Goal: Task Accomplishment & Management: Manage account settings

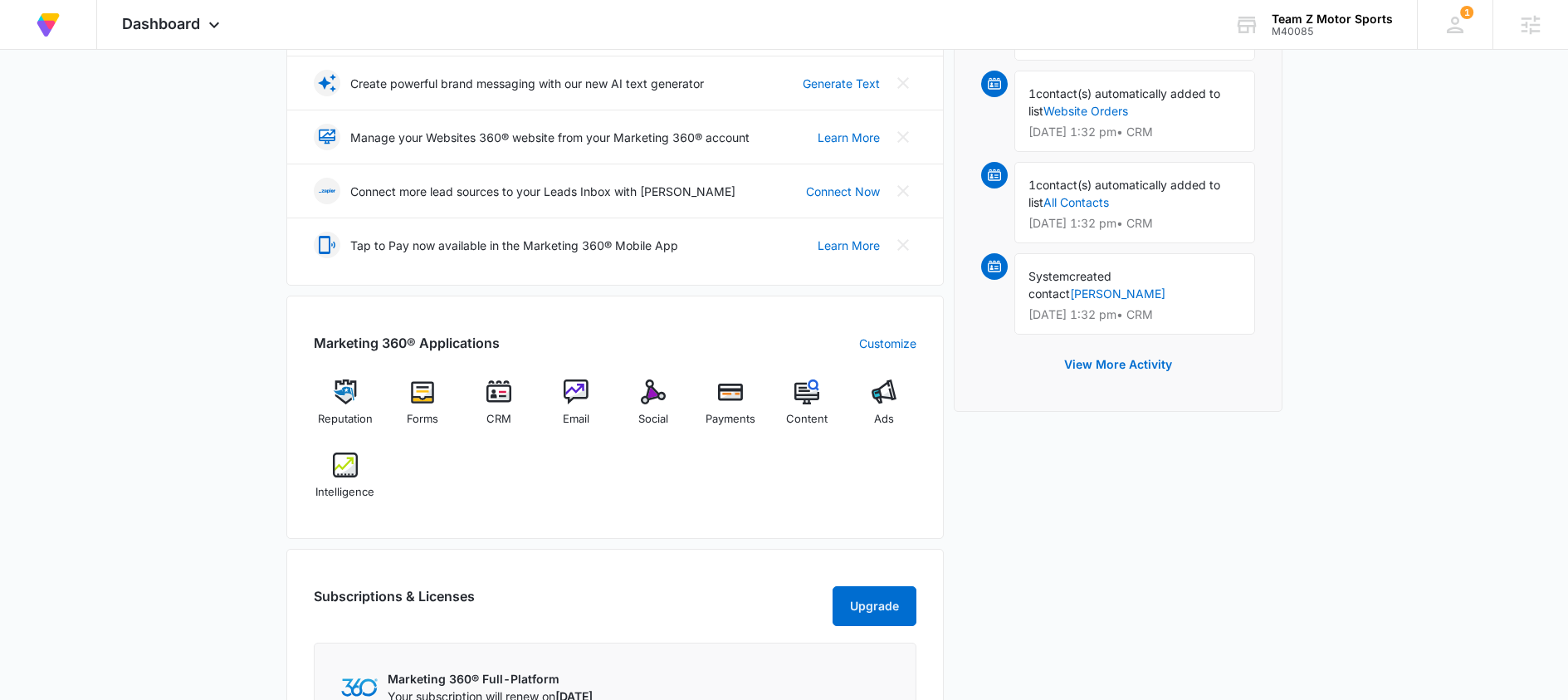
scroll to position [344, 0]
click at [706, 536] on div "Marketing 360® Applications Customize Reputation Forms CRM Email Social Payment…" at bounding box center [616, 419] width 658 height 243
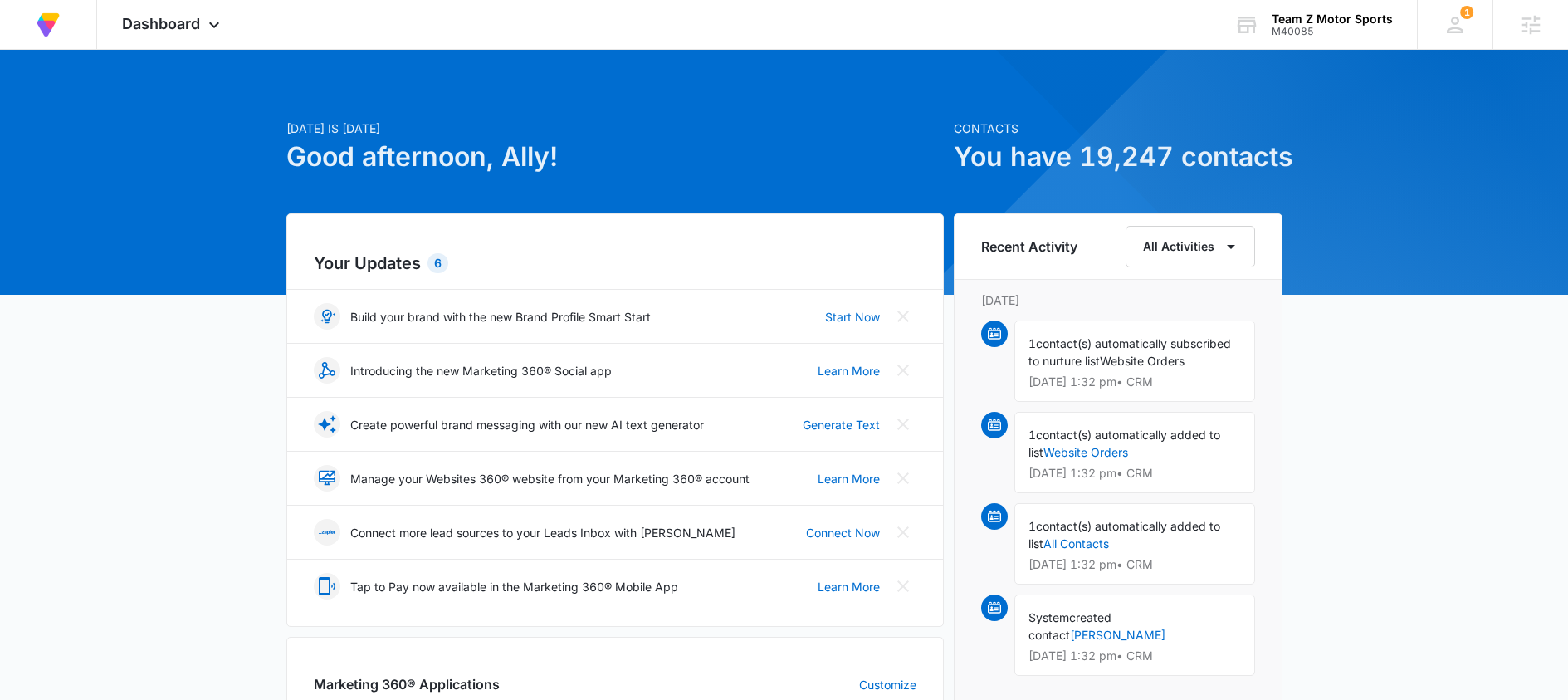
scroll to position [0, 0]
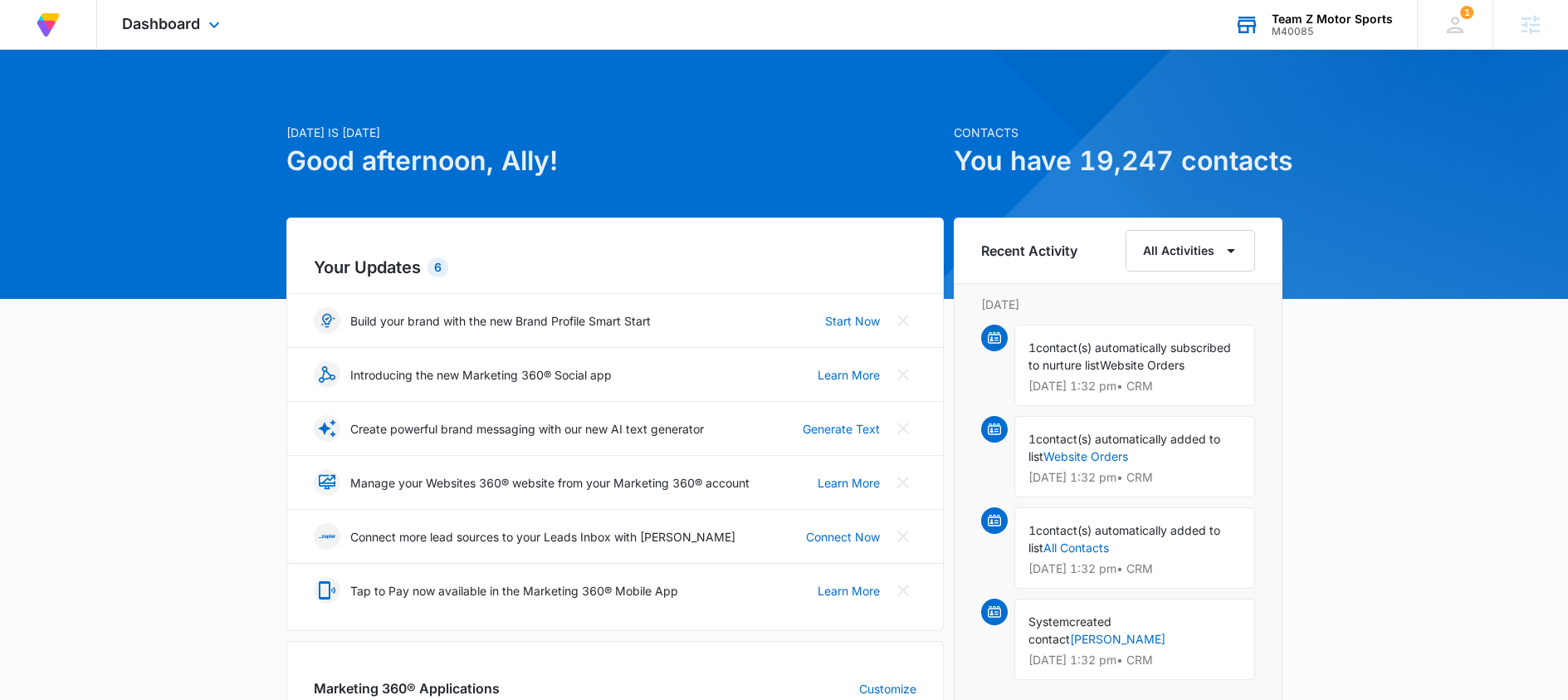
click at [1302, 27] on div "M40085" at bounding box center [1332, 31] width 121 height 12
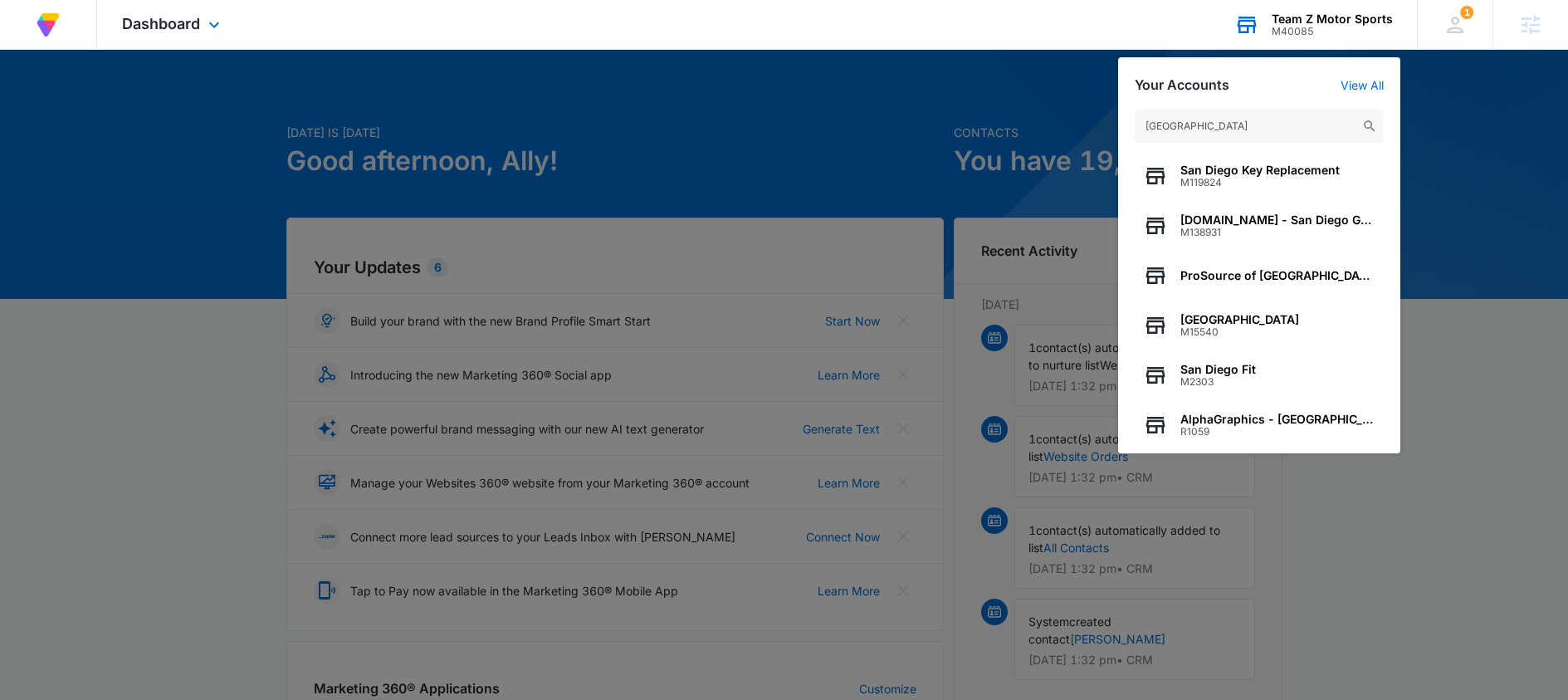
drag, startPoint x: 1221, startPoint y: 120, endPoint x: 1144, endPoint y: 134, distance: 78.3
click at [1112, 50] on nav "At Volusion, we work hard to [PERSON_NAME] a great work environment where every…" at bounding box center [784, 25] width 1568 height 50
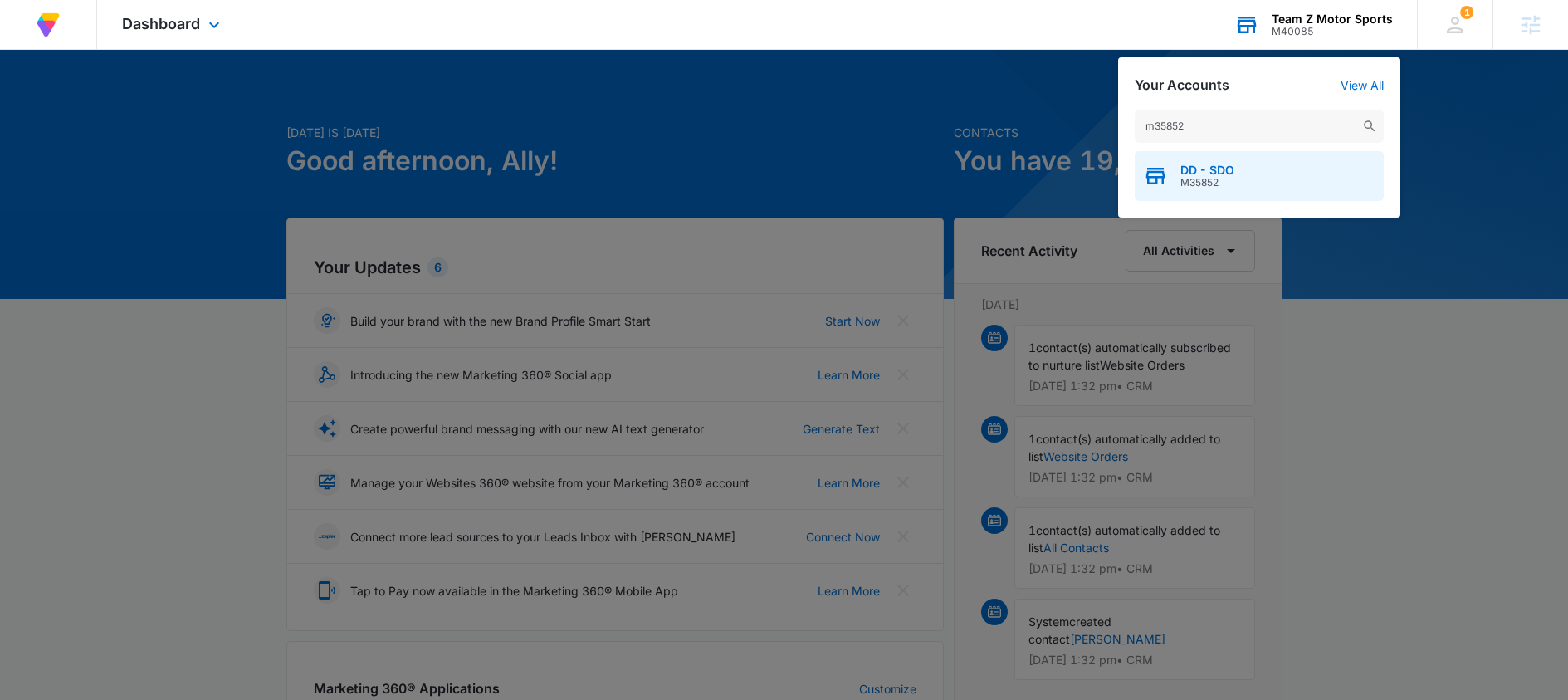
type input "m35852"
click at [1240, 159] on div "DD - SDO M35852" at bounding box center [1259, 175] width 249 height 50
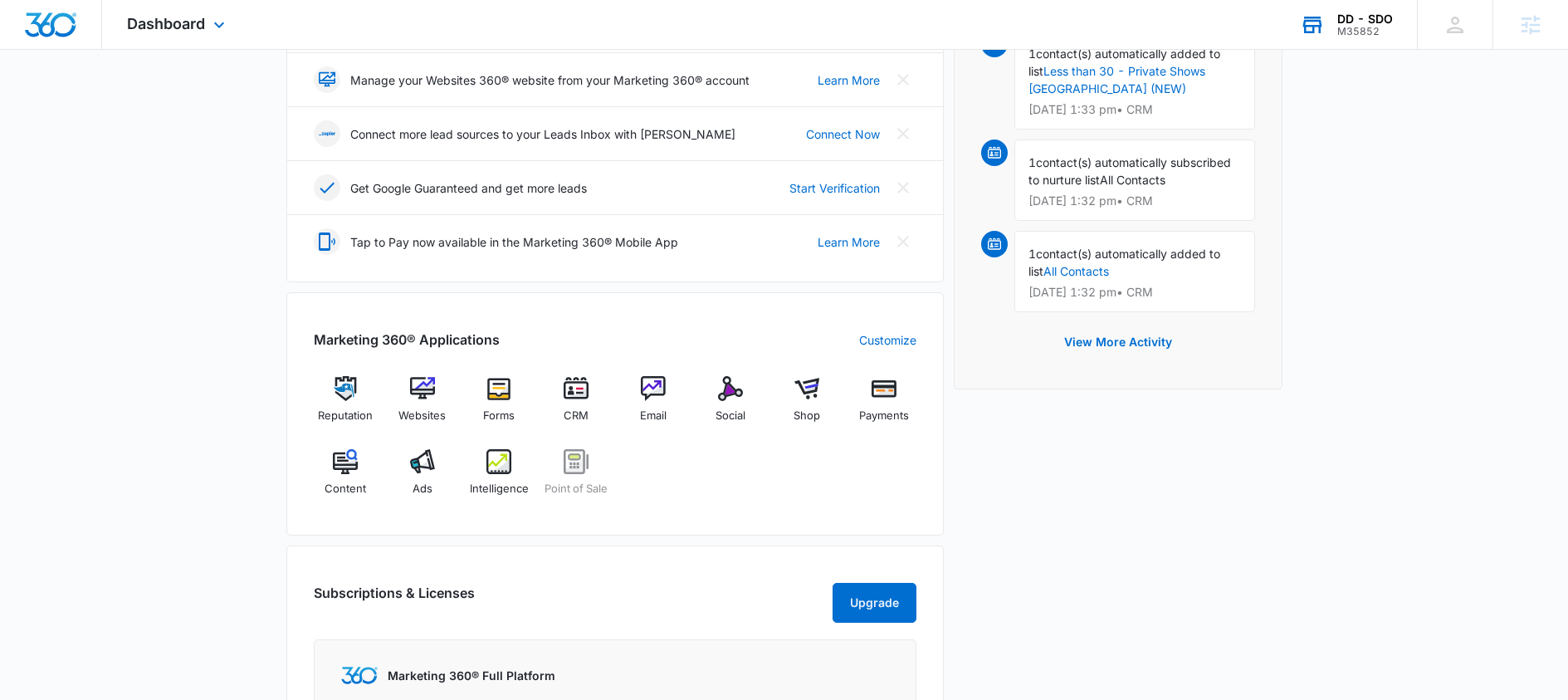
scroll to position [546, 0]
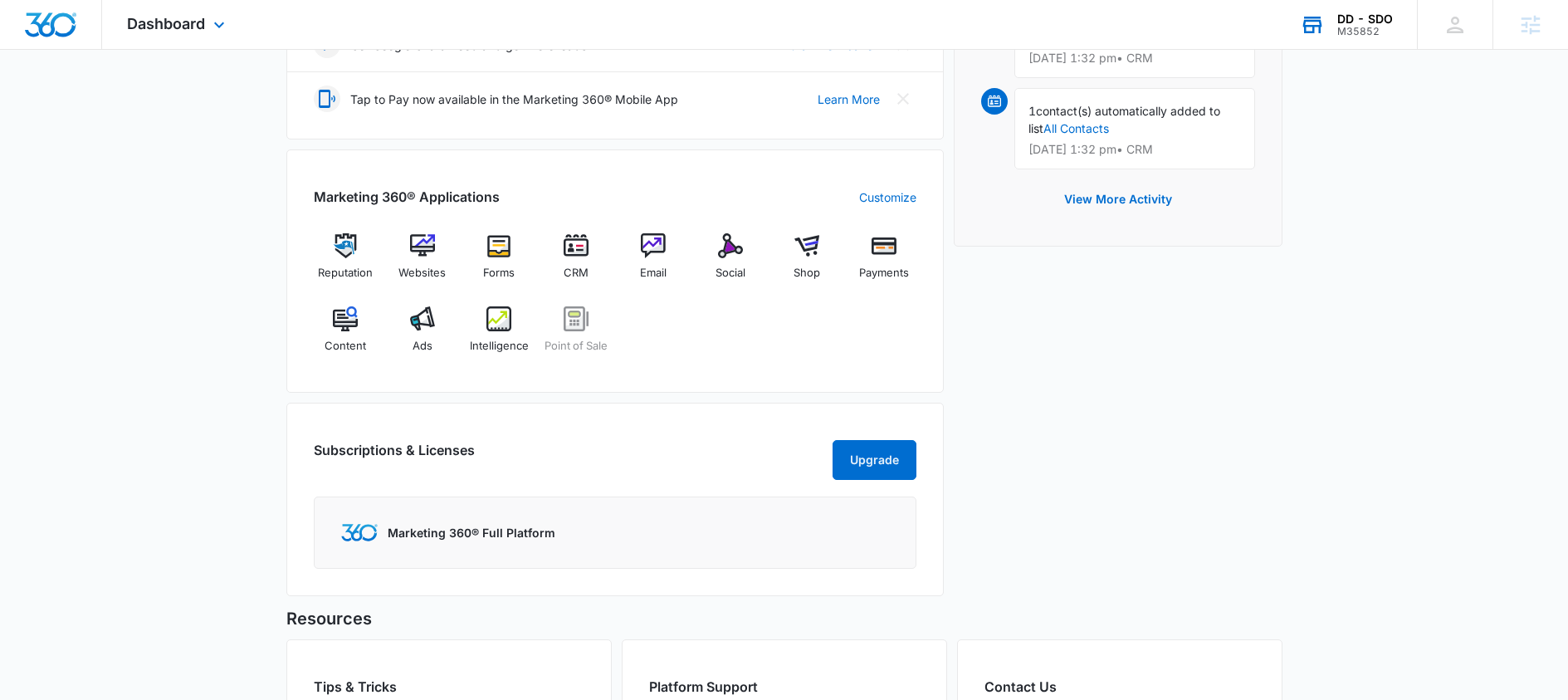
drag, startPoint x: 554, startPoint y: 437, endPoint x: 480, endPoint y: 391, distance: 87.1
click at [553, 437] on div "Subscriptions & Licenses Upgrade Marketing 360® Full Platform" at bounding box center [616, 500] width 658 height 194
click at [572, 257] on img at bounding box center [575, 245] width 25 height 25
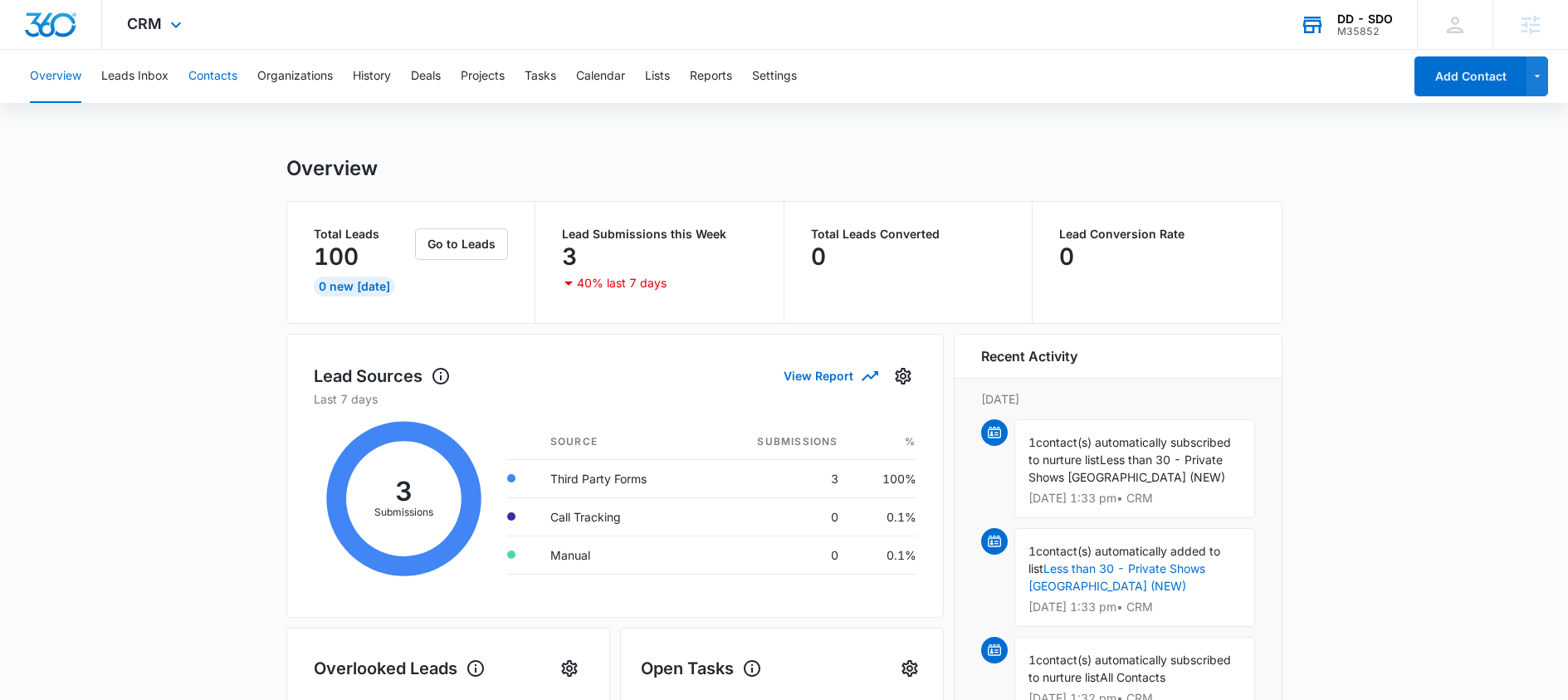
click at [224, 74] on button "Contacts" at bounding box center [213, 77] width 49 height 53
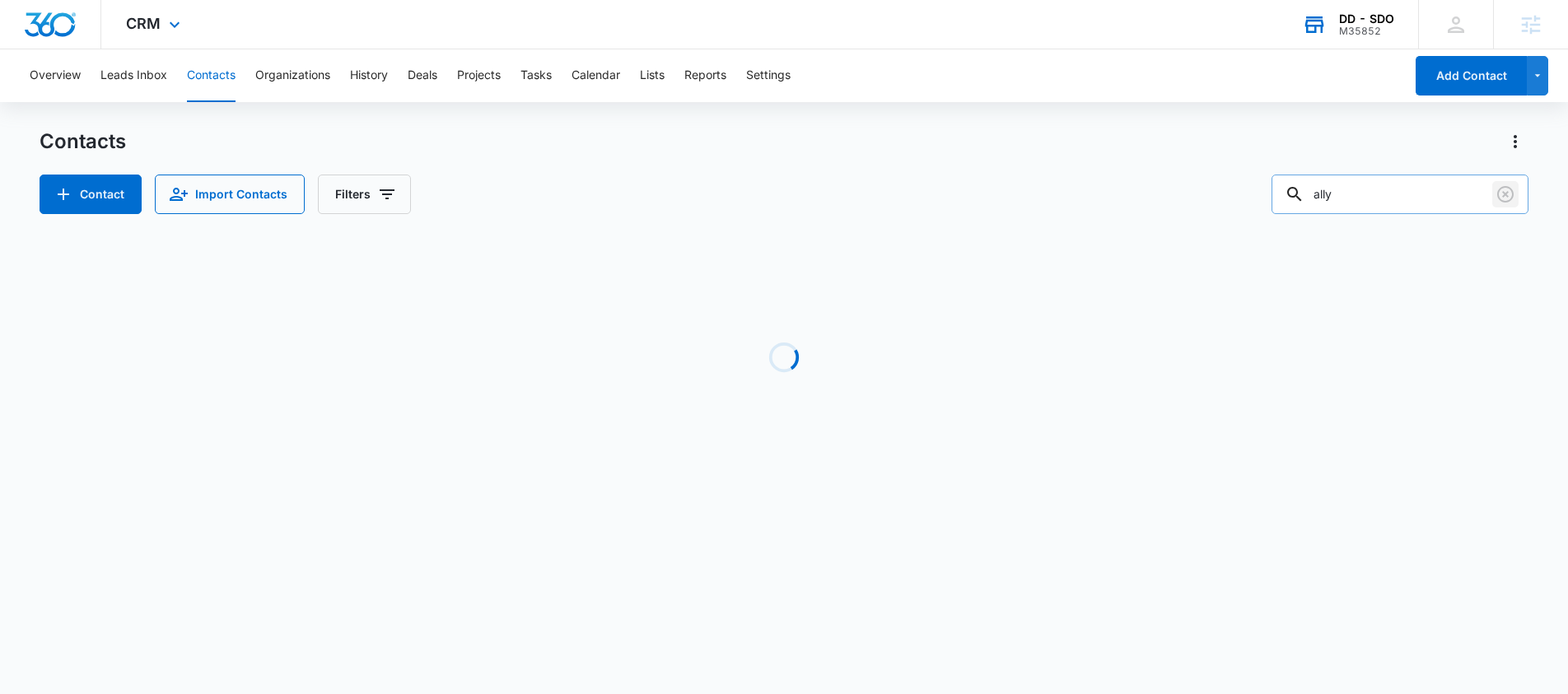
drag, startPoint x: 1502, startPoint y: 204, endPoint x: 1483, endPoint y: 204, distance: 19.0
click at [1502, 204] on icon "Clear" at bounding box center [1505, 195] width 20 height 20
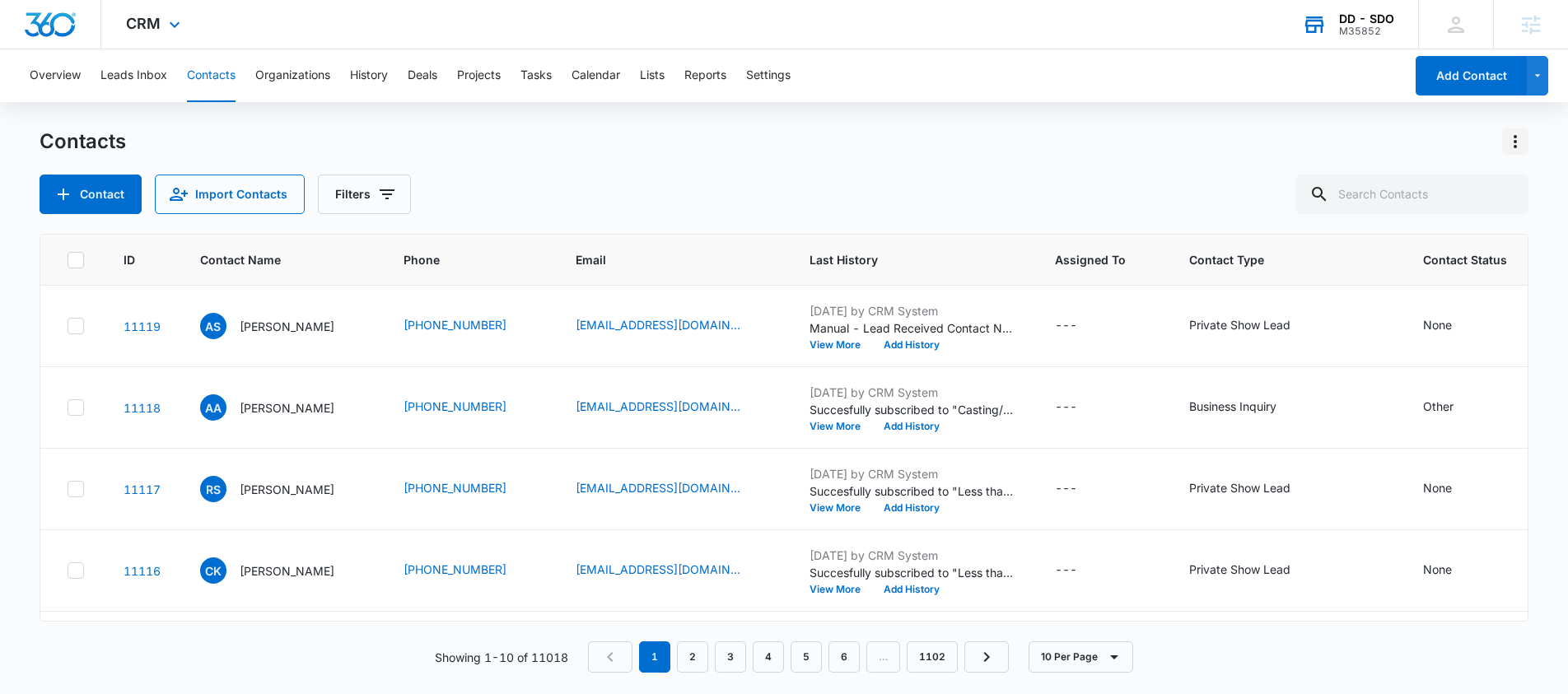
click at [1519, 149] on icon "Actions" at bounding box center [1515, 141] width 20 height 20
click at [1432, 240] on div "Export All Contacts" at bounding box center [1434, 236] width 109 height 12
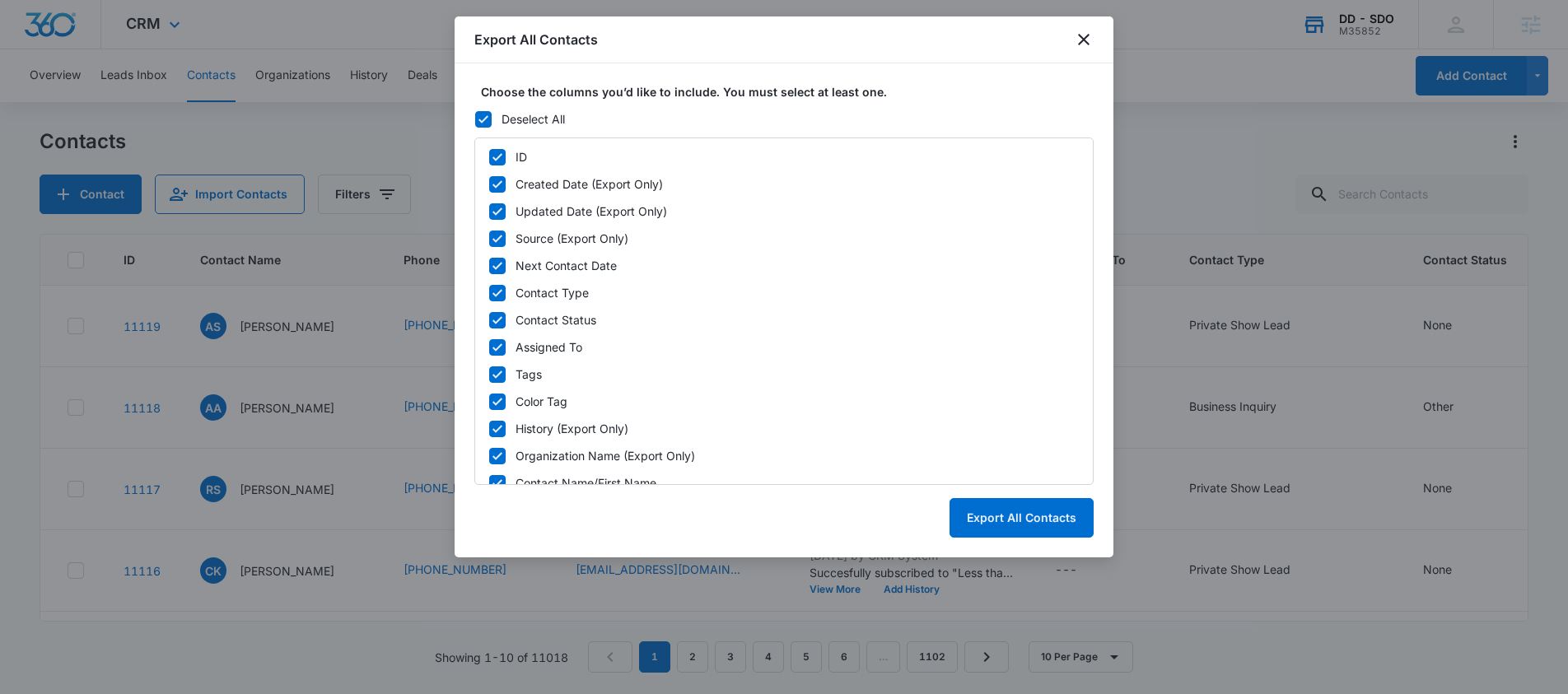
click at [493, 154] on icon at bounding box center [497, 157] width 14 height 14
click at [489, 157] on input "ID" at bounding box center [488, 157] width 1 height 1
click at [504, 154] on icon at bounding box center [497, 157] width 14 height 14
click at [489, 157] on input "ID" at bounding box center [488, 157] width 1 height 1
checkbox input "true"
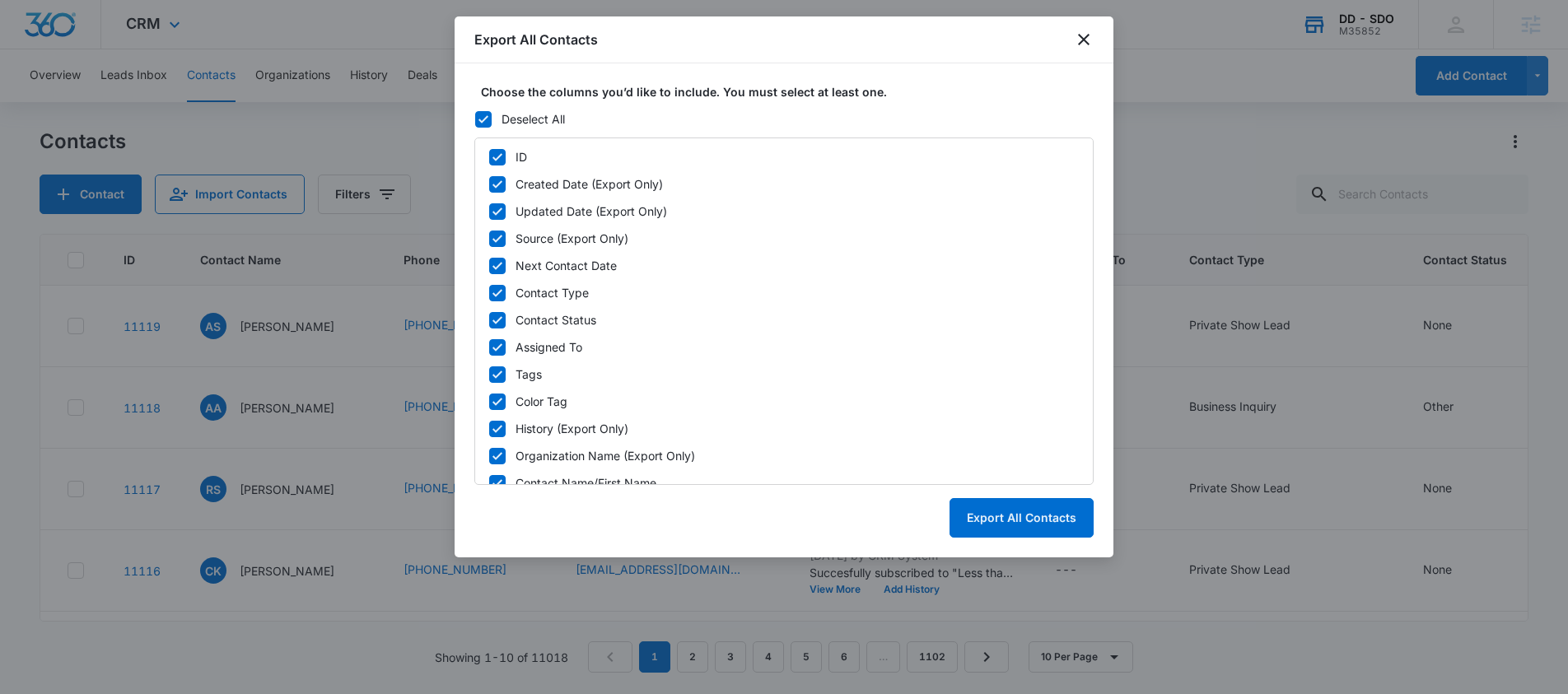
click at [485, 116] on icon at bounding box center [483, 120] width 14 height 14
click at [476, 119] on input "Deselect All" at bounding box center [475, 119] width 1 height 1
checkbox input "false"
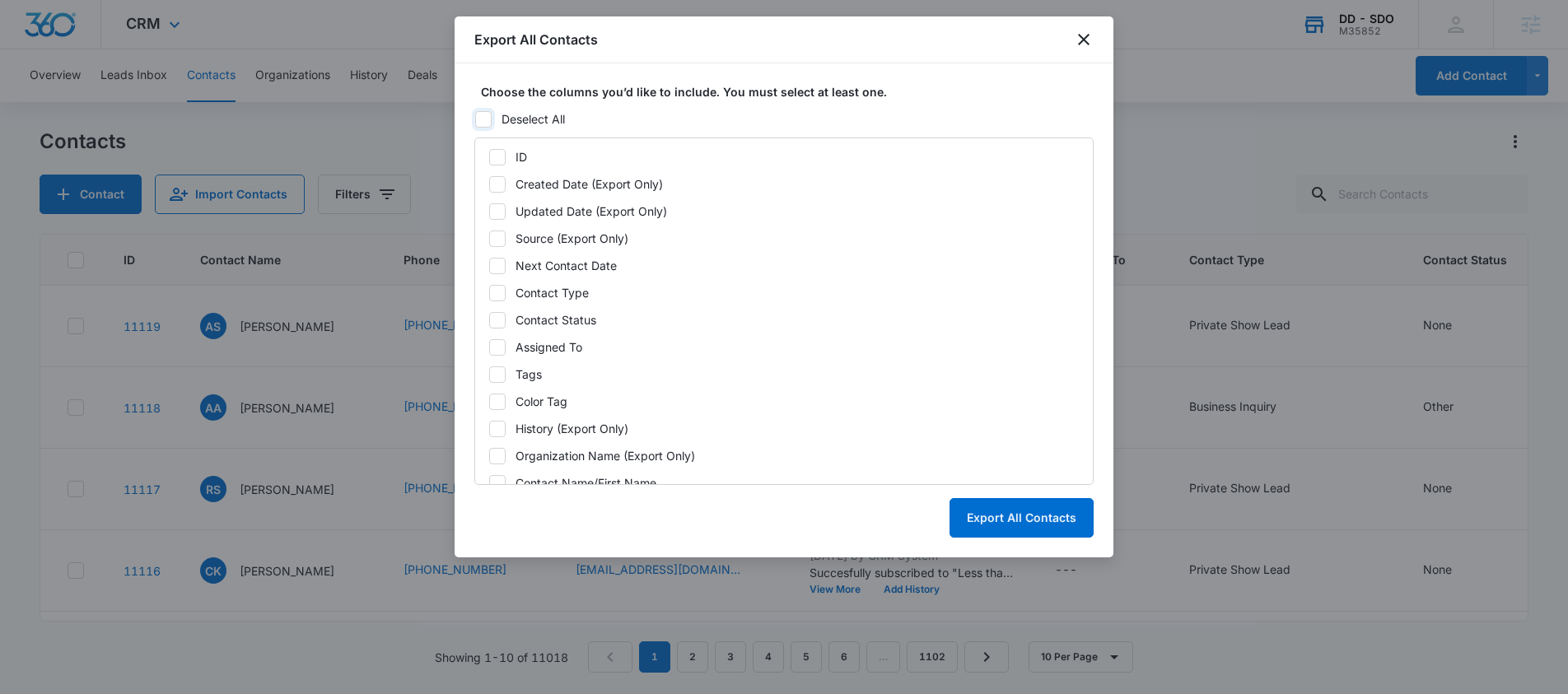
checkbox input "false"
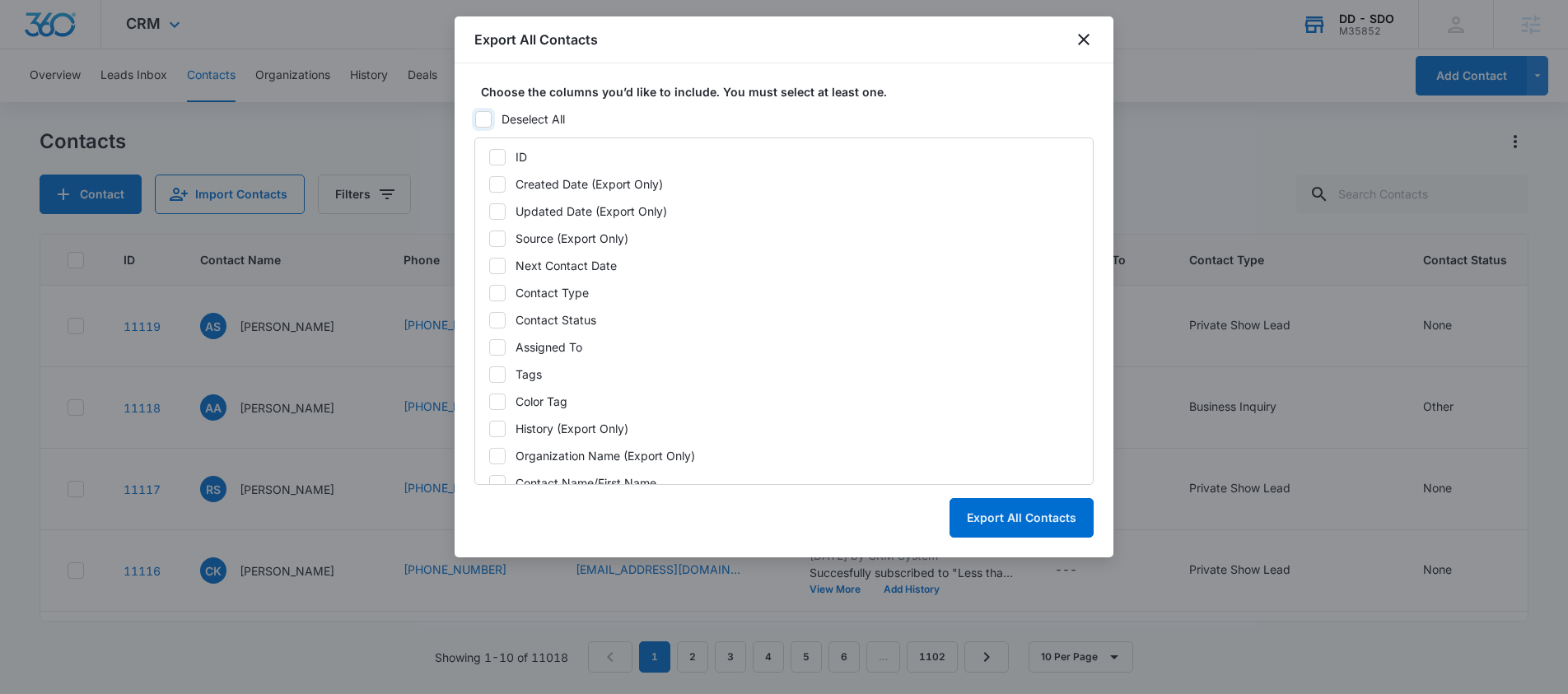
checkbox input "false"
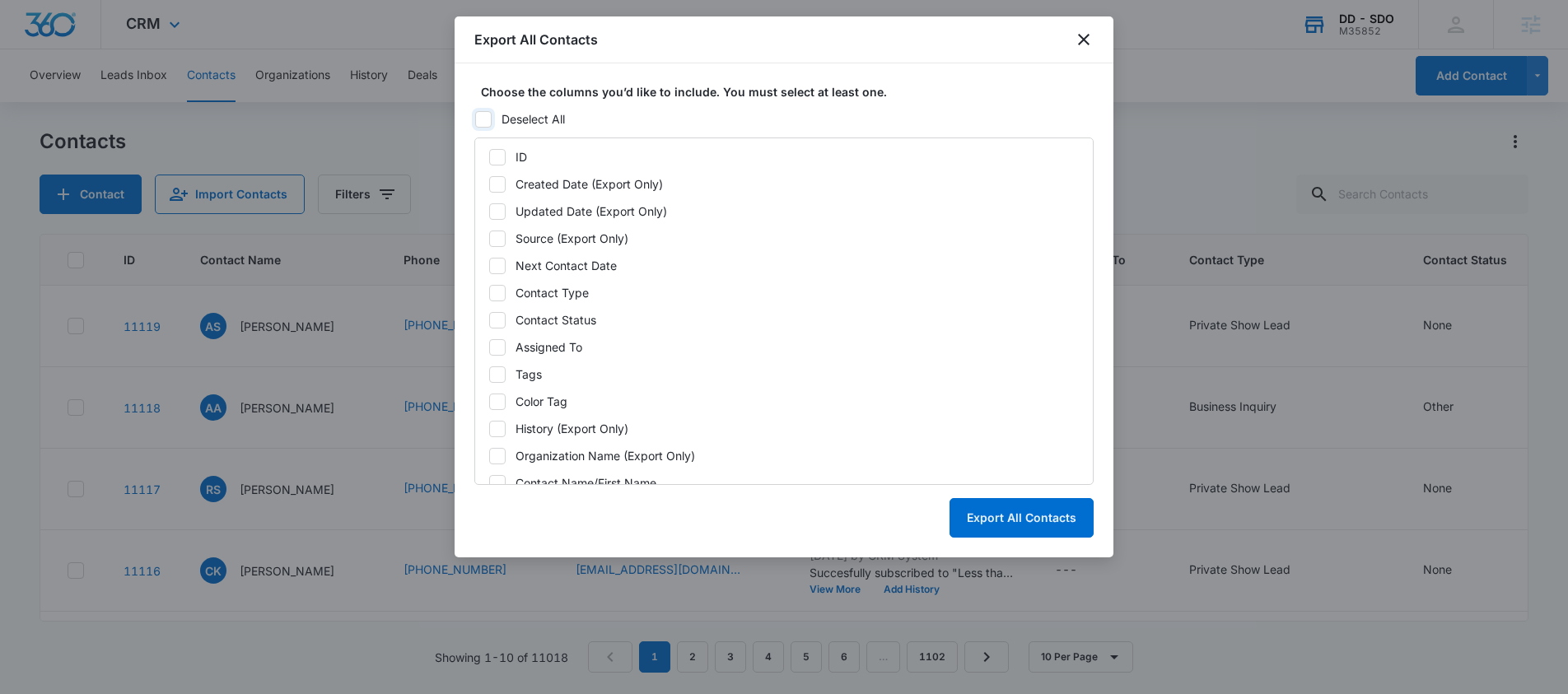
checkbox input "false"
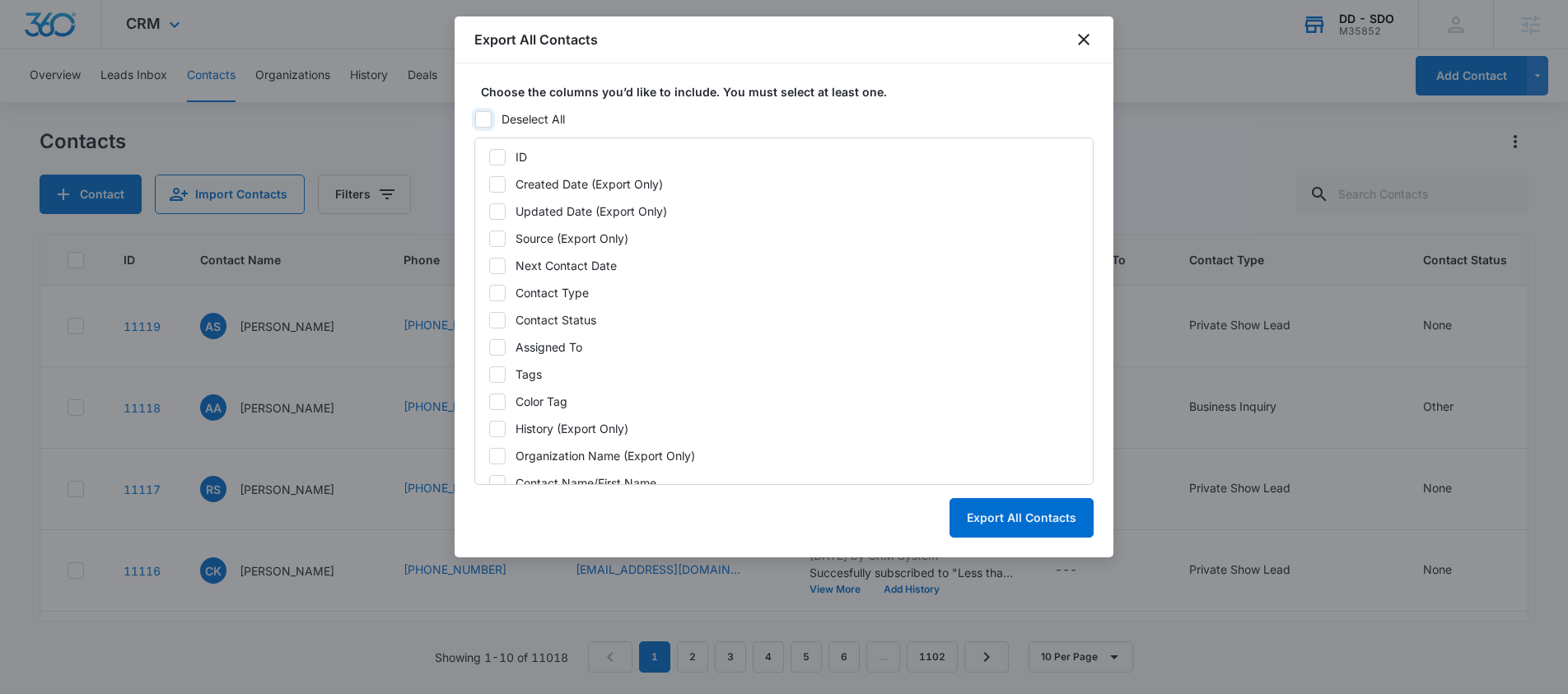
checkbox input "false"
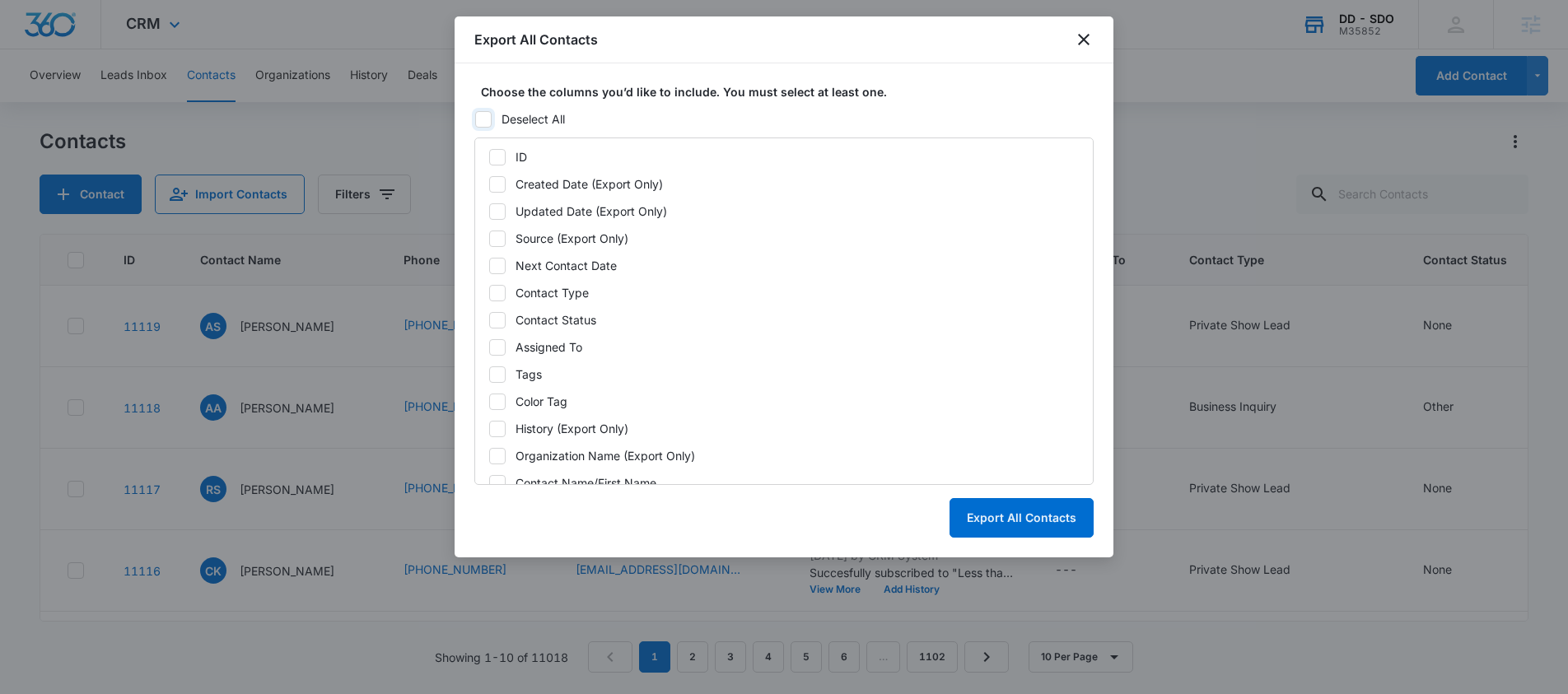
checkbox input "false"
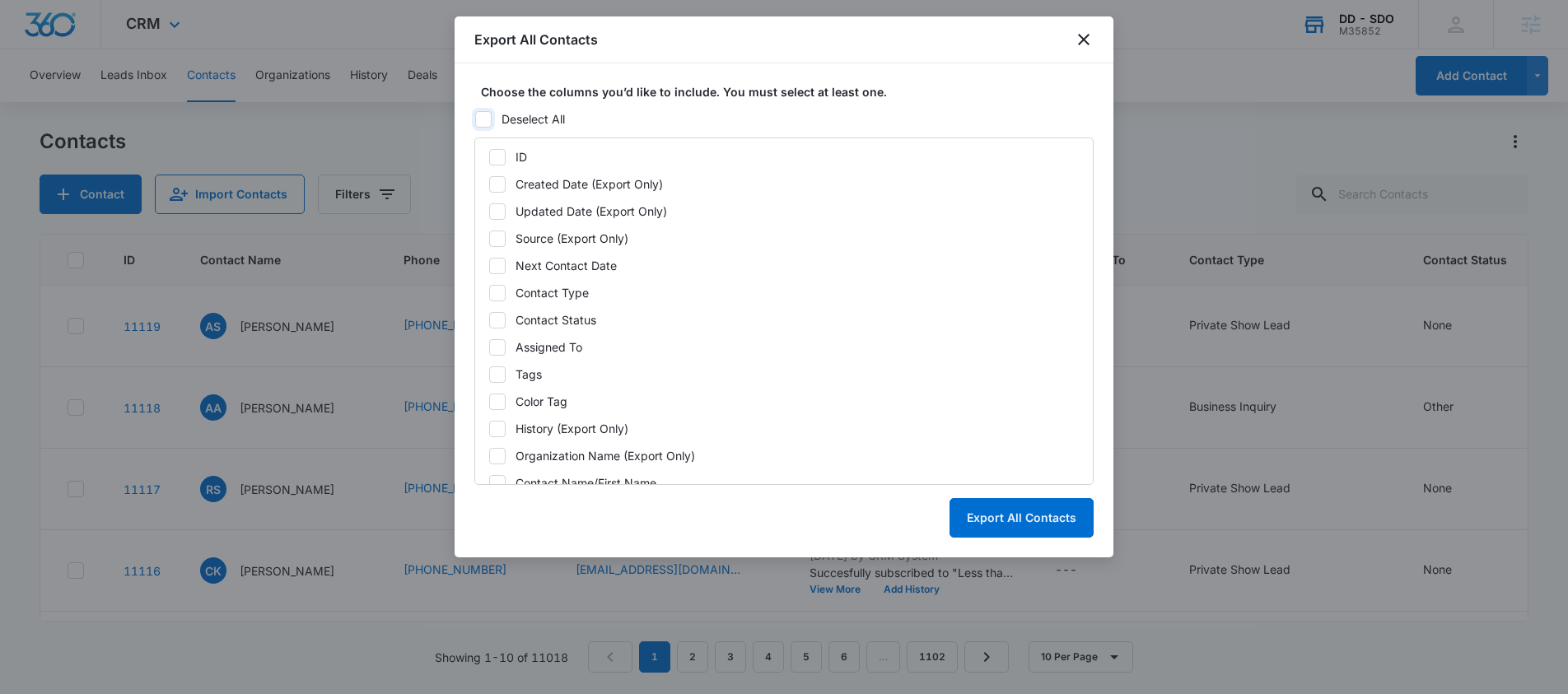
checkbox input "false"
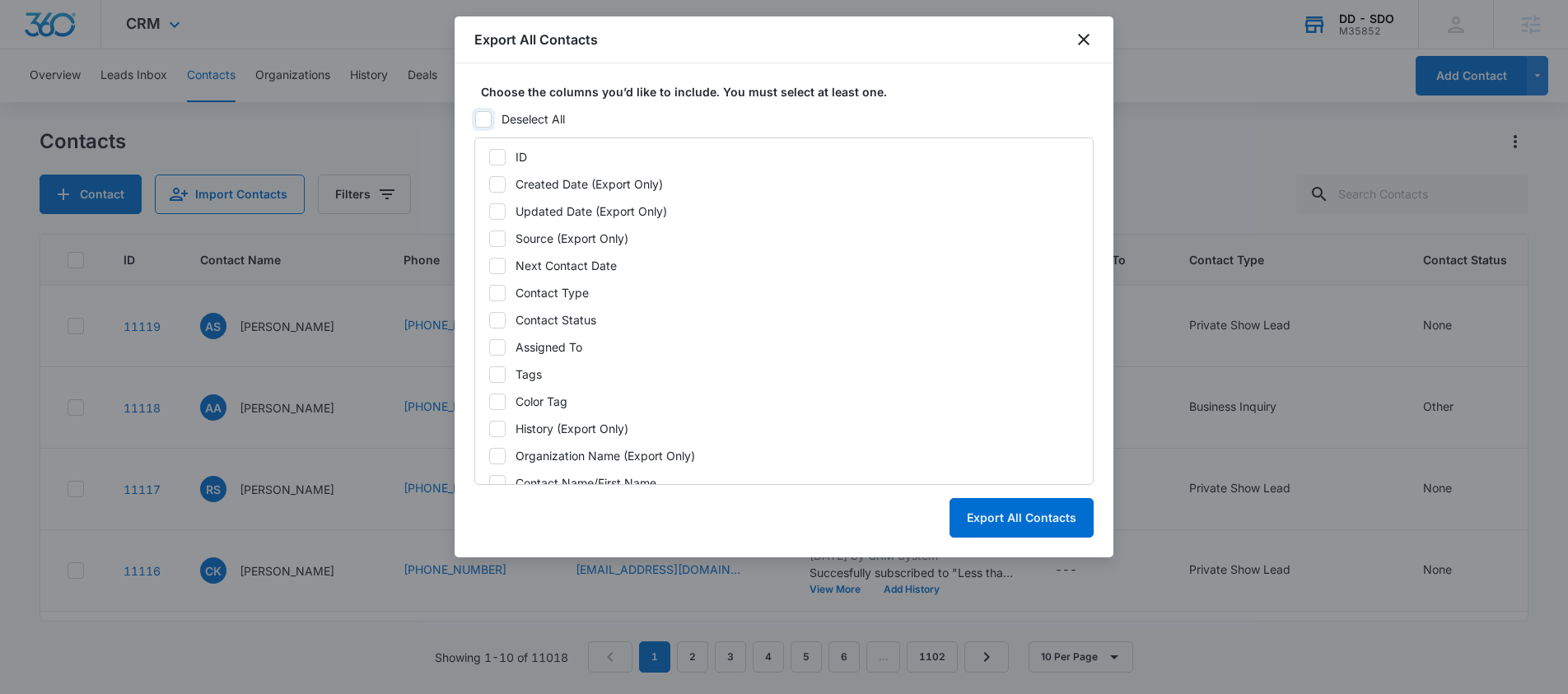
checkbox input "false"
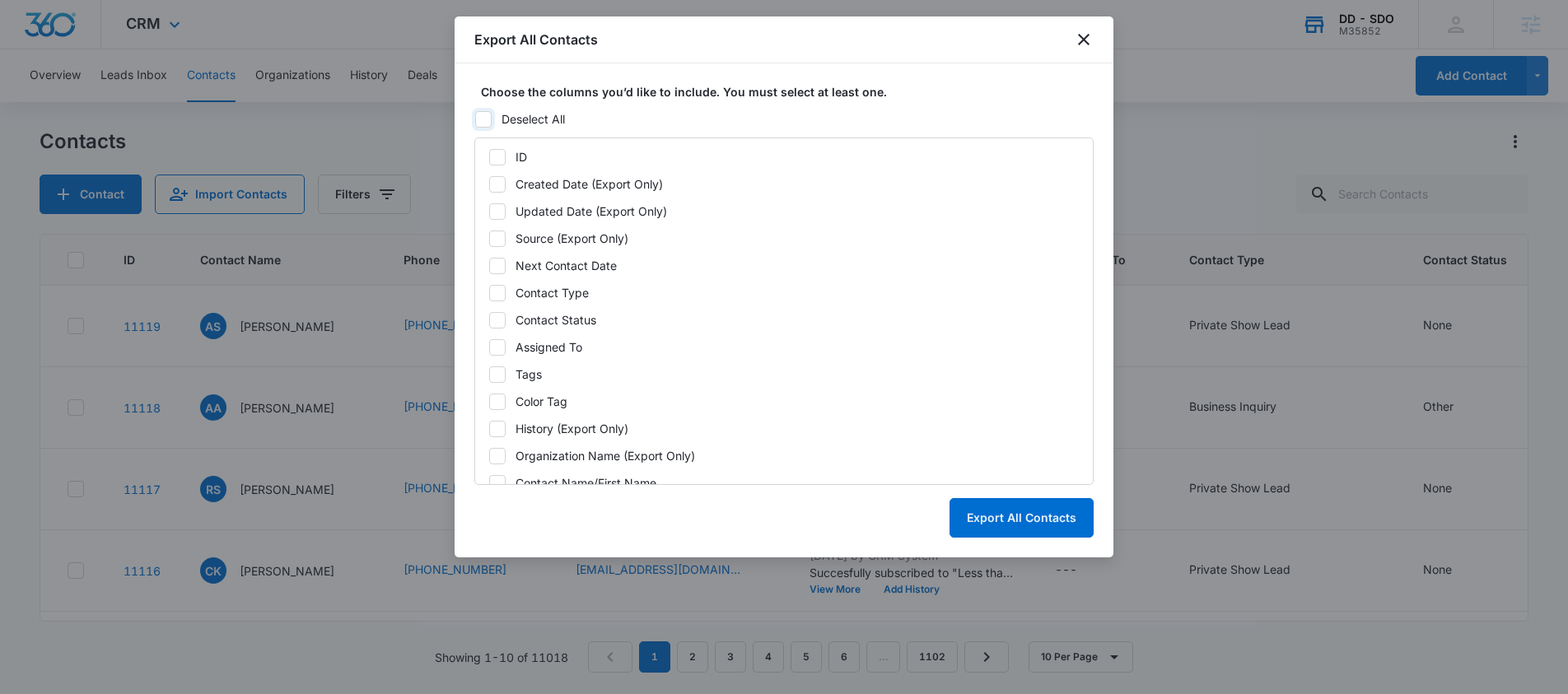
checkbox input "false"
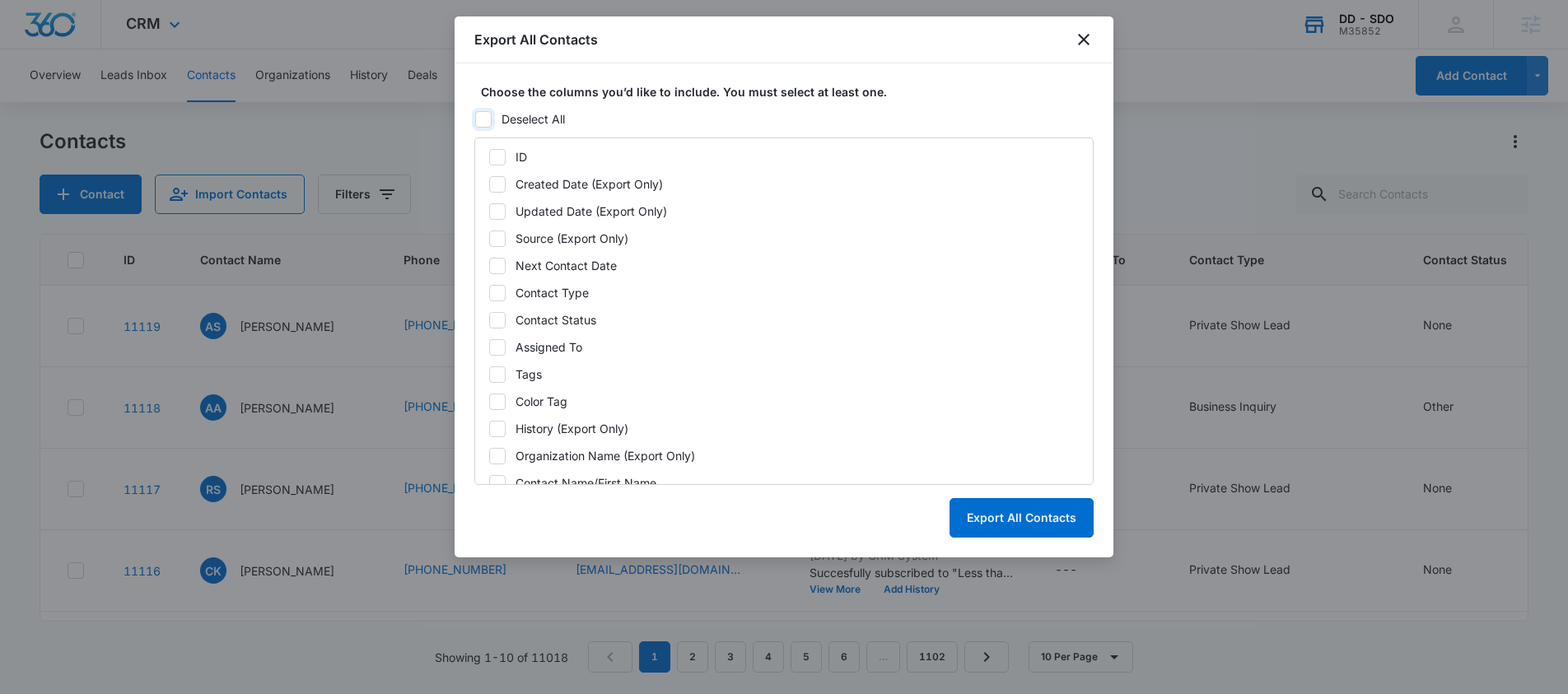
checkbox input "false"
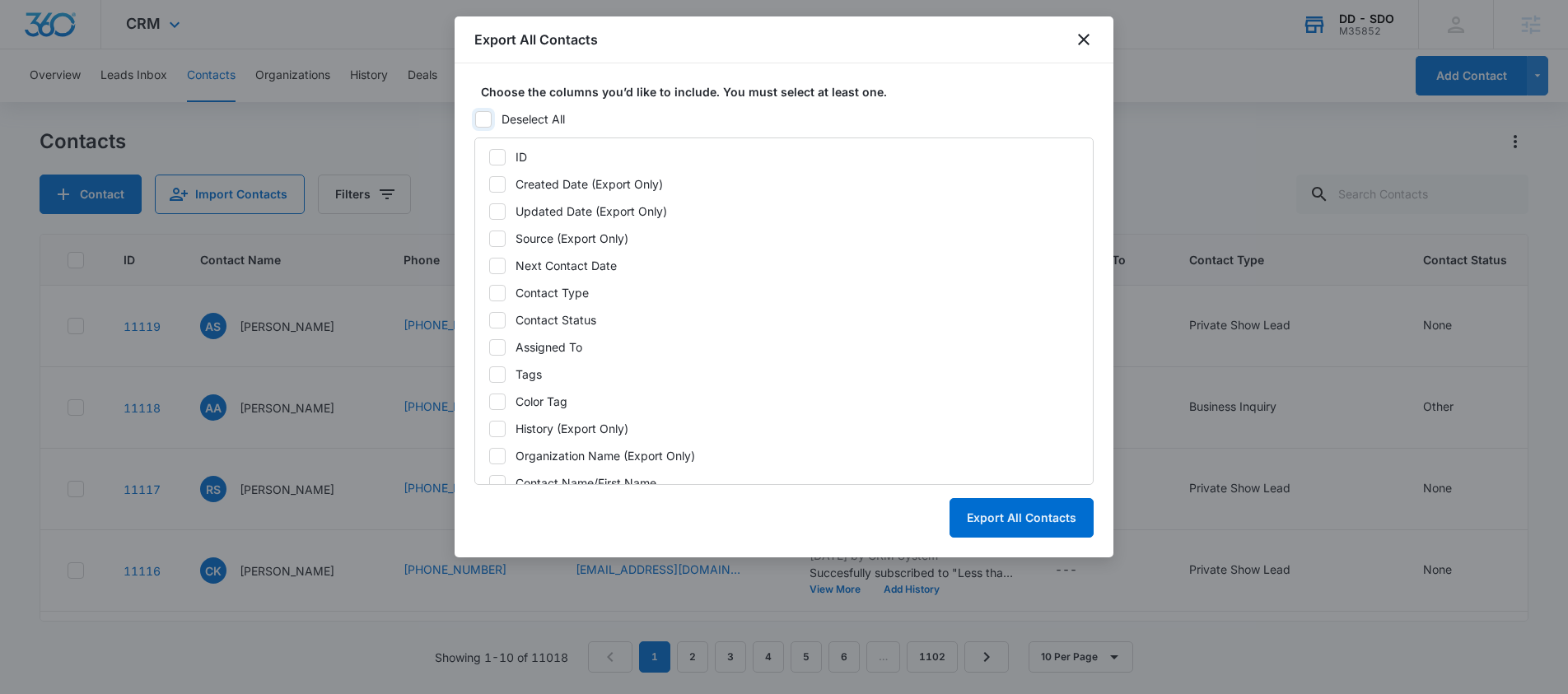
checkbox input "false"
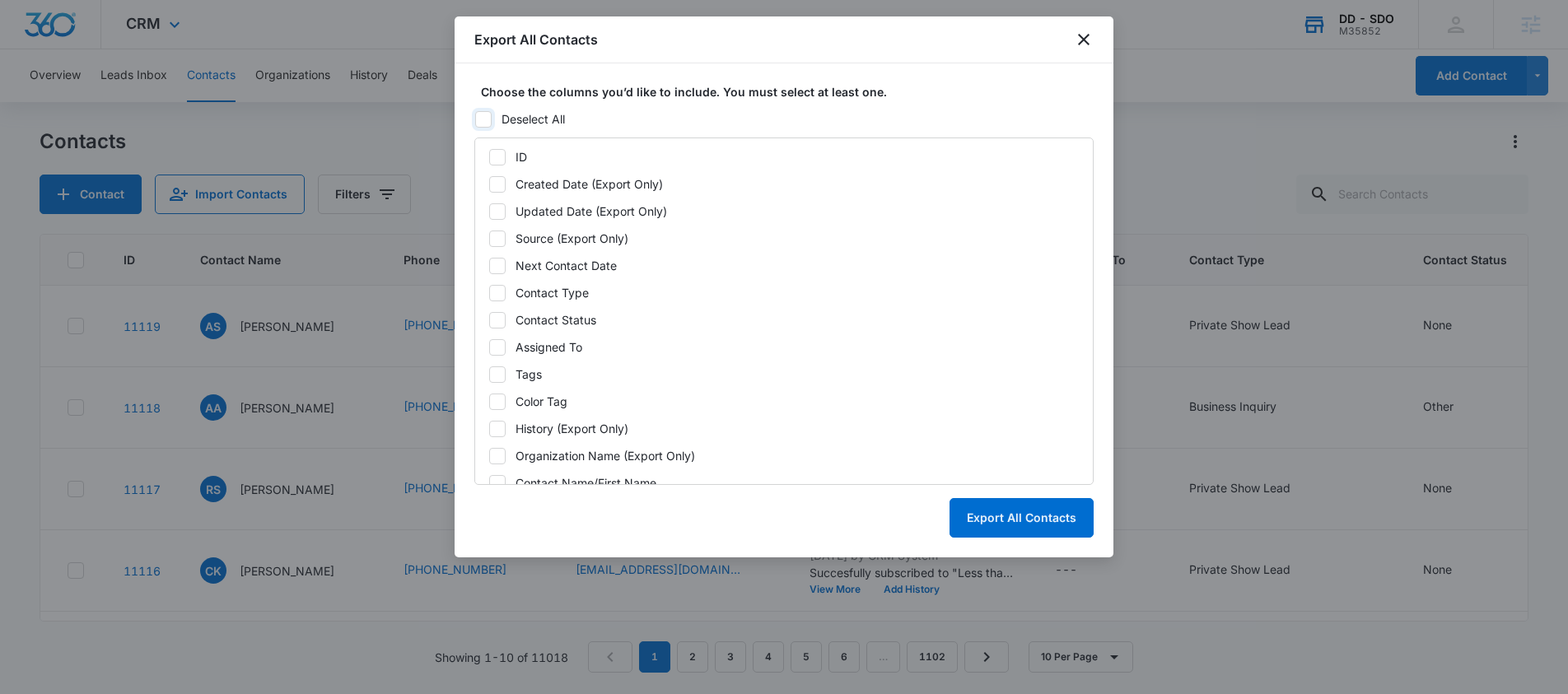
checkbox input "false"
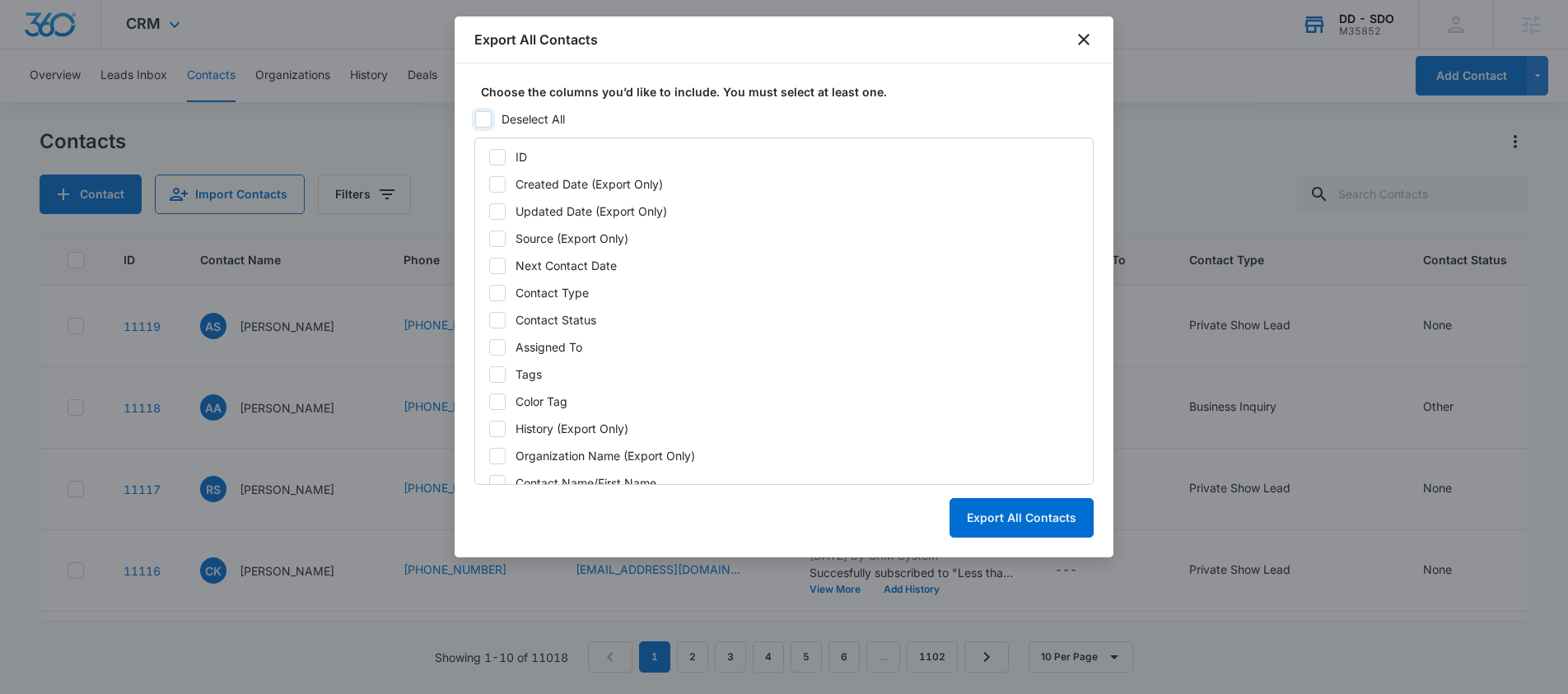
checkbox input "false"
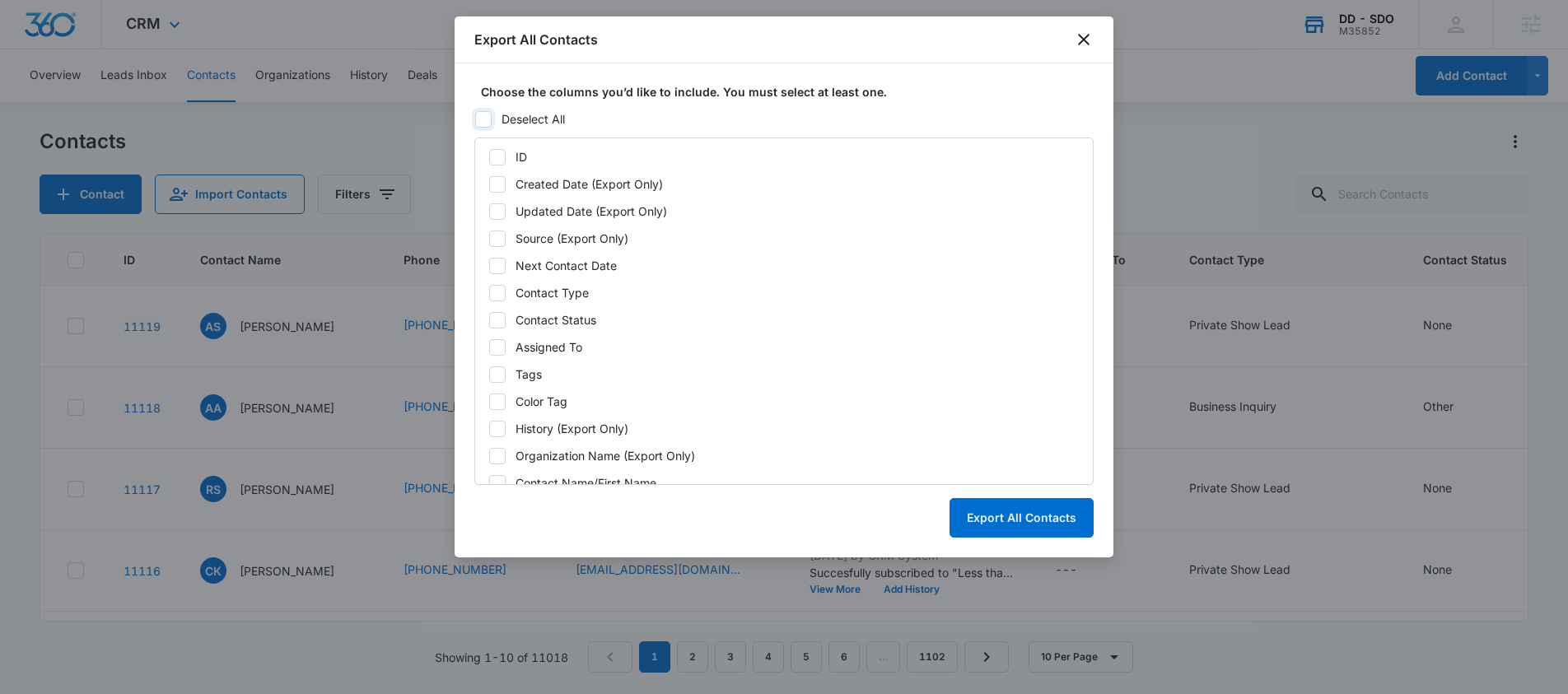
checkbox input "false"
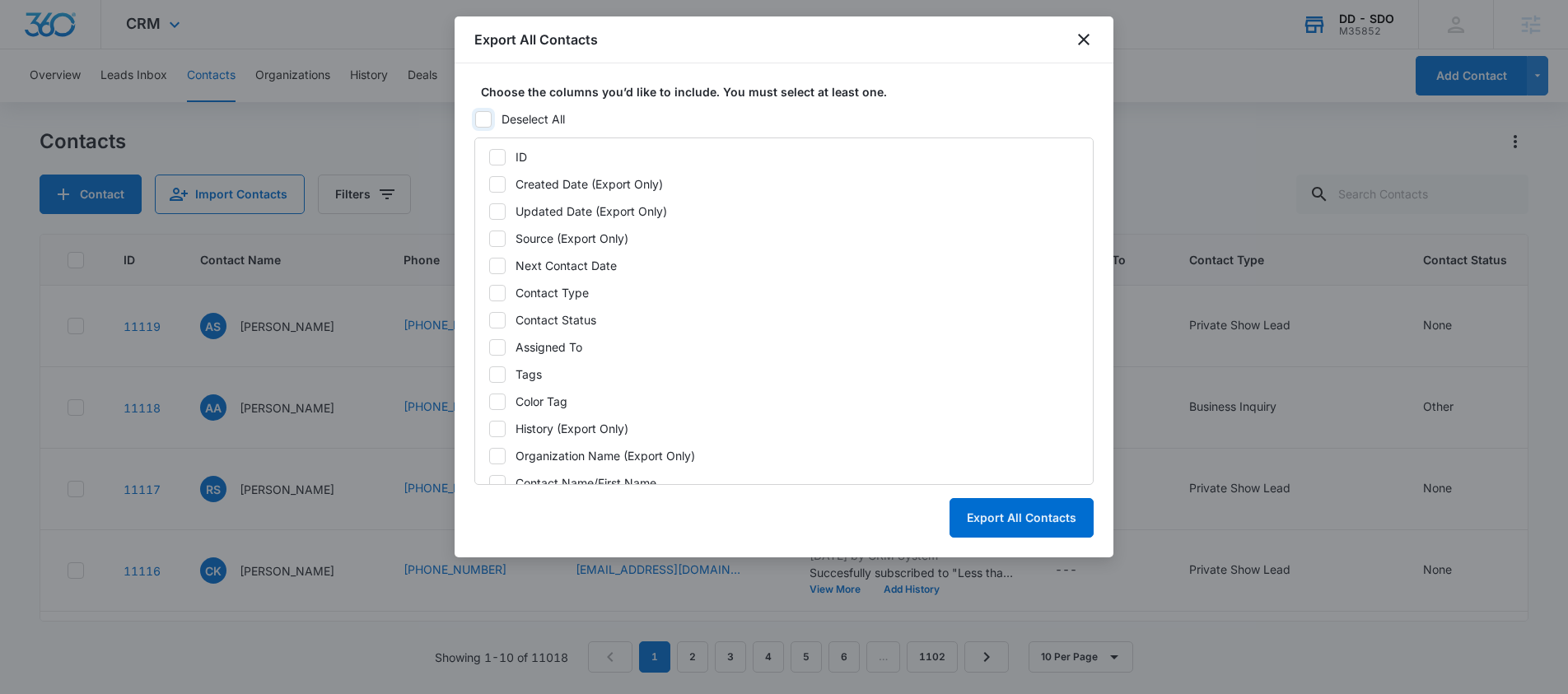
checkbox input "false"
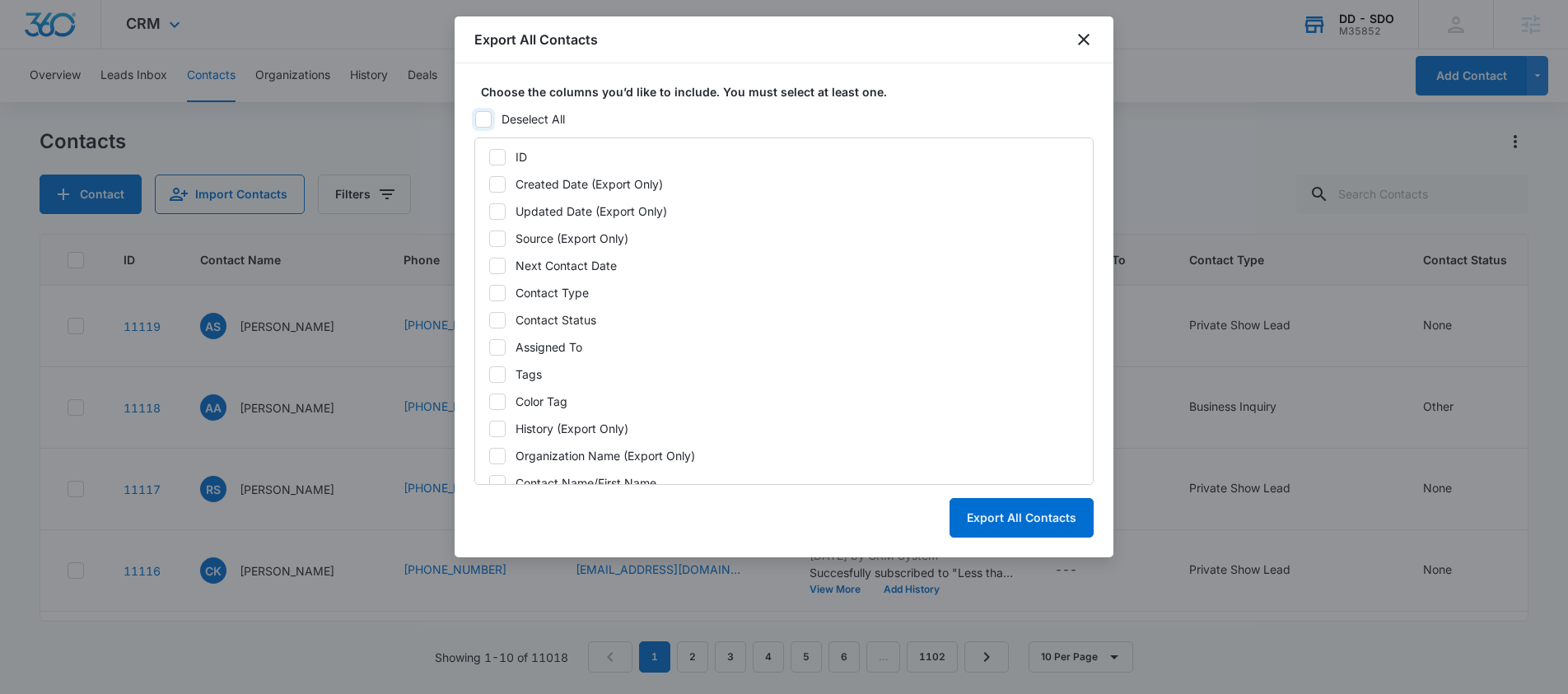
checkbox input "false"
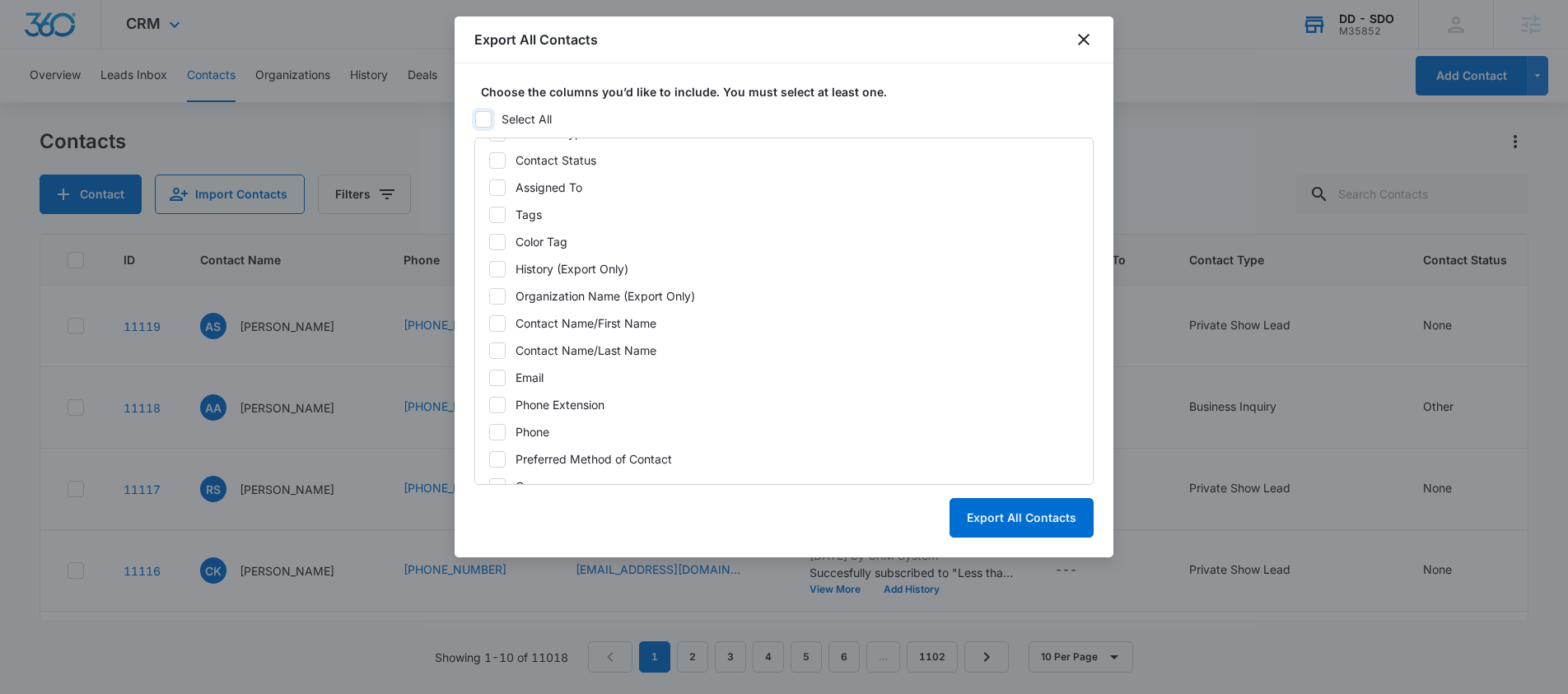
scroll to position [169, 0]
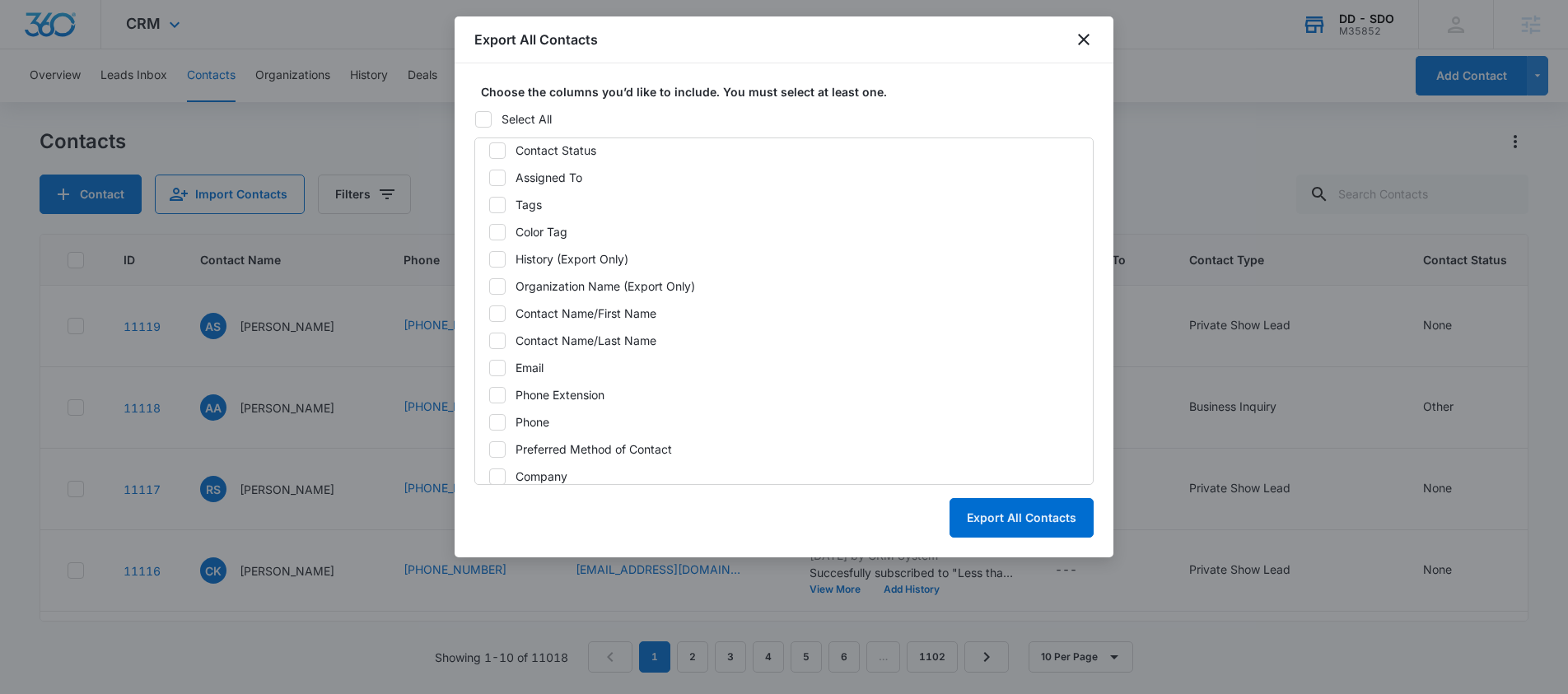
click at [497, 371] on icon at bounding box center [497, 368] width 14 height 14
click at [489, 368] on input "Email" at bounding box center [488, 367] width 1 height 1
checkbox input "true"
click at [993, 519] on button "Export All Contacts" at bounding box center [1021, 518] width 144 height 40
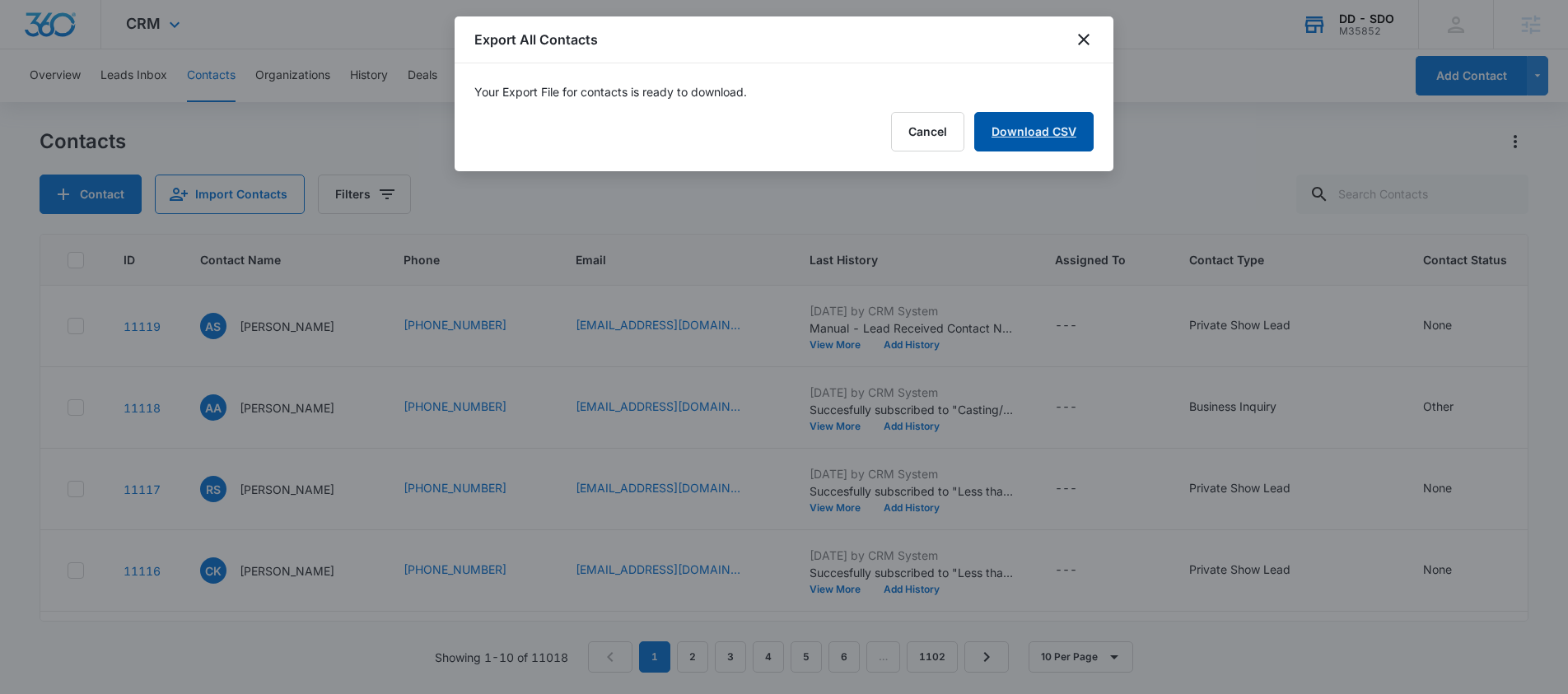
click at [1051, 133] on link "Download CSV" at bounding box center [1034, 132] width 120 height 40
click at [1082, 38] on icon "close" at bounding box center [1083, 39] width 12 height 12
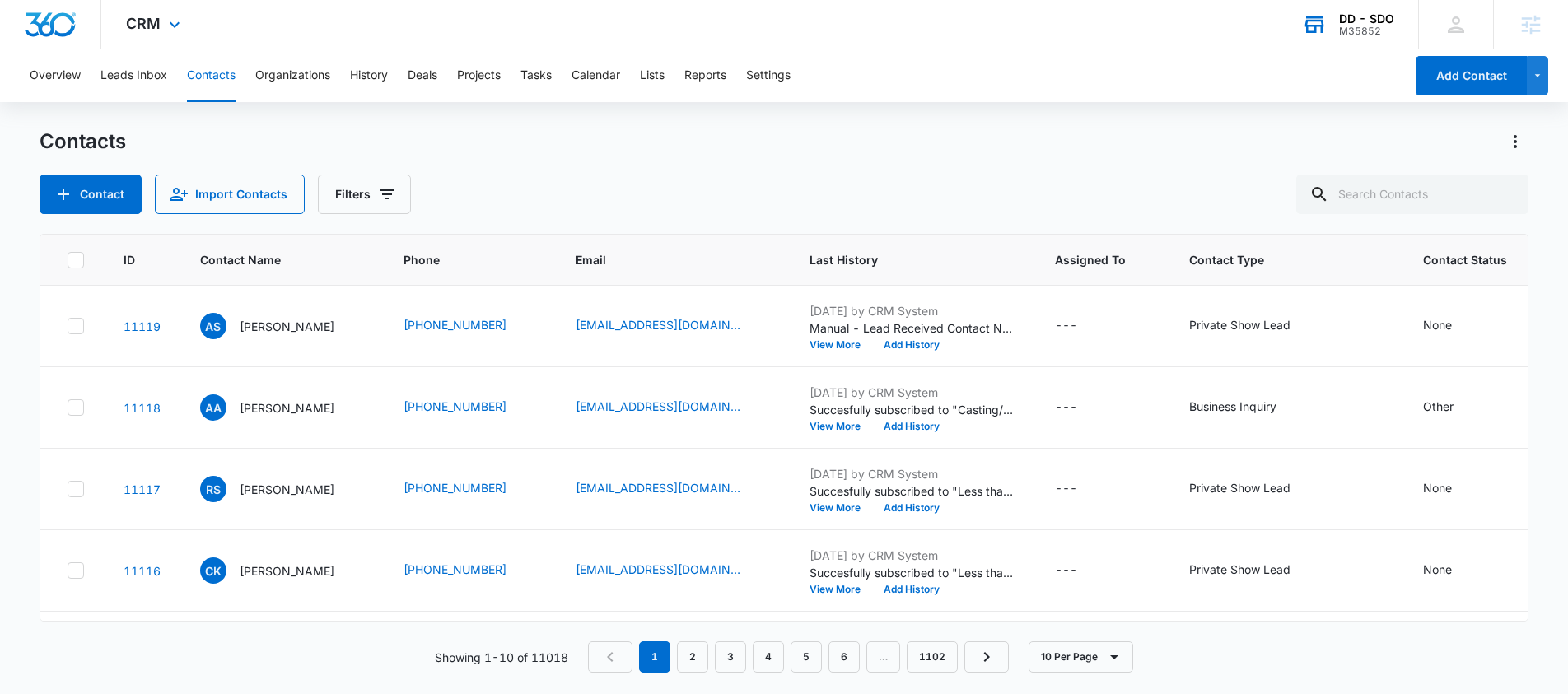
click at [1359, 40] on div "DD - SDO M35852 Your Accounts View All" at bounding box center [1347, 24] width 140 height 49
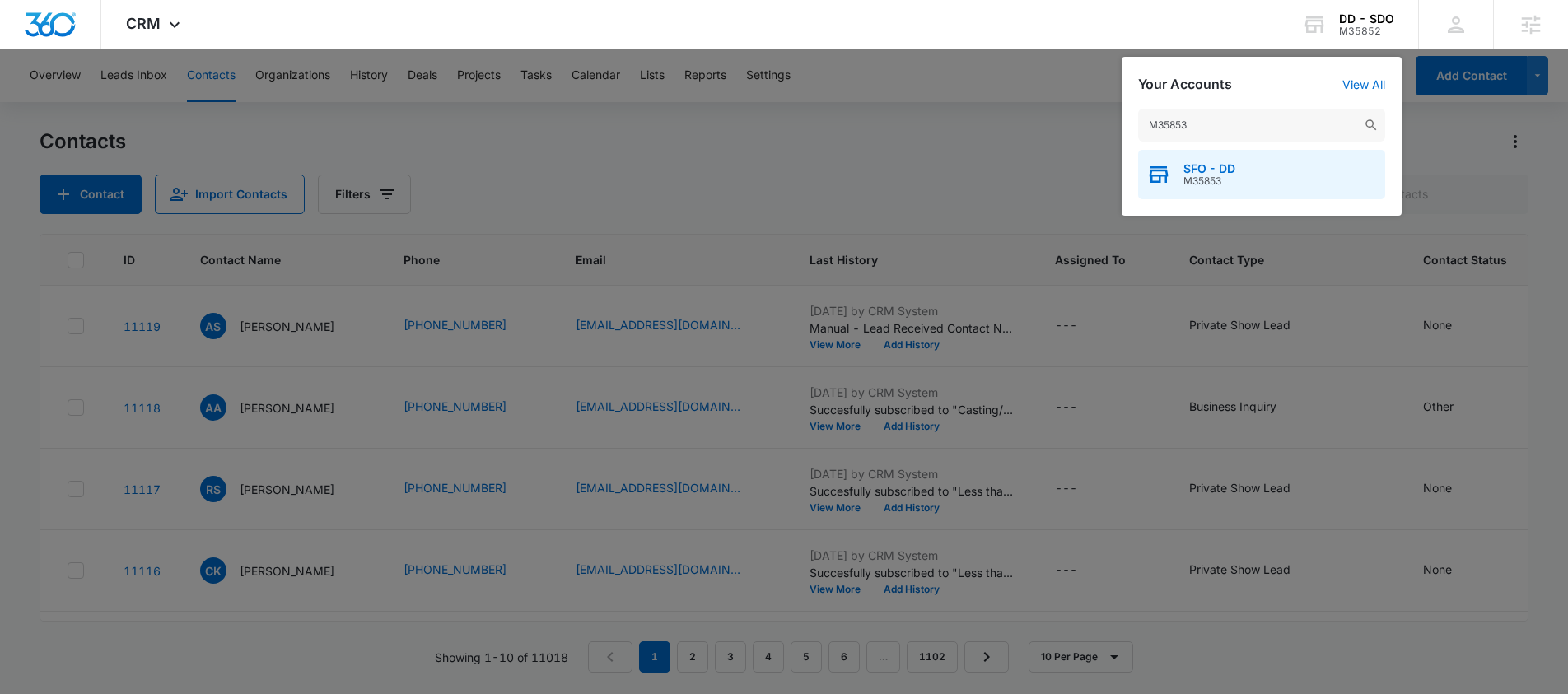
type input "M35853"
click at [1254, 186] on div "SFO - DD M35853" at bounding box center [1261, 174] width 247 height 50
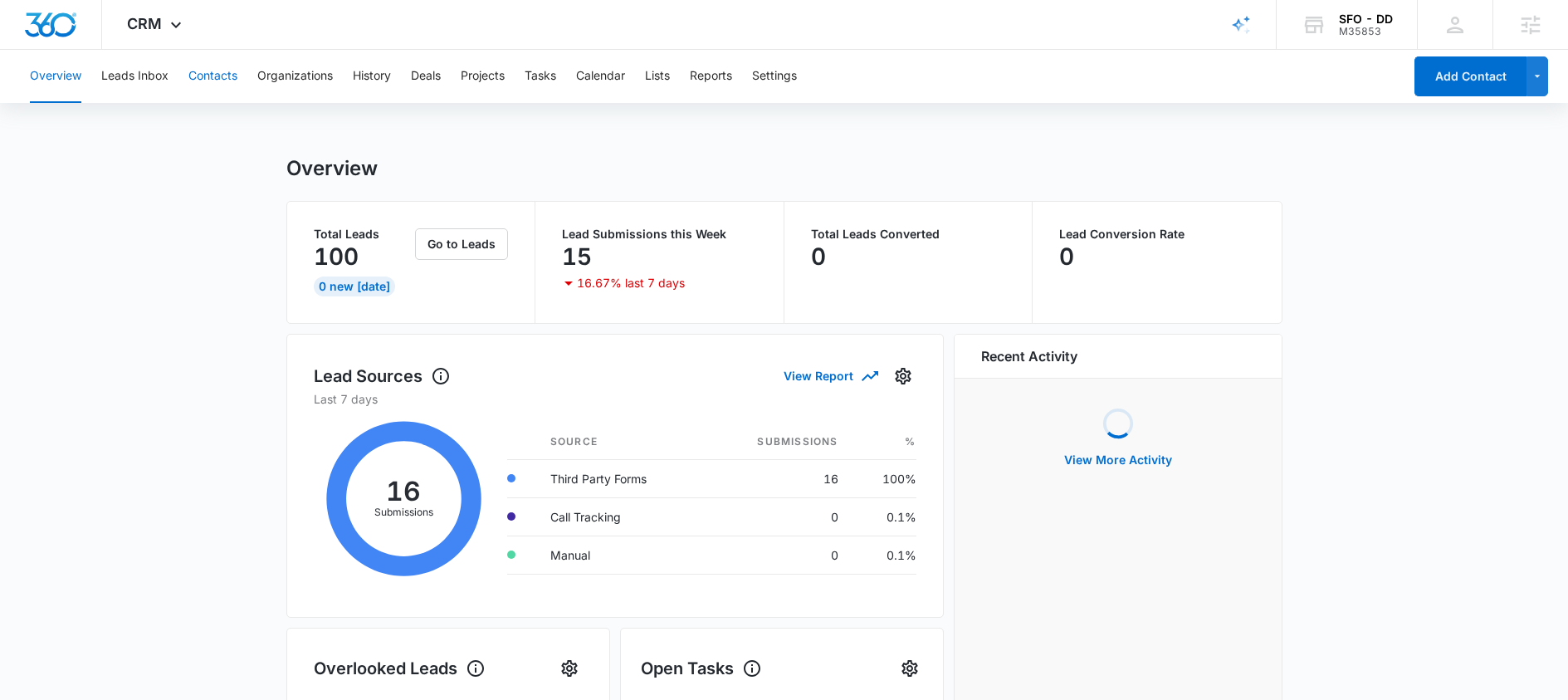
click at [218, 66] on button "Contacts" at bounding box center [213, 77] width 49 height 53
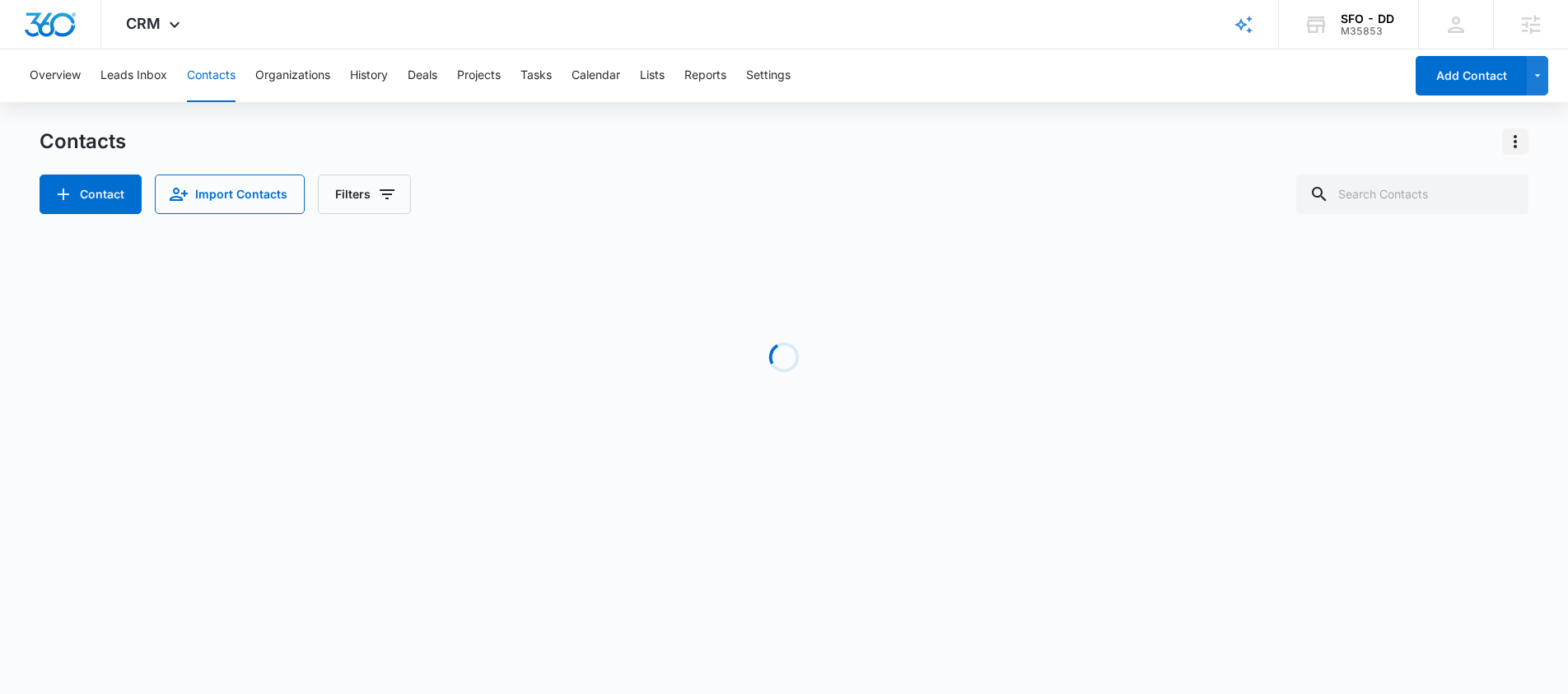
click at [1522, 131] on icon "Actions" at bounding box center [1515, 141] width 20 height 20
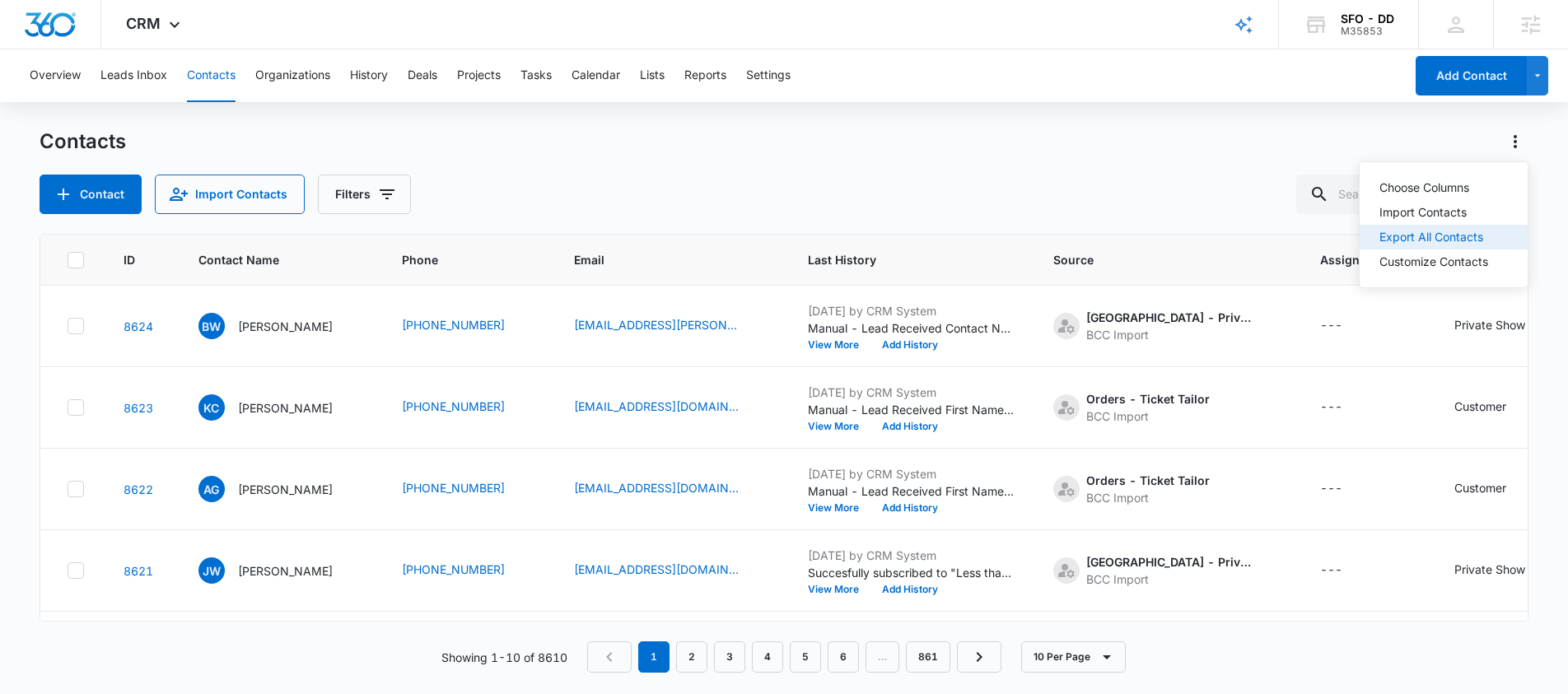
click at [1428, 238] on div "Export All Contacts" at bounding box center [1434, 236] width 109 height 12
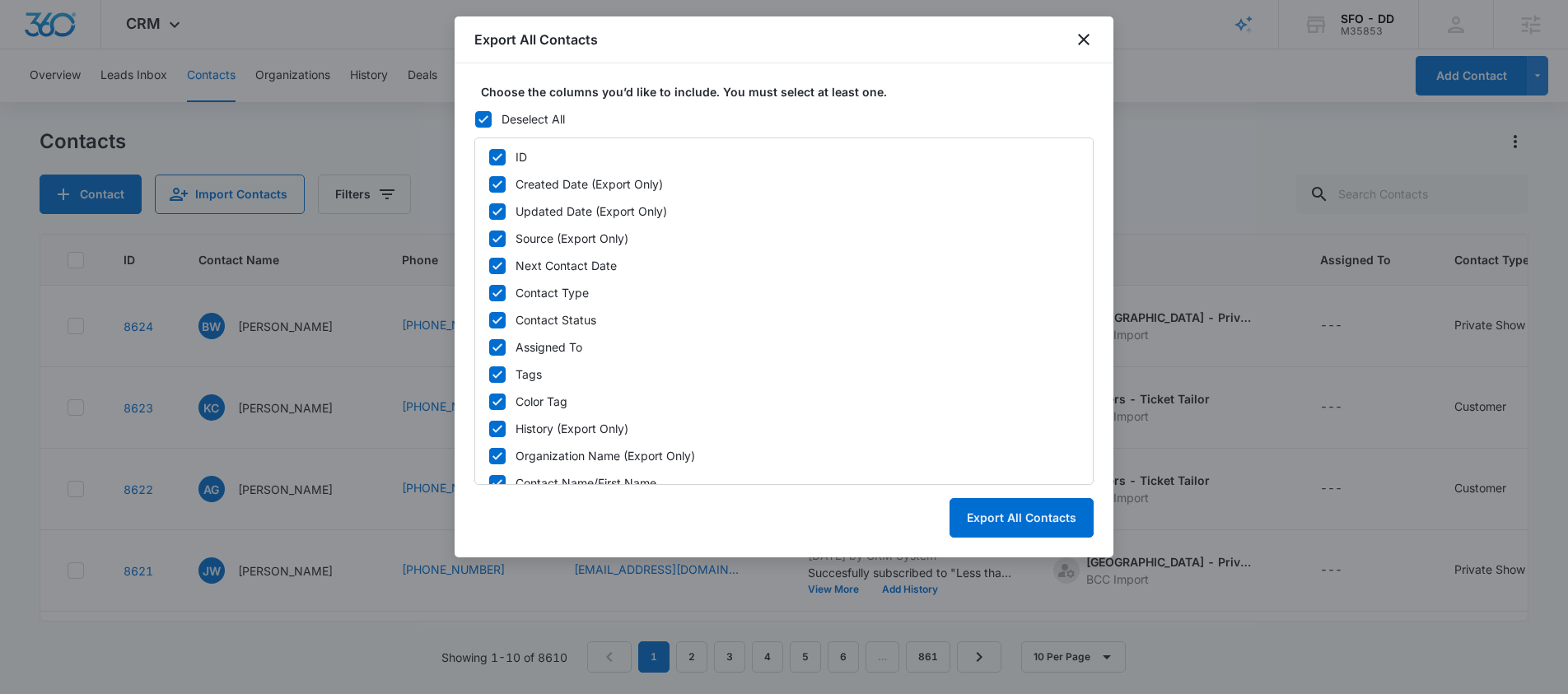
click at [486, 112] on icon at bounding box center [483, 120] width 14 height 14
click at [476, 119] on input "Deselect All" at bounding box center [475, 119] width 1 height 1
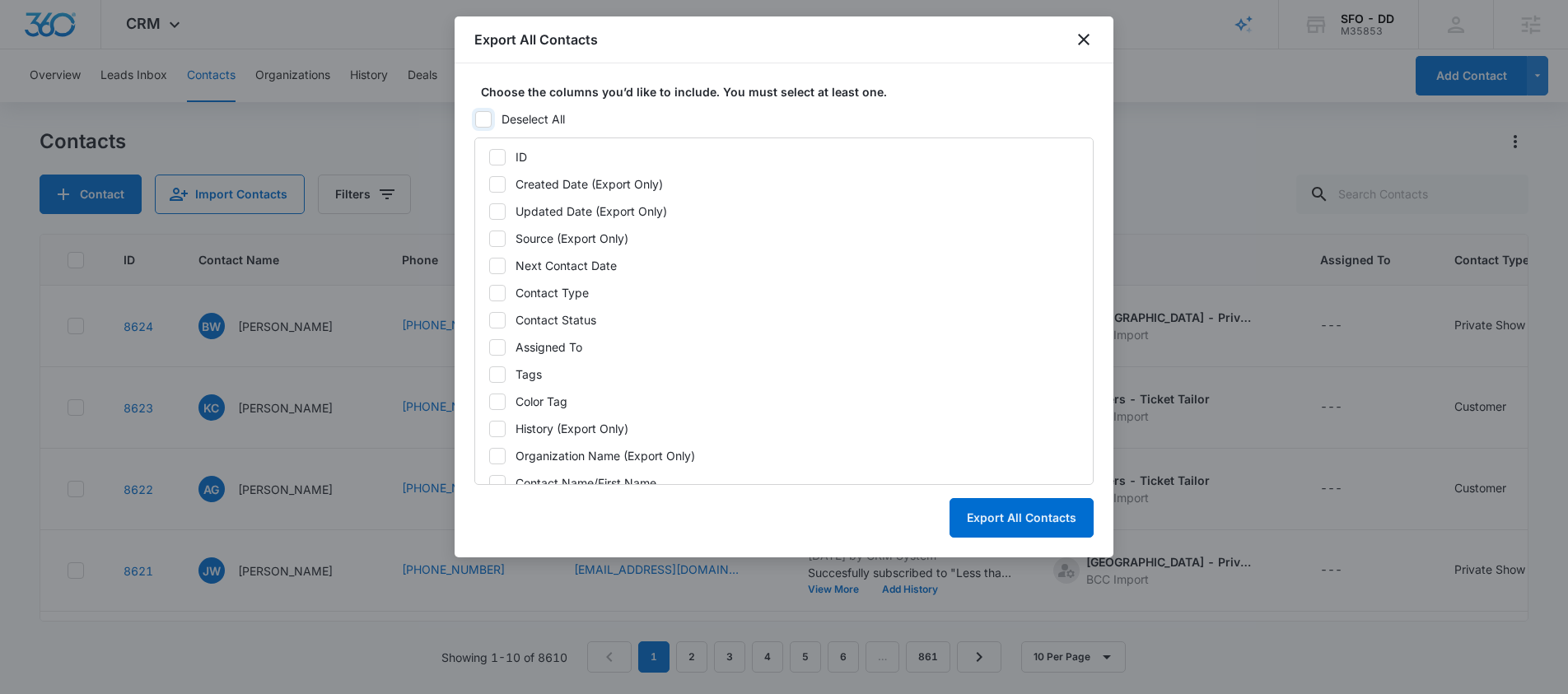
checkbox input "false"
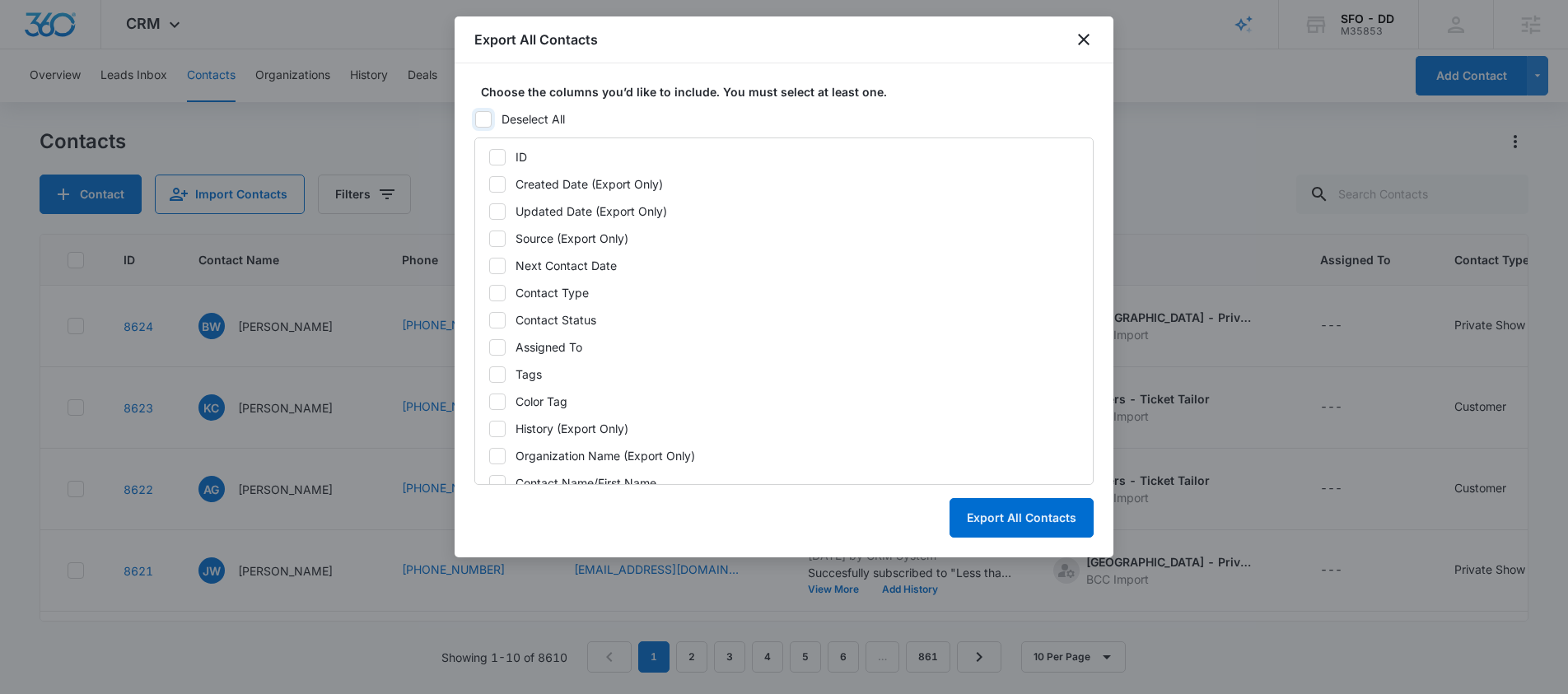
checkbox input "false"
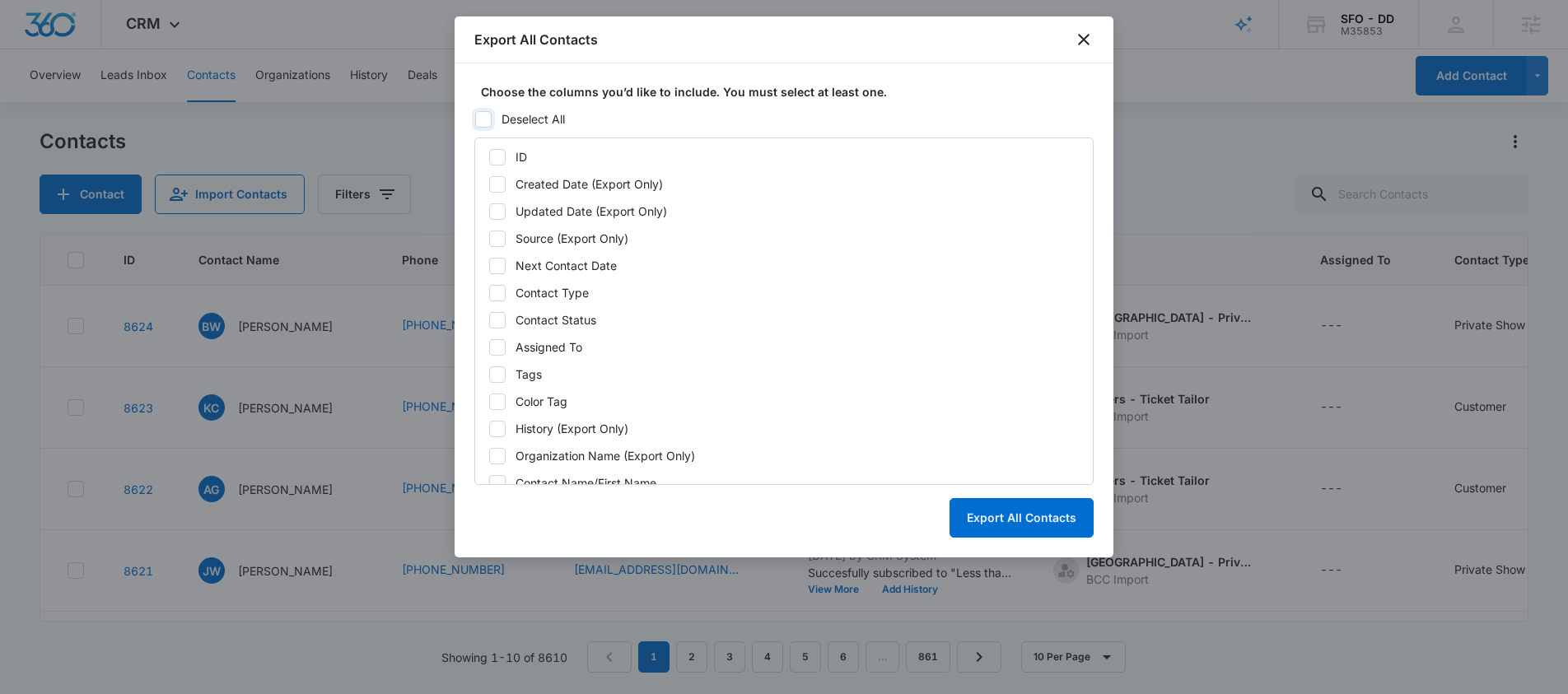
checkbox input "false"
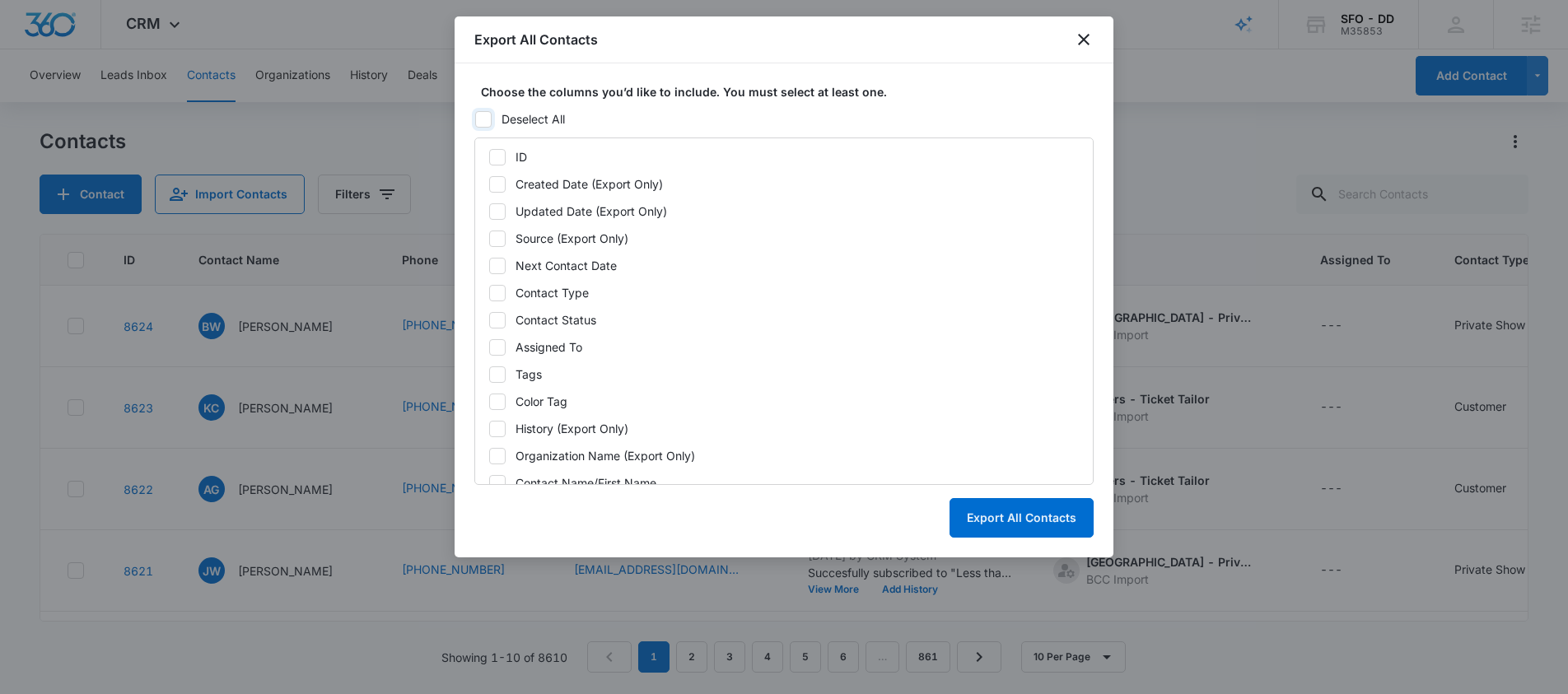
checkbox input "false"
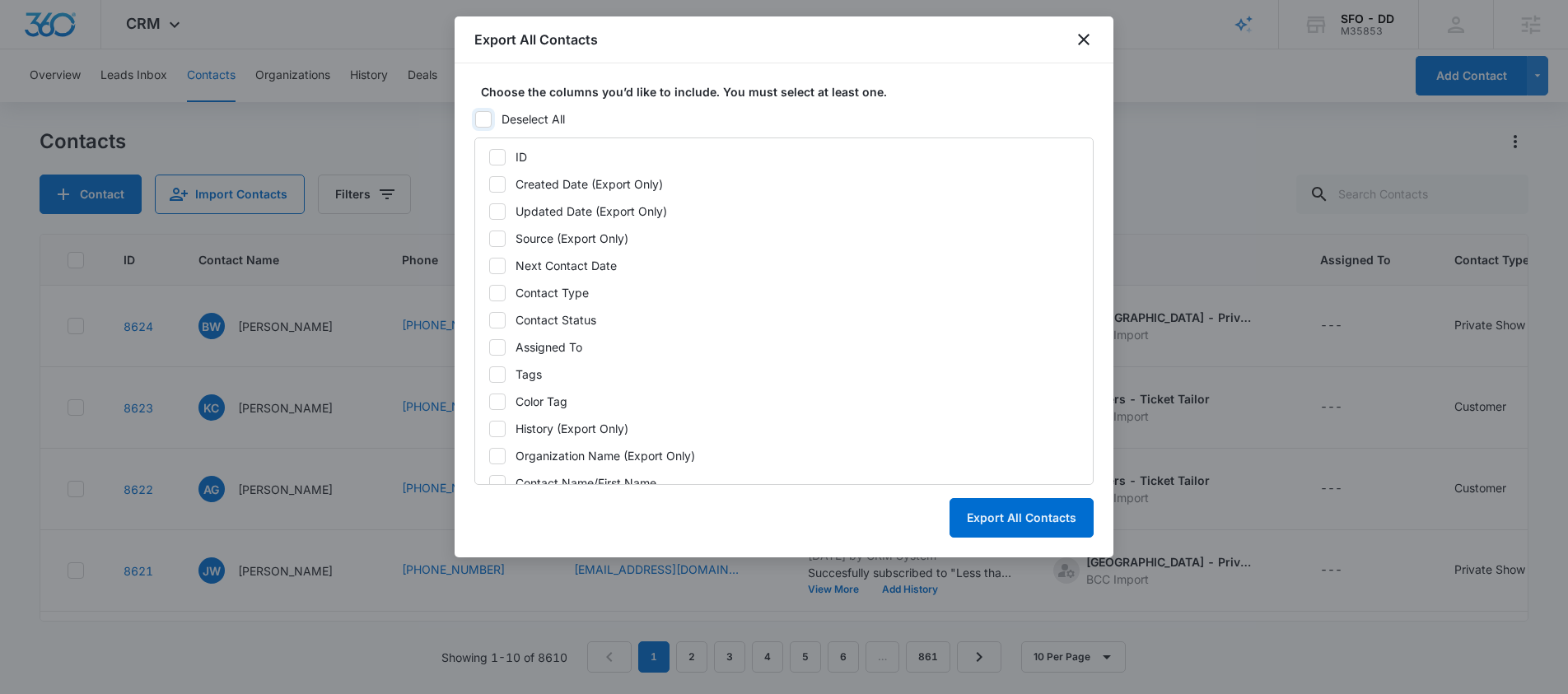
checkbox input "false"
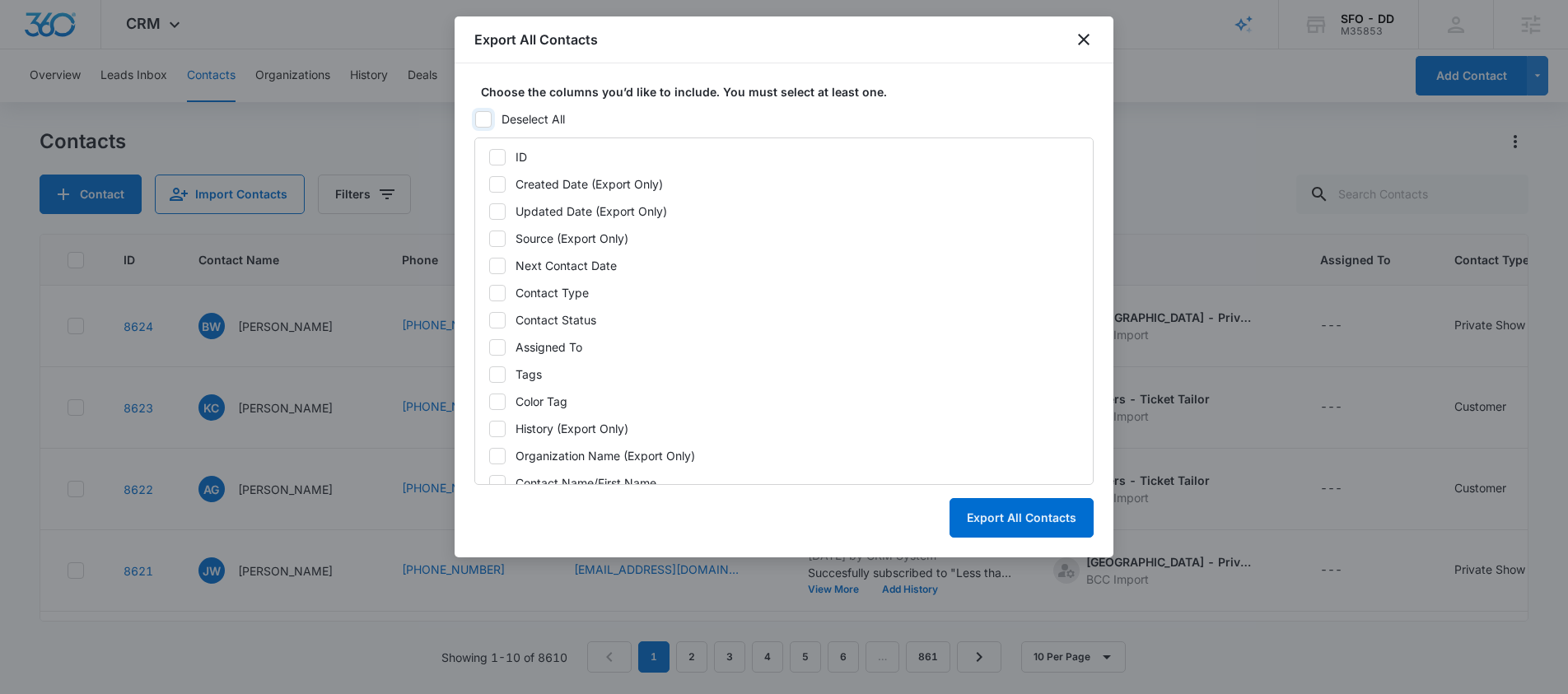
checkbox input "false"
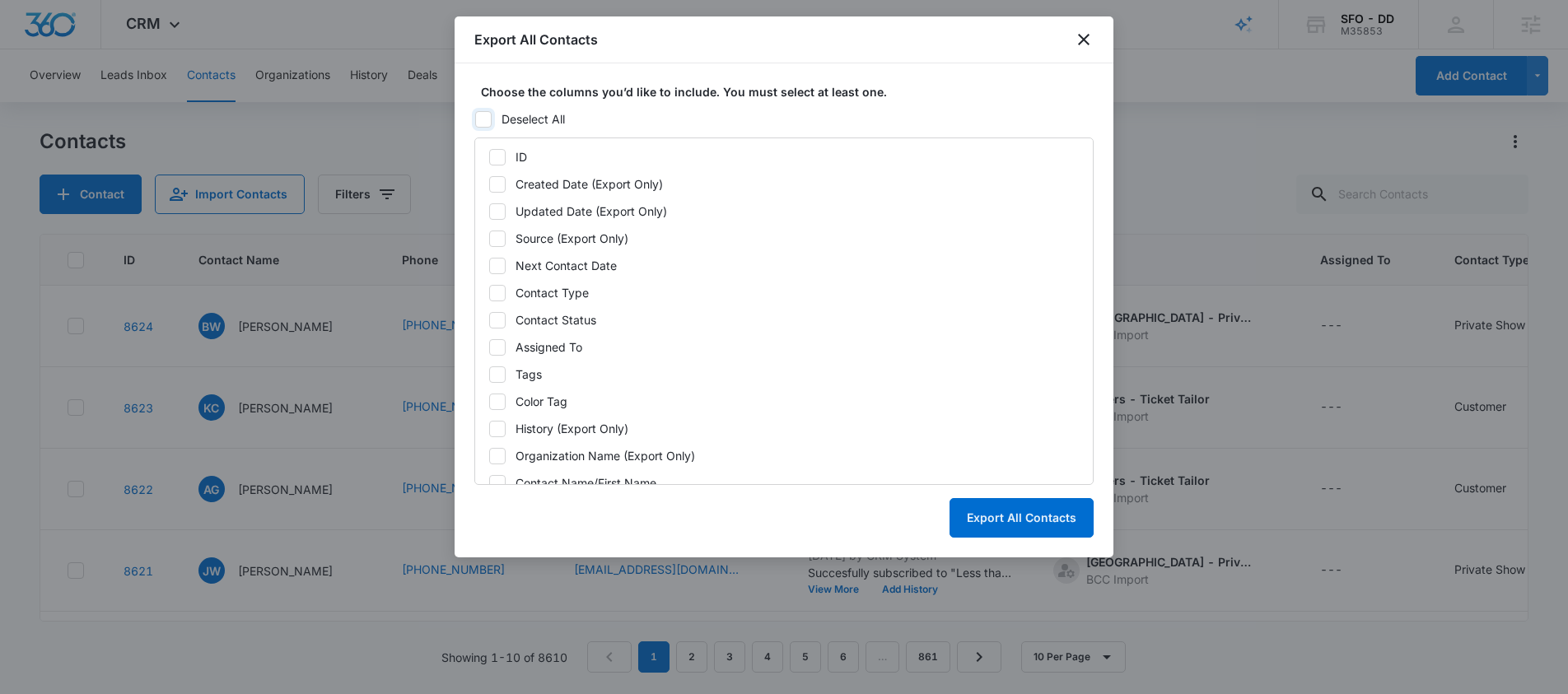
checkbox input "false"
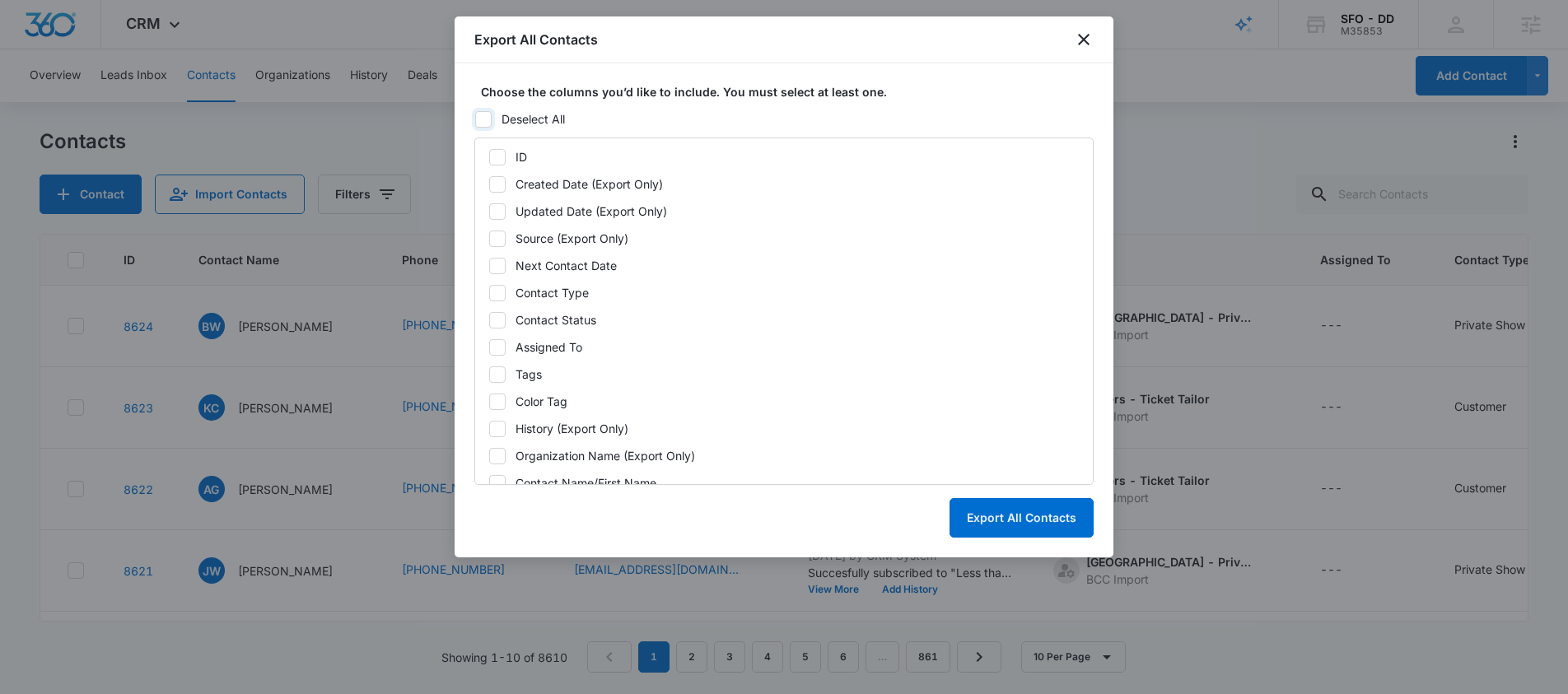
checkbox input "false"
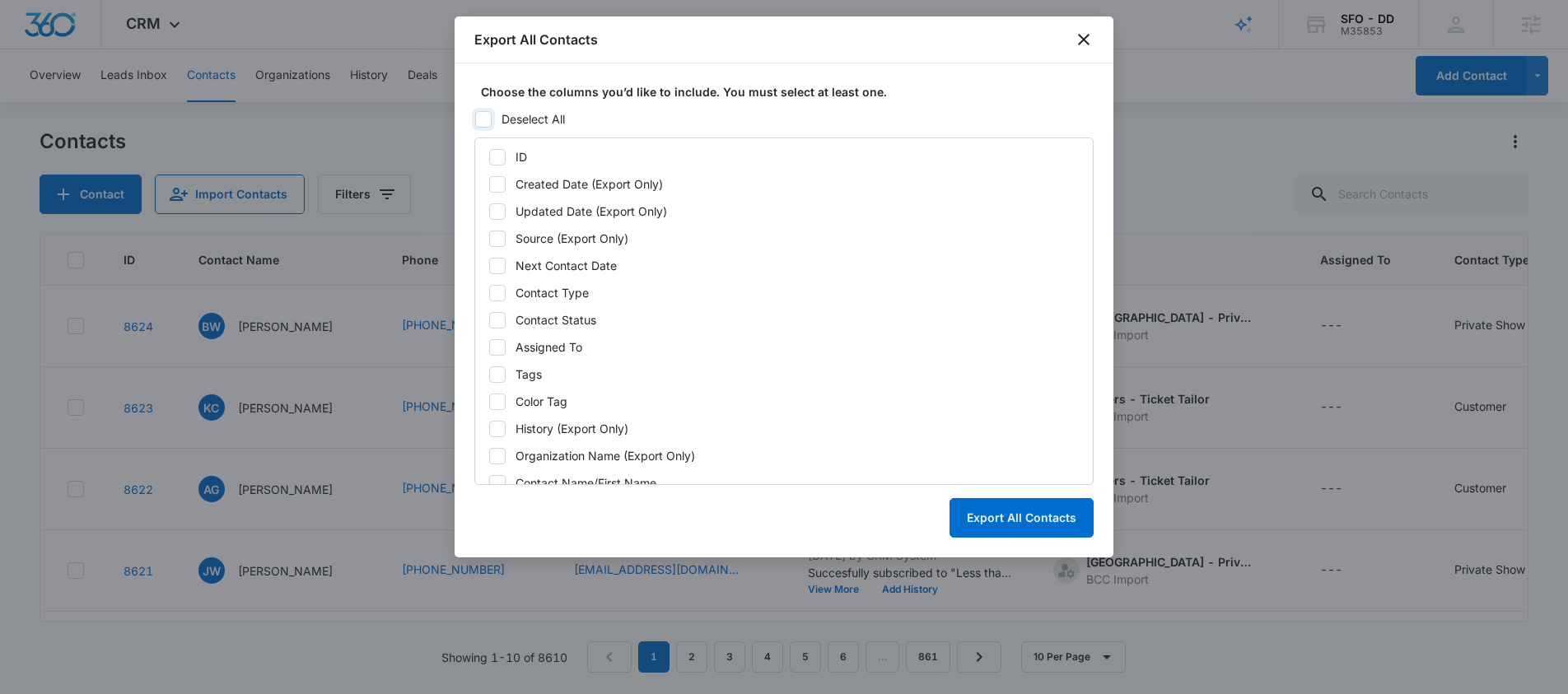
checkbox input "false"
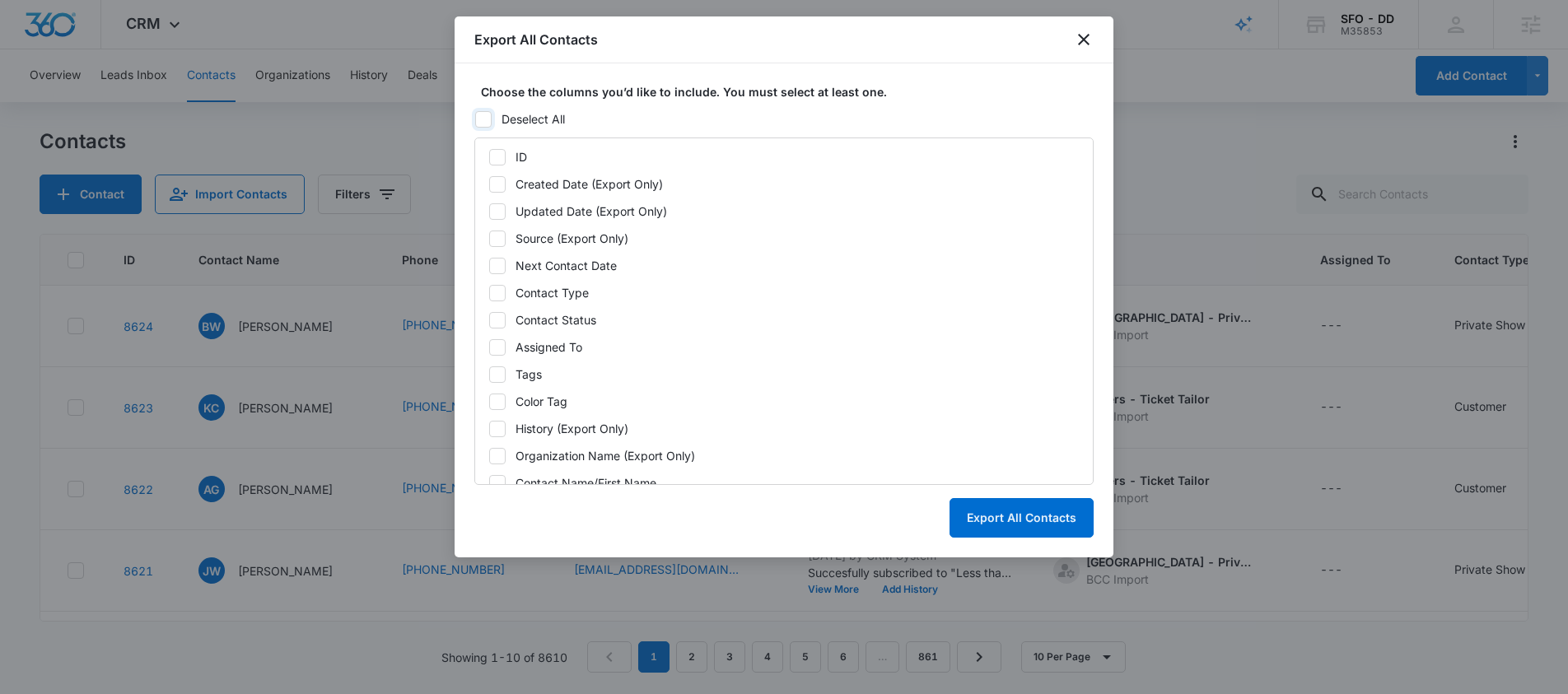
checkbox input "false"
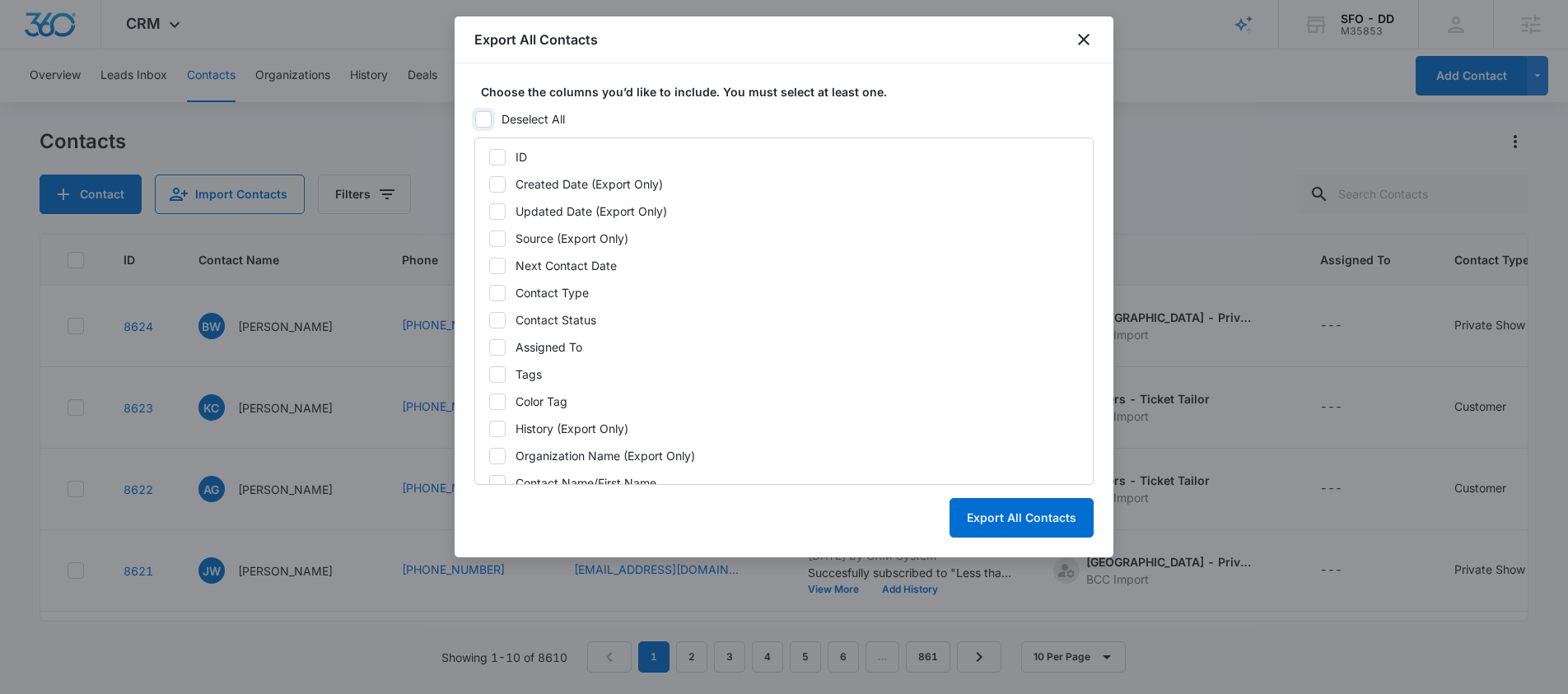
checkbox input "false"
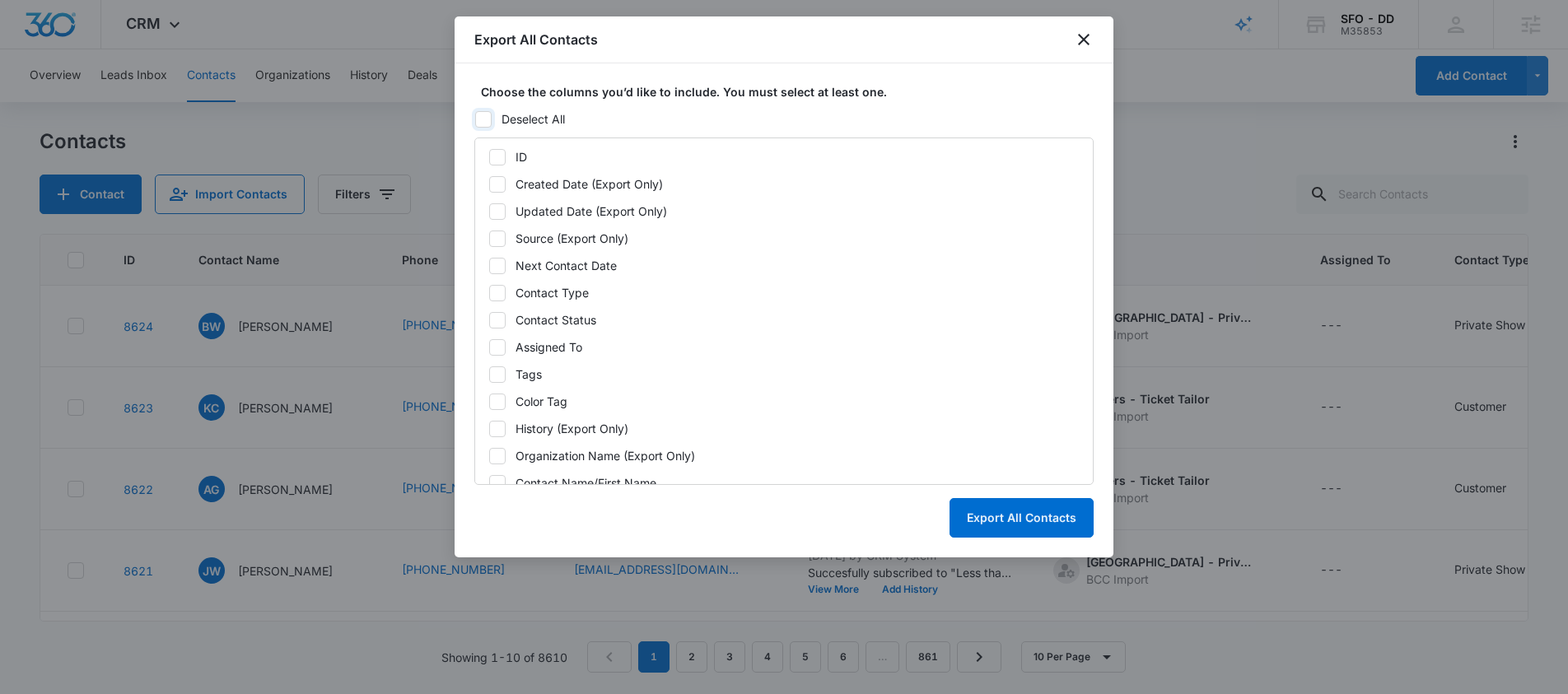
checkbox input "false"
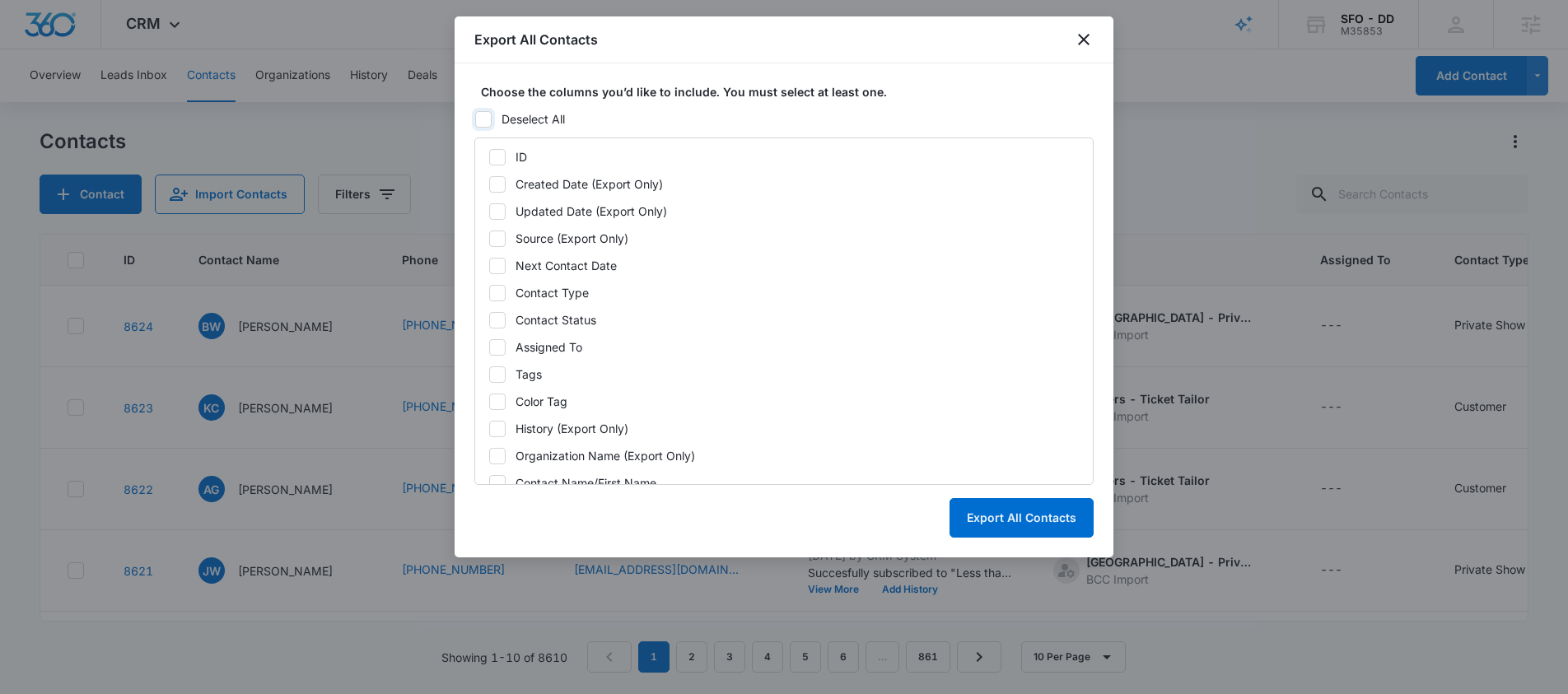
checkbox input "false"
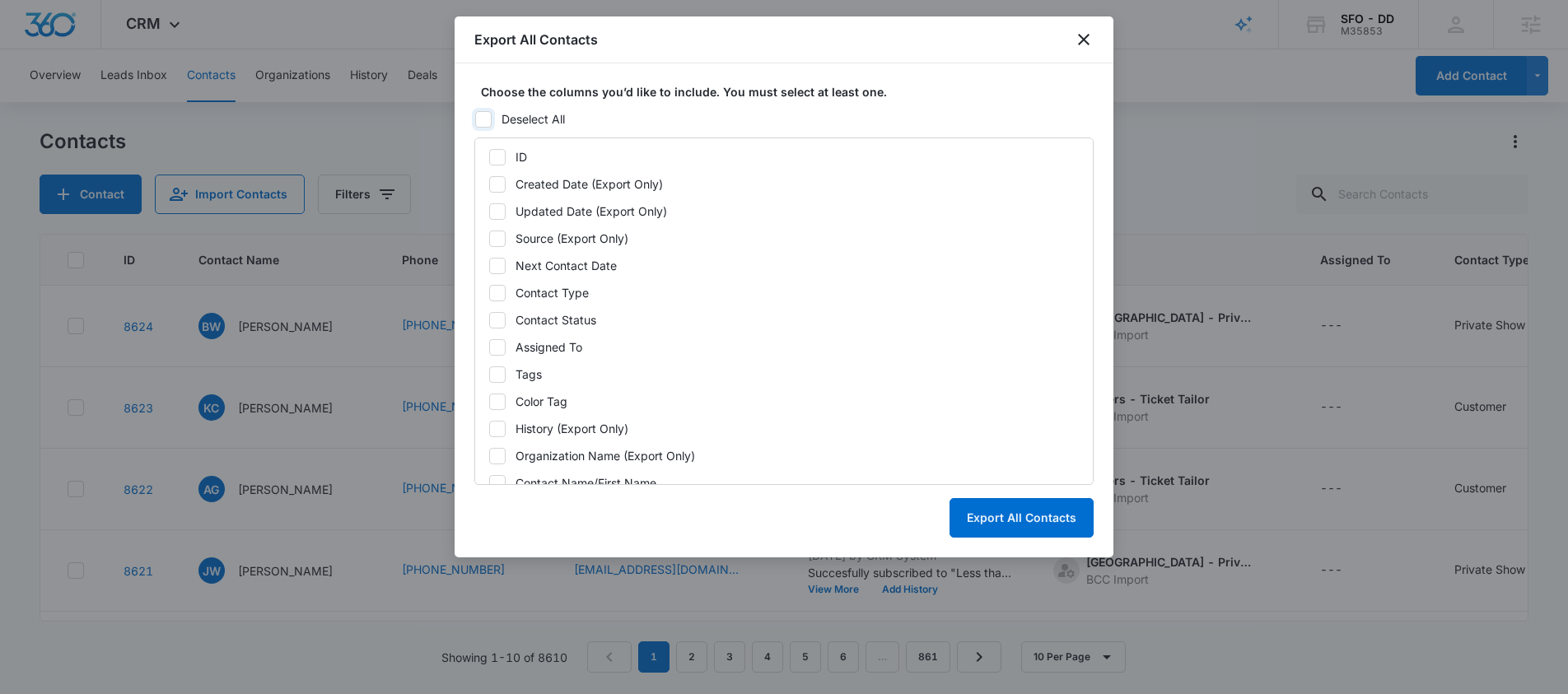
checkbox input "false"
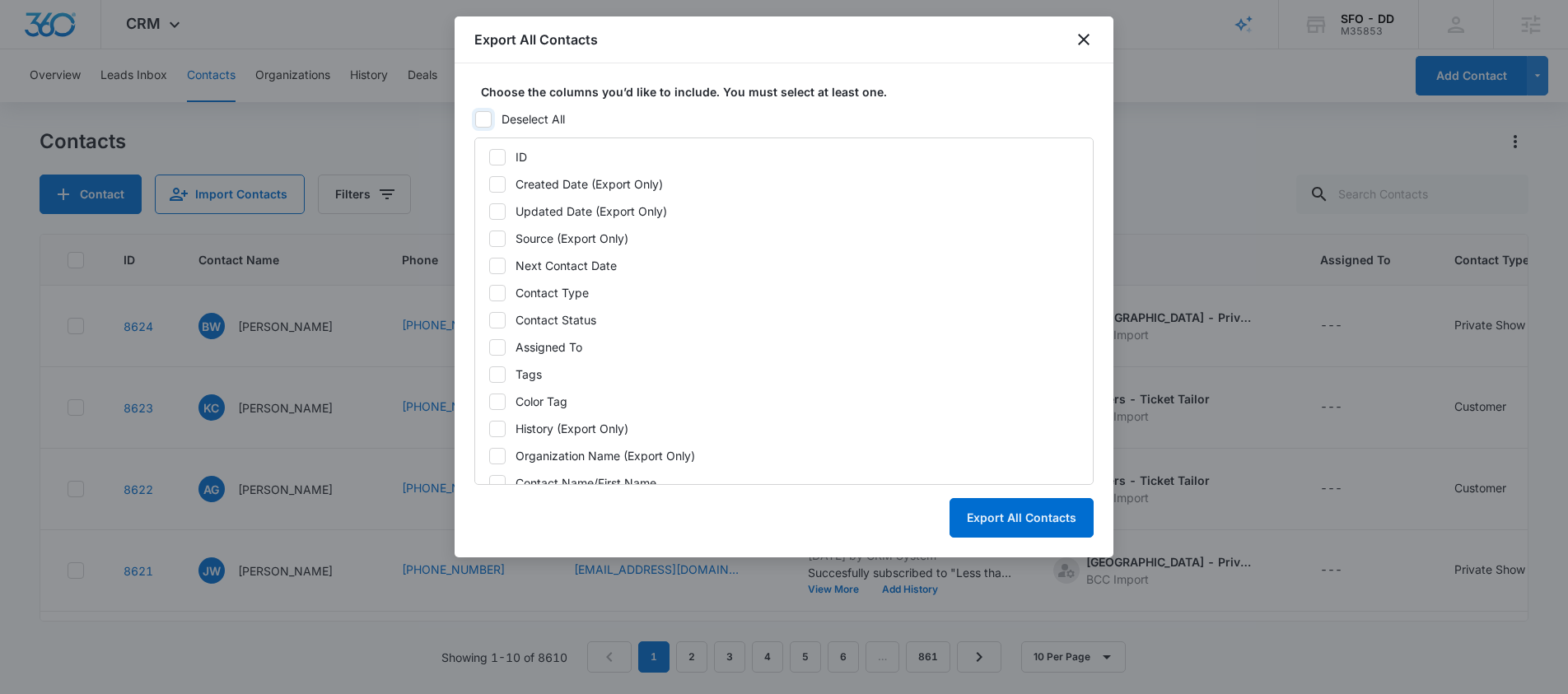
checkbox input "false"
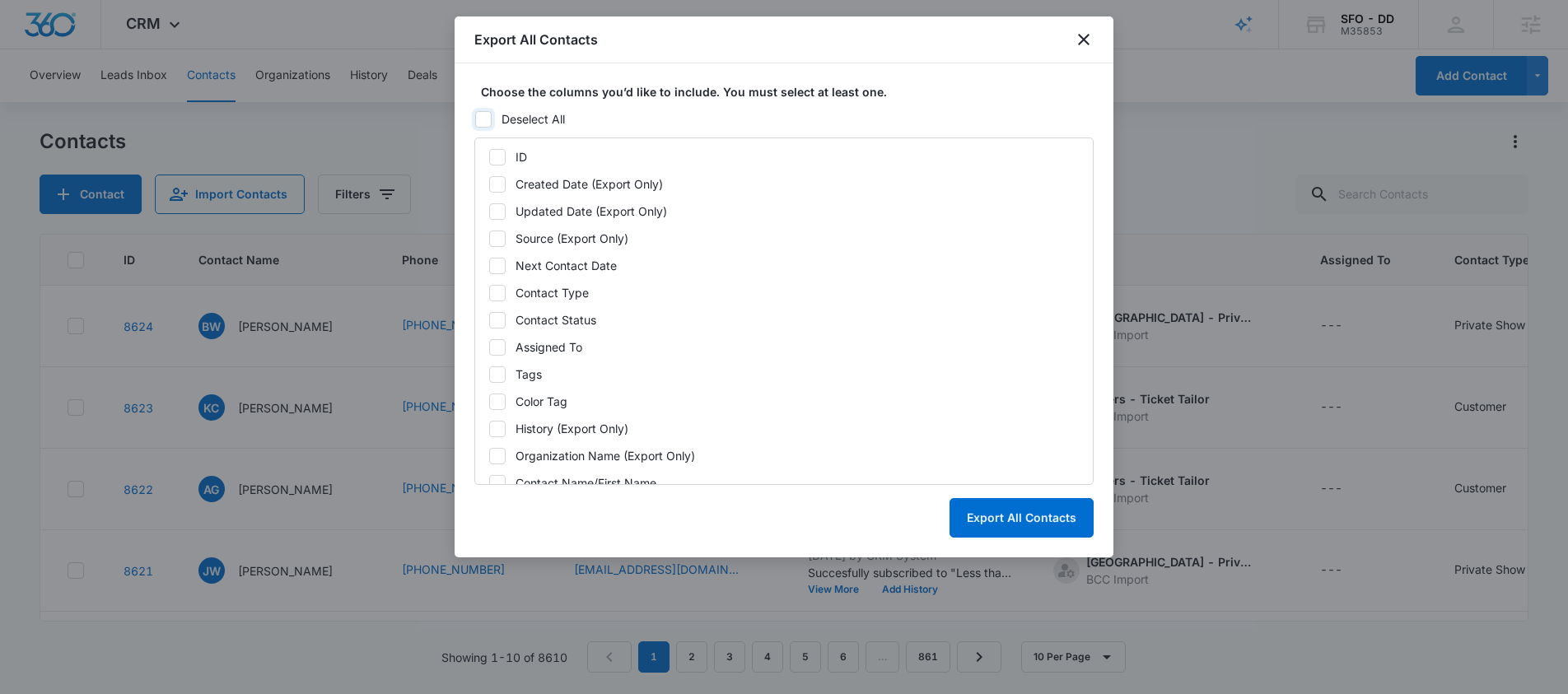
checkbox input "false"
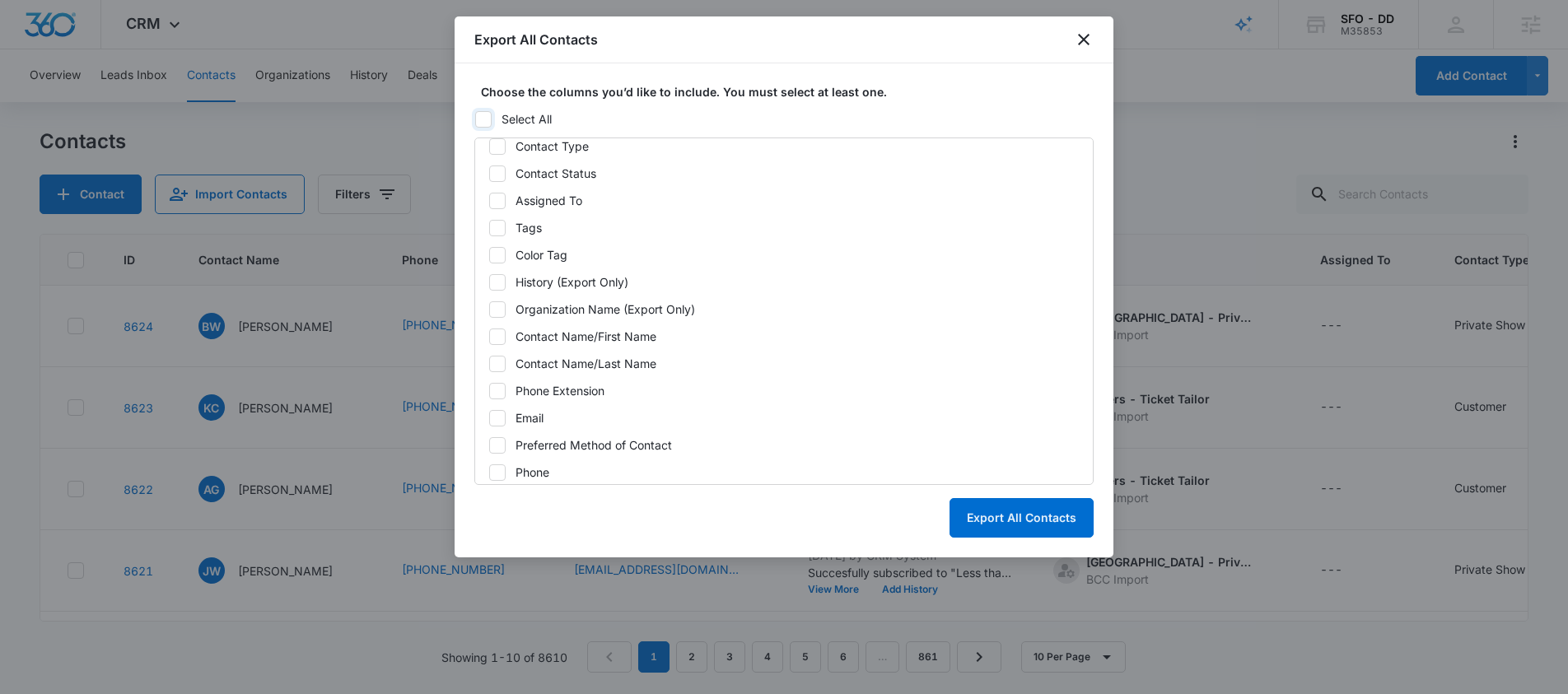
scroll to position [148, 0]
click at [503, 410] on icon at bounding box center [497, 418] width 14 height 14
click at [489, 417] on input "Email" at bounding box center [488, 417] width 1 height 1
checkbox input "true"
click at [1100, 512] on div "Choose the columns you’d like to include. You must select at least one. Select …" at bounding box center [784, 310] width 659 height 494
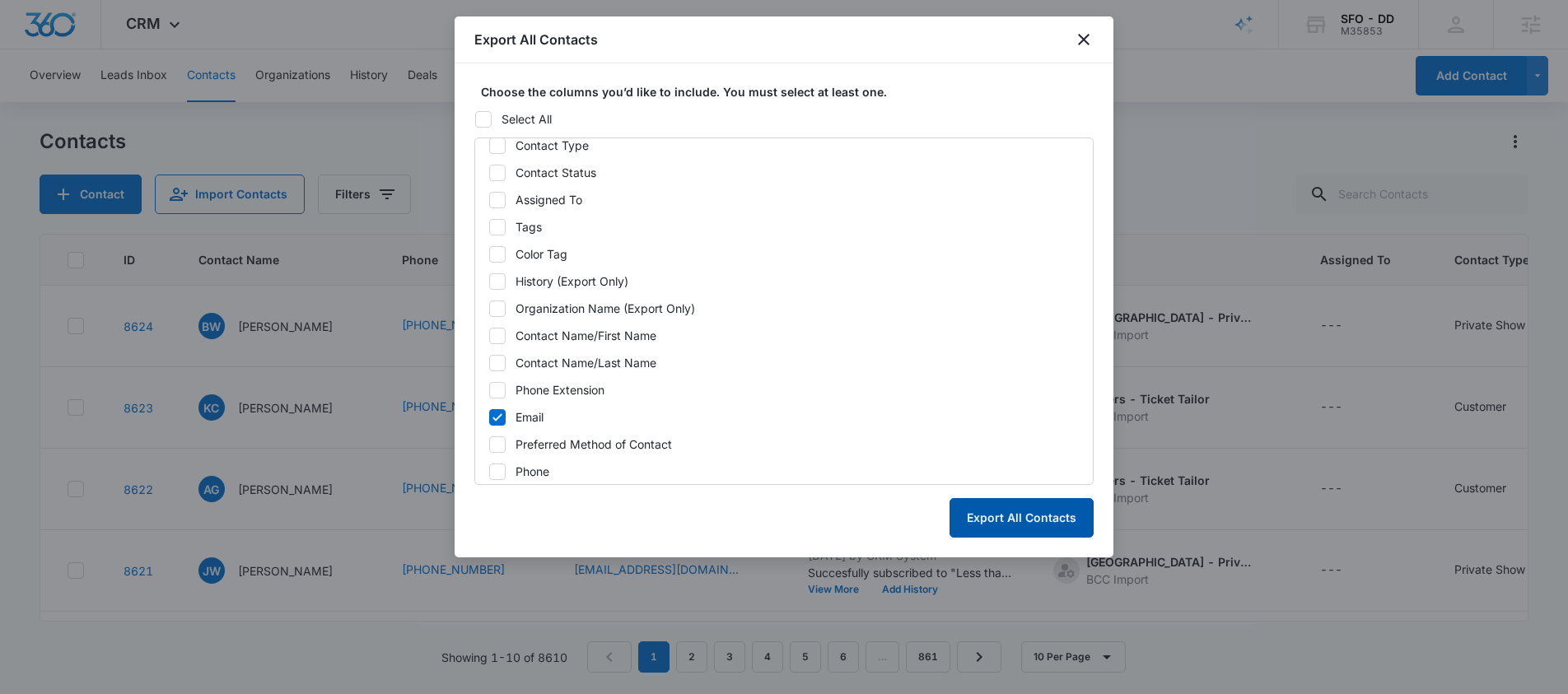
click at [1038, 513] on button "Export All Contacts" at bounding box center [1021, 518] width 144 height 40
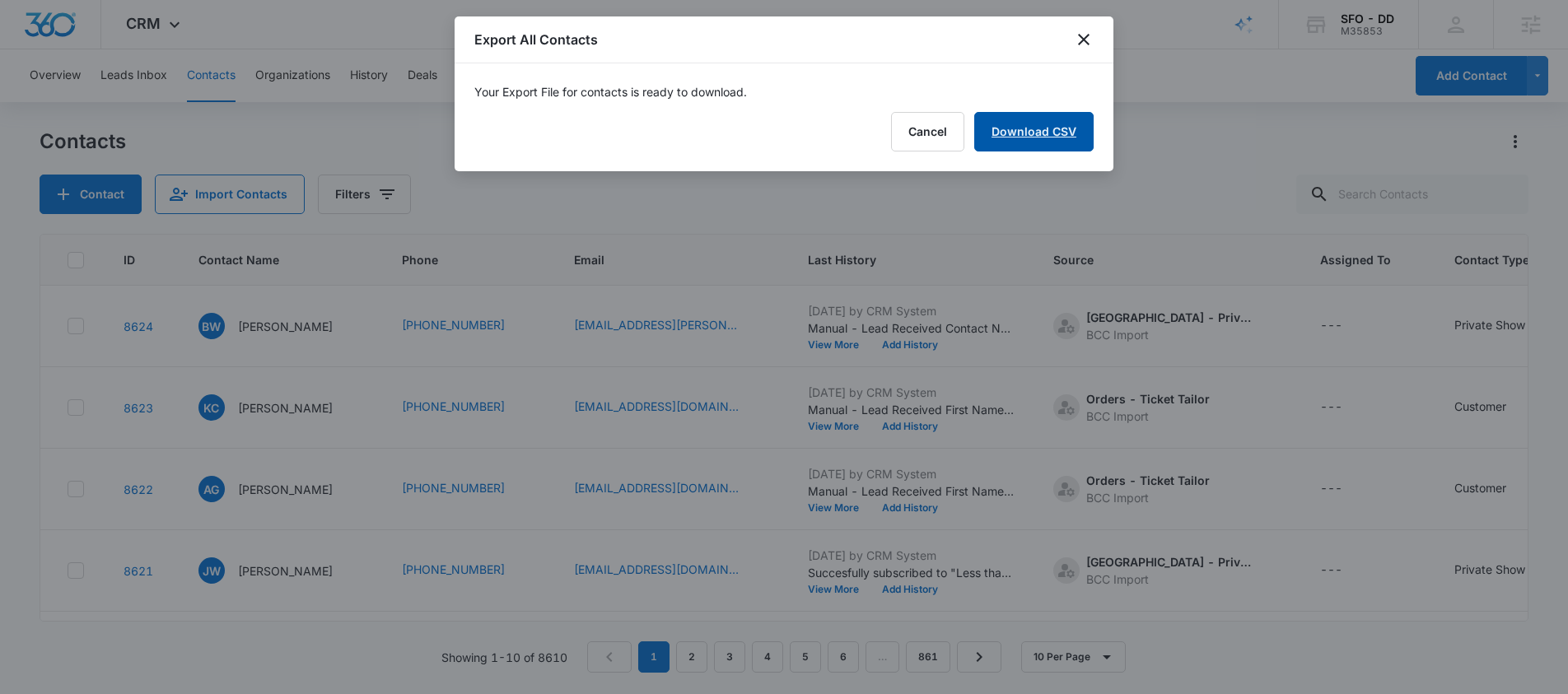
click at [1043, 123] on link "Download CSV" at bounding box center [1034, 132] width 120 height 40
click at [1080, 40] on icon "close" at bounding box center [1084, 40] width 20 height 20
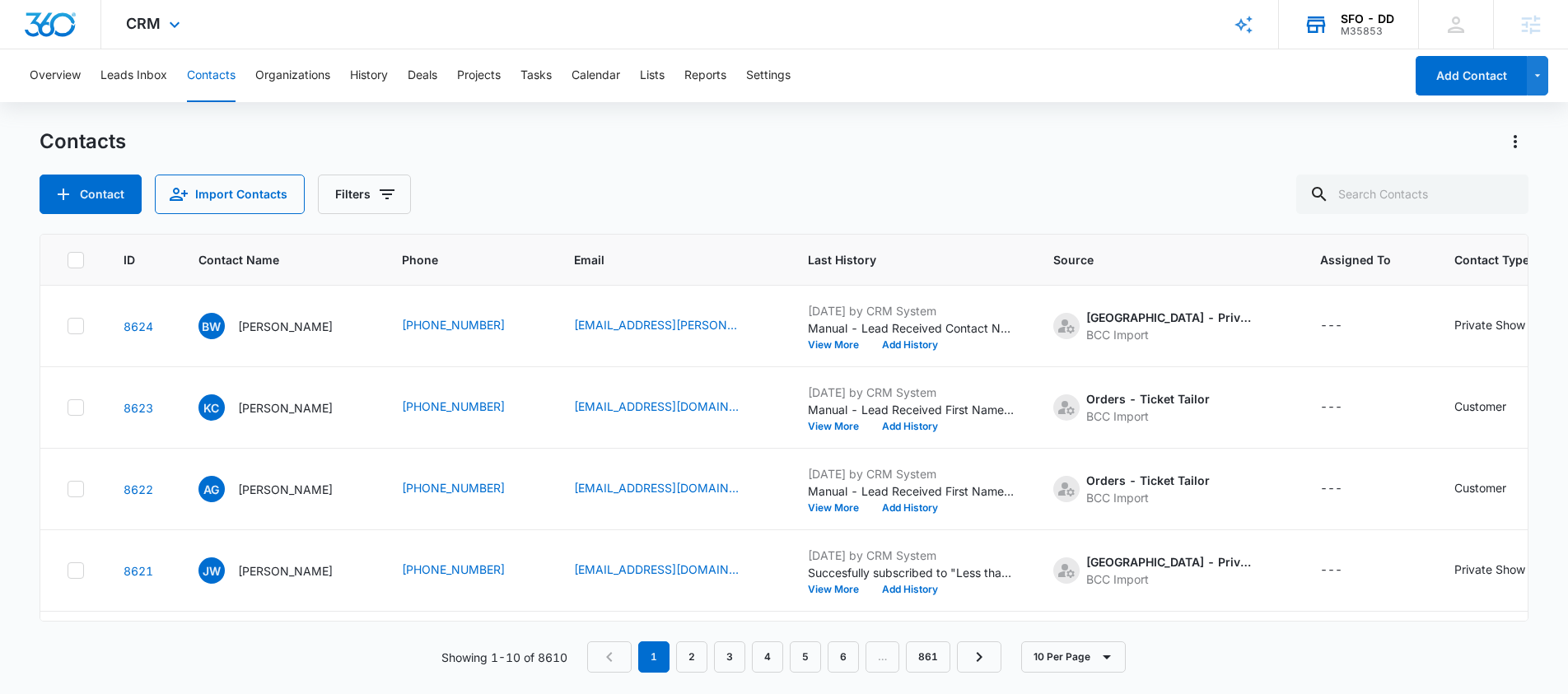
click at [1332, 34] on div "SFO - DD M35853 Your Accounts View All" at bounding box center [1349, 24] width 139 height 49
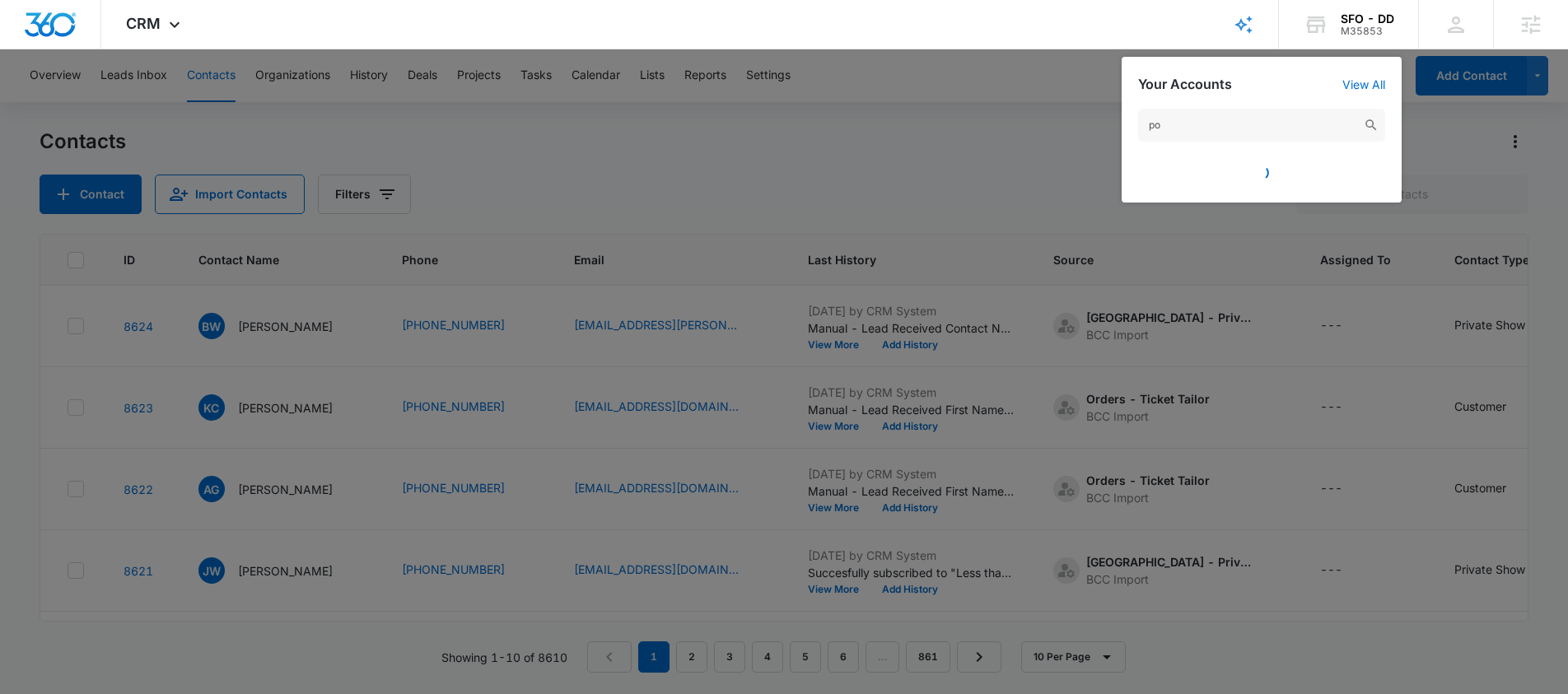
type input "p"
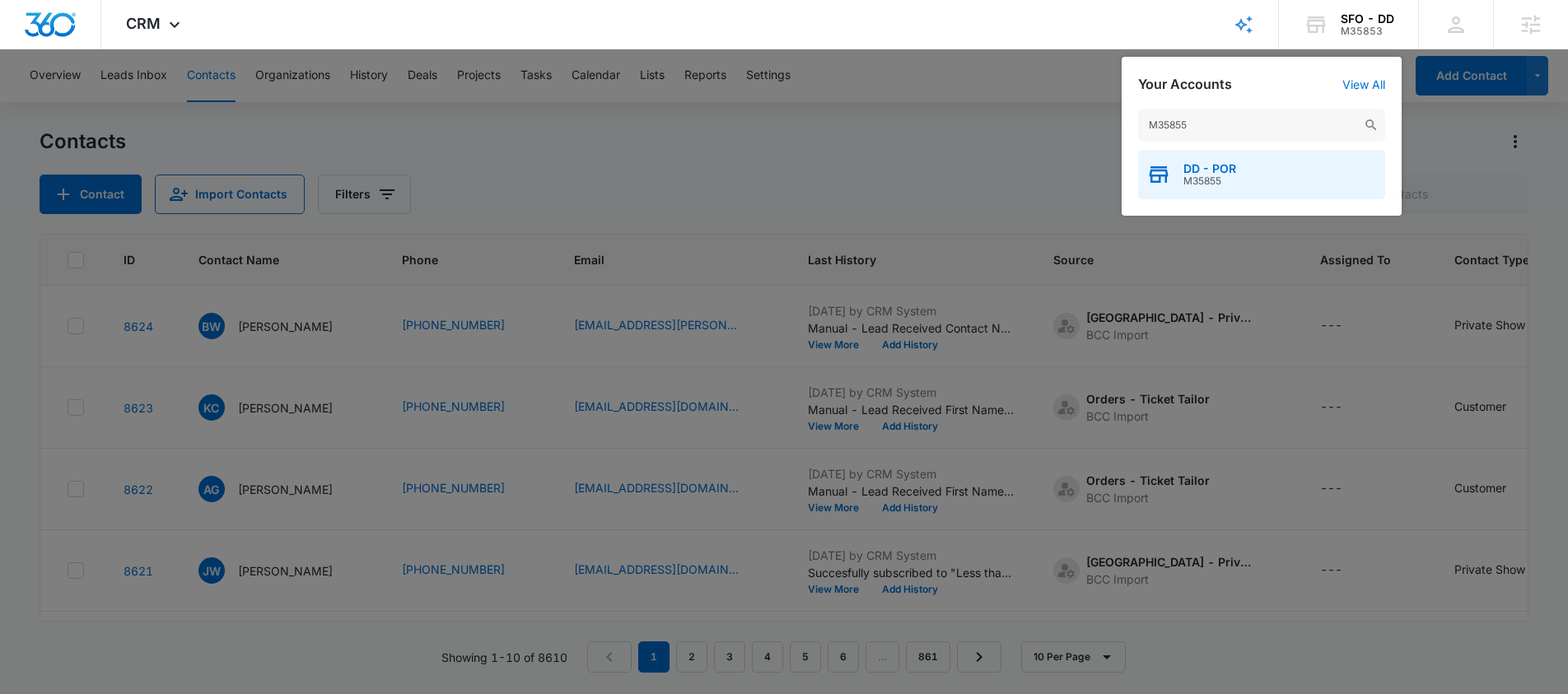
type input "M35855"
click at [1239, 169] on div "DD - POR M35855" at bounding box center [1261, 174] width 247 height 50
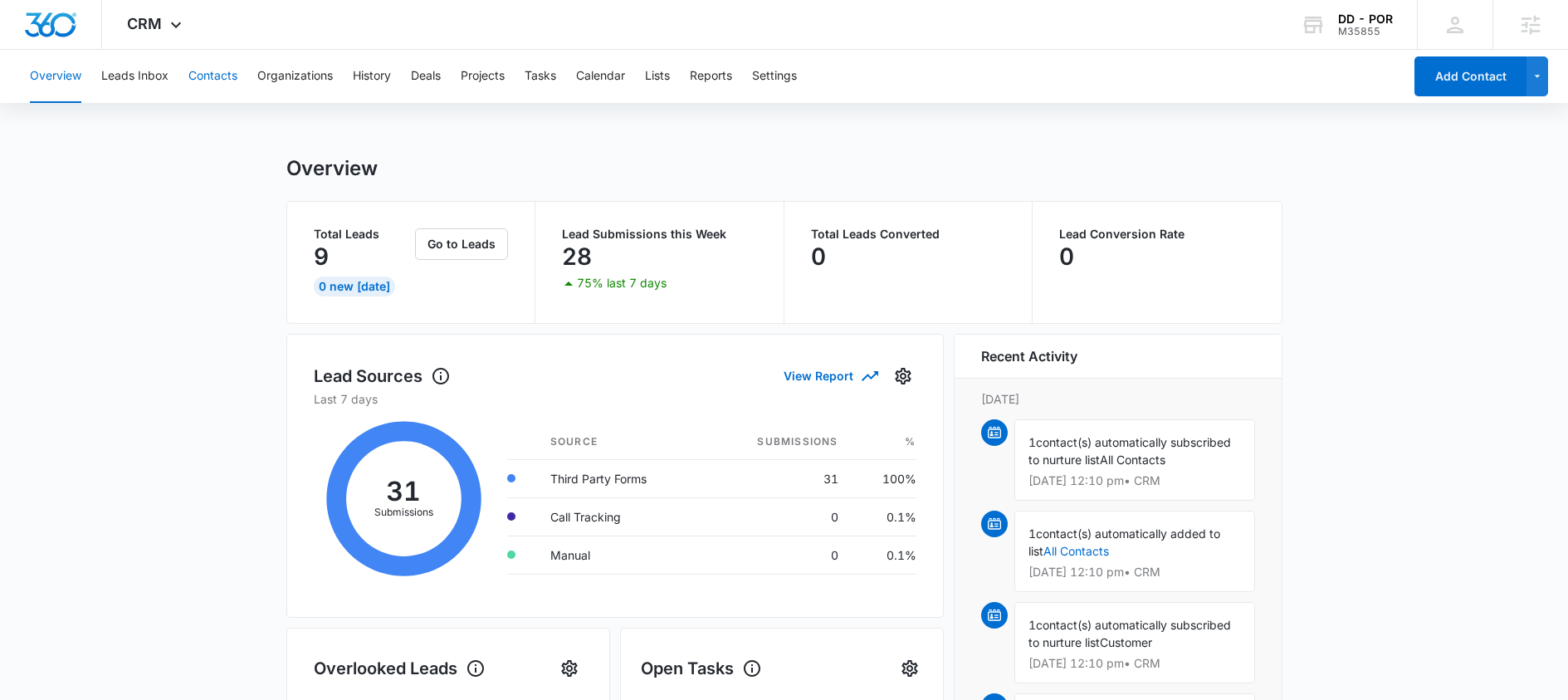
click at [231, 77] on button "Contacts" at bounding box center [213, 77] width 49 height 53
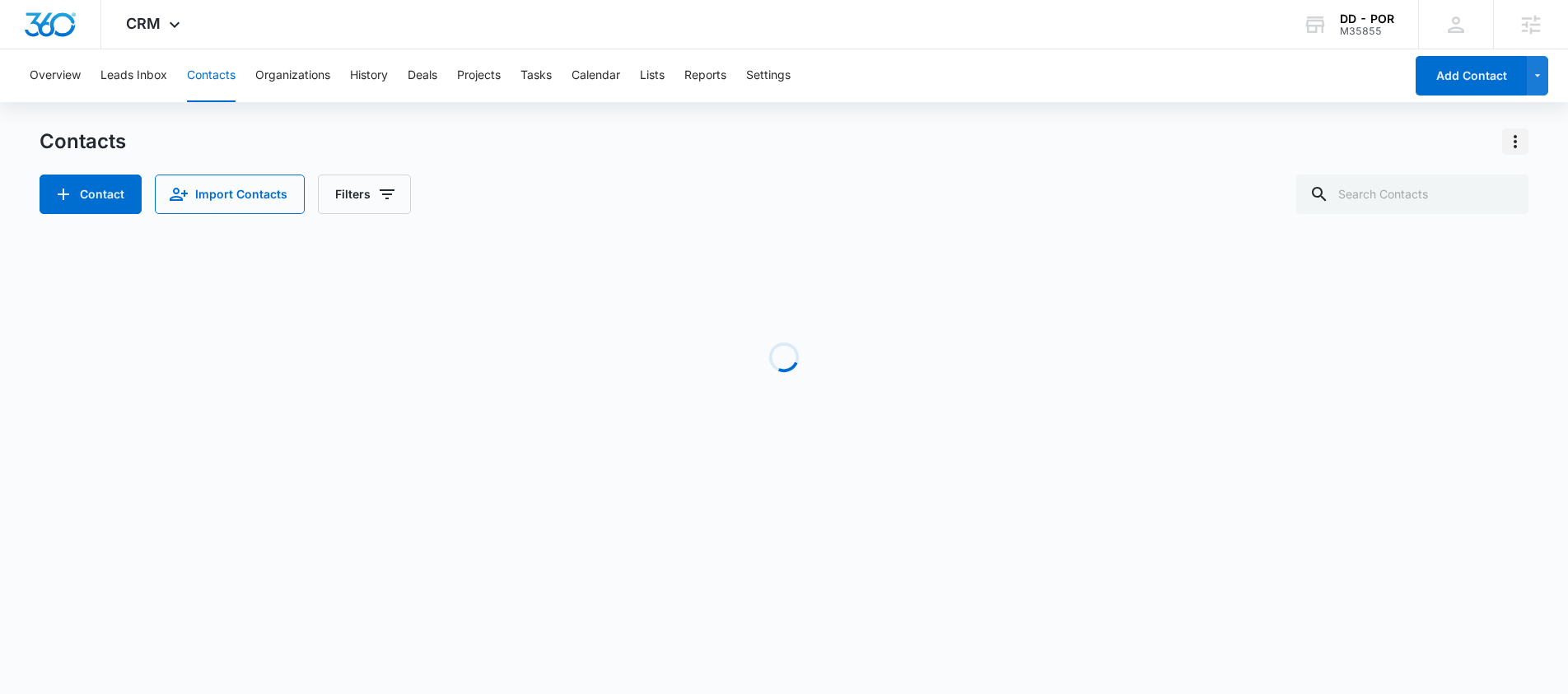
click at [1519, 146] on icon "Actions" at bounding box center [1515, 141] width 20 height 20
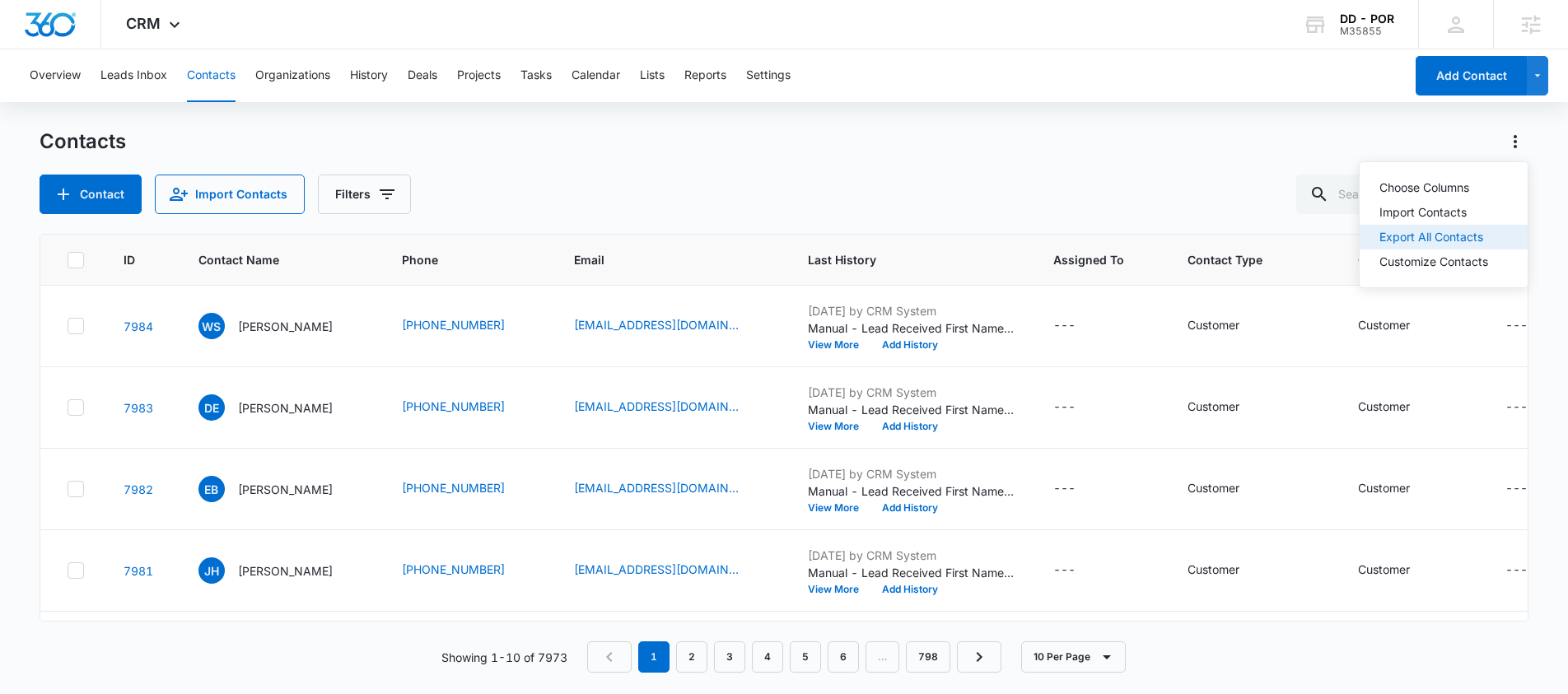
click at [1428, 231] on div "Export All Contacts" at bounding box center [1434, 236] width 109 height 12
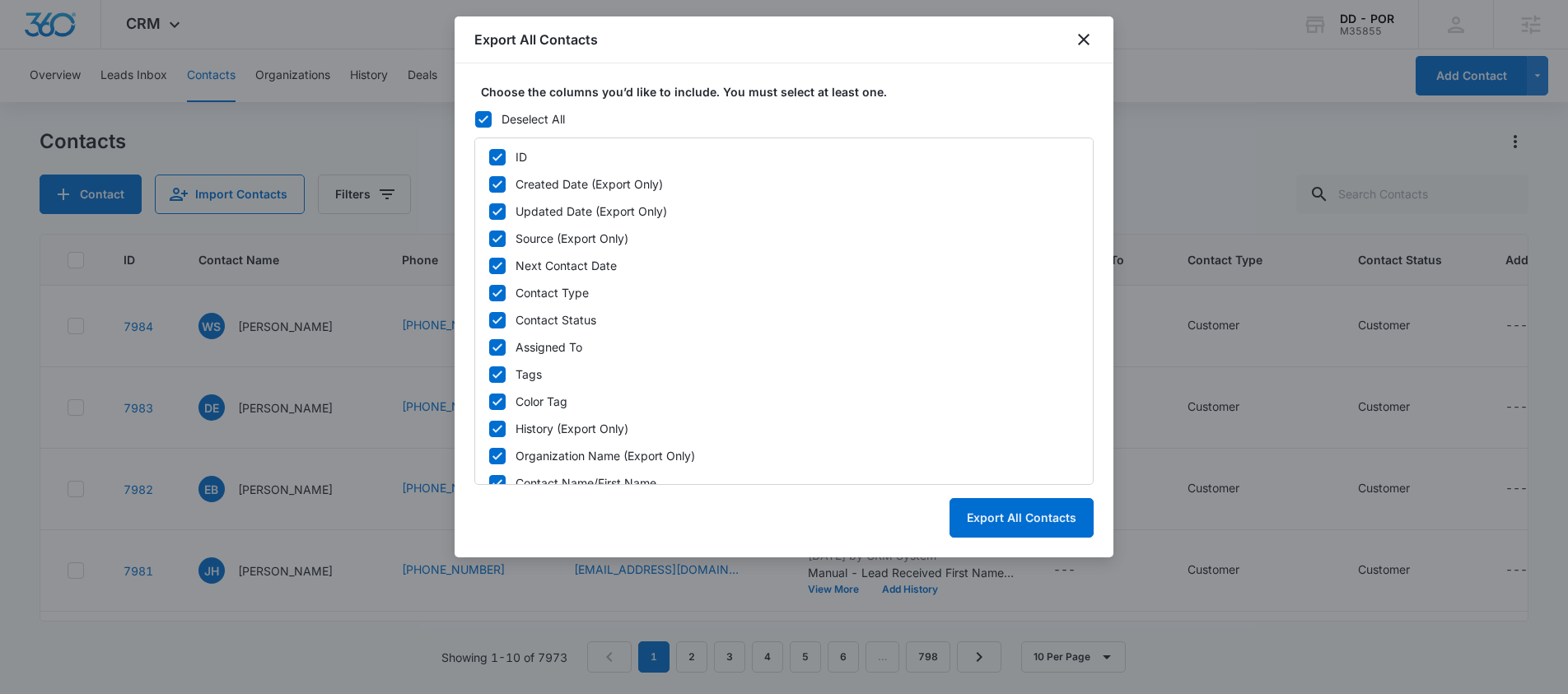
click at [480, 116] on icon at bounding box center [483, 120] width 14 height 14
click at [476, 119] on input "Deselect All" at bounding box center [475, 119] width 1 height 1
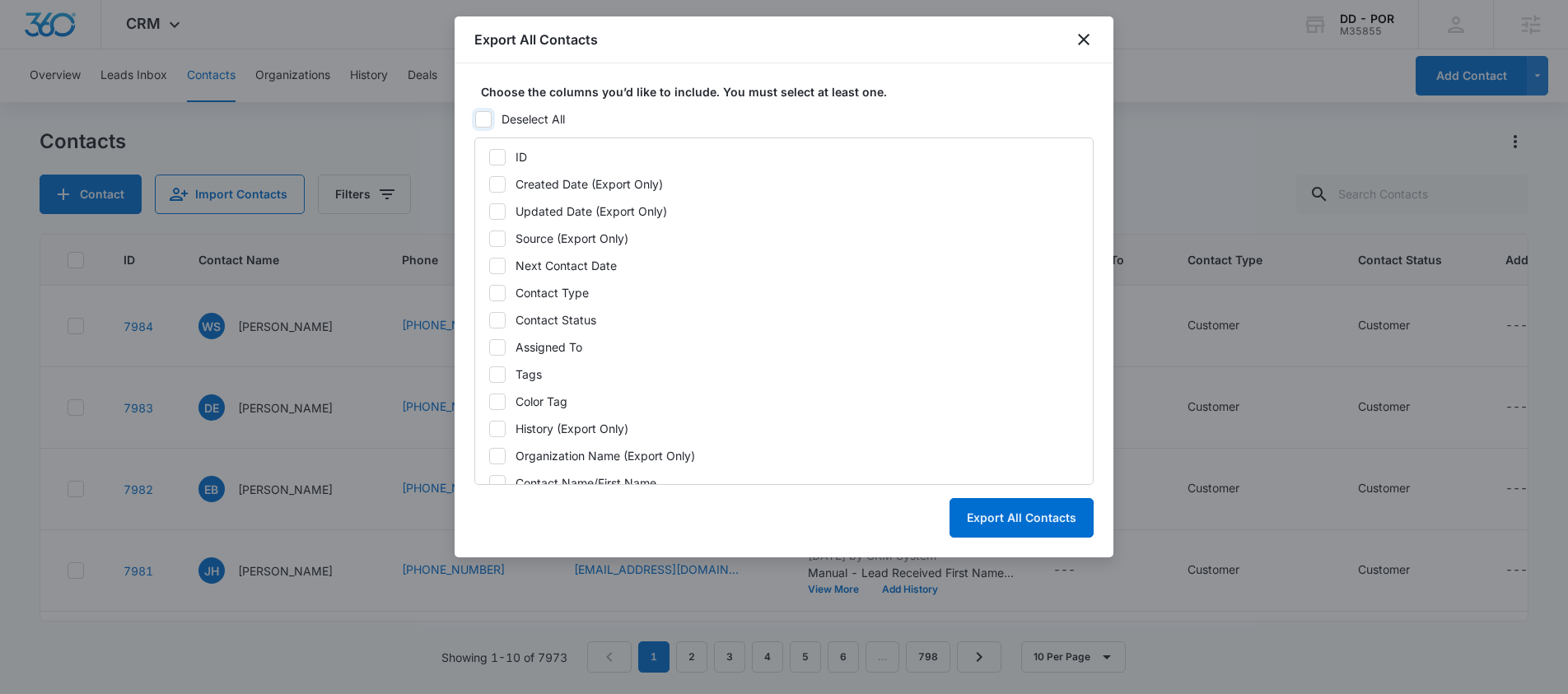
checkbox input "false"
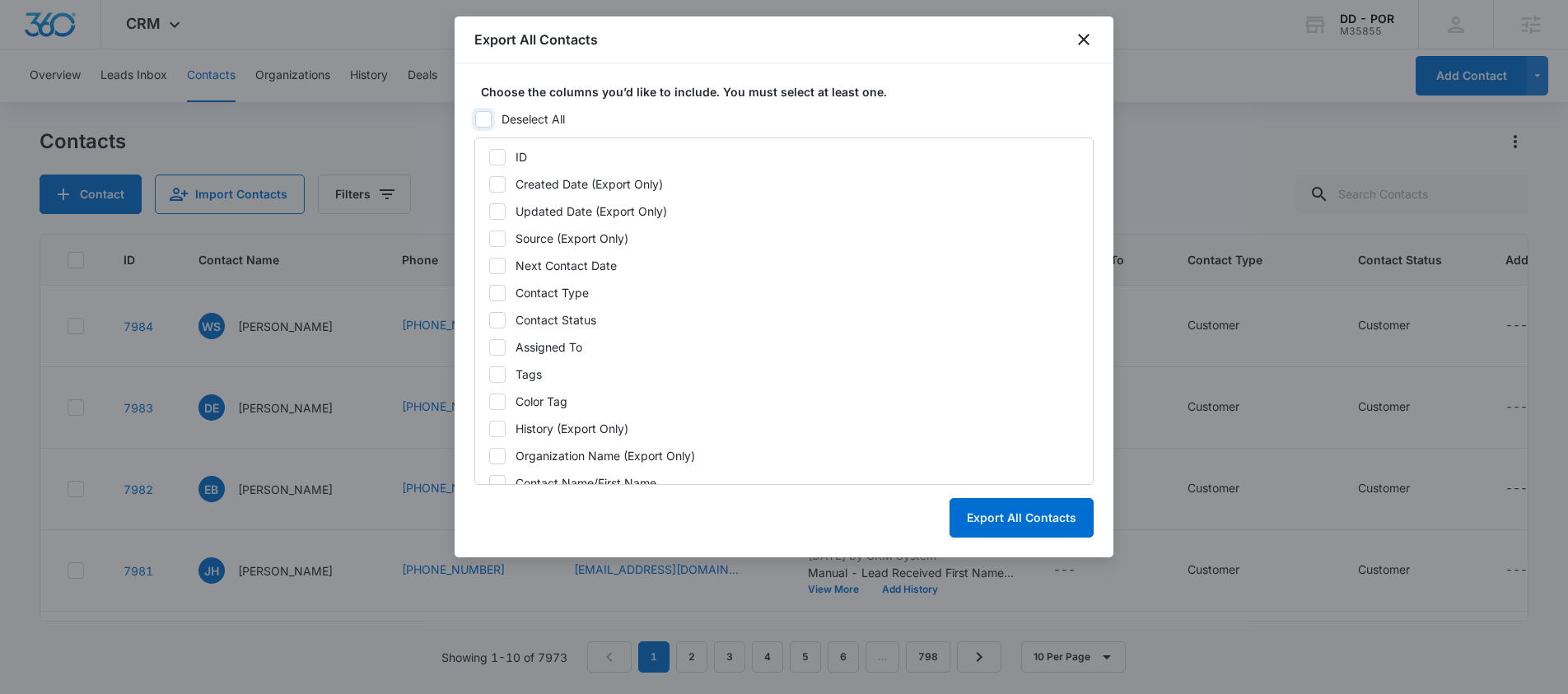
checkbox input "false"
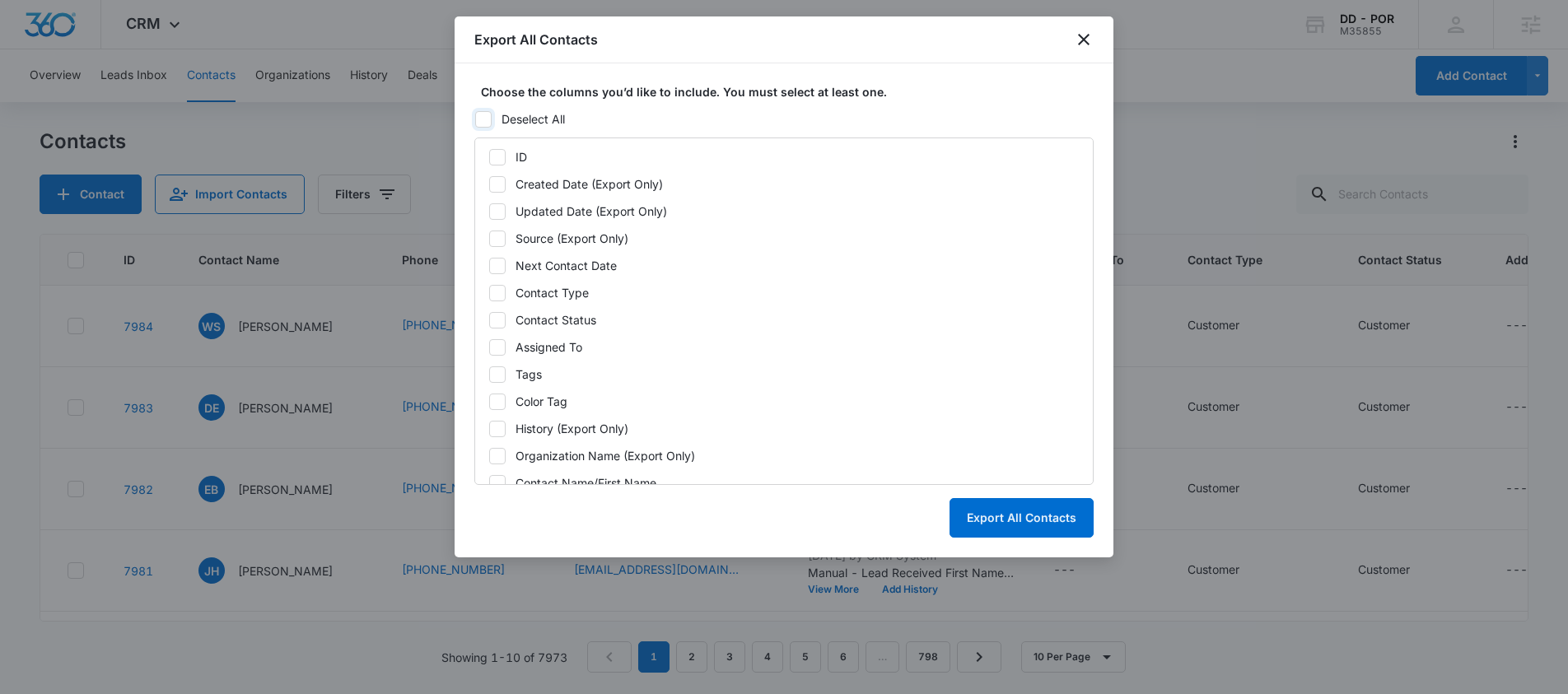
checkbox input "false"
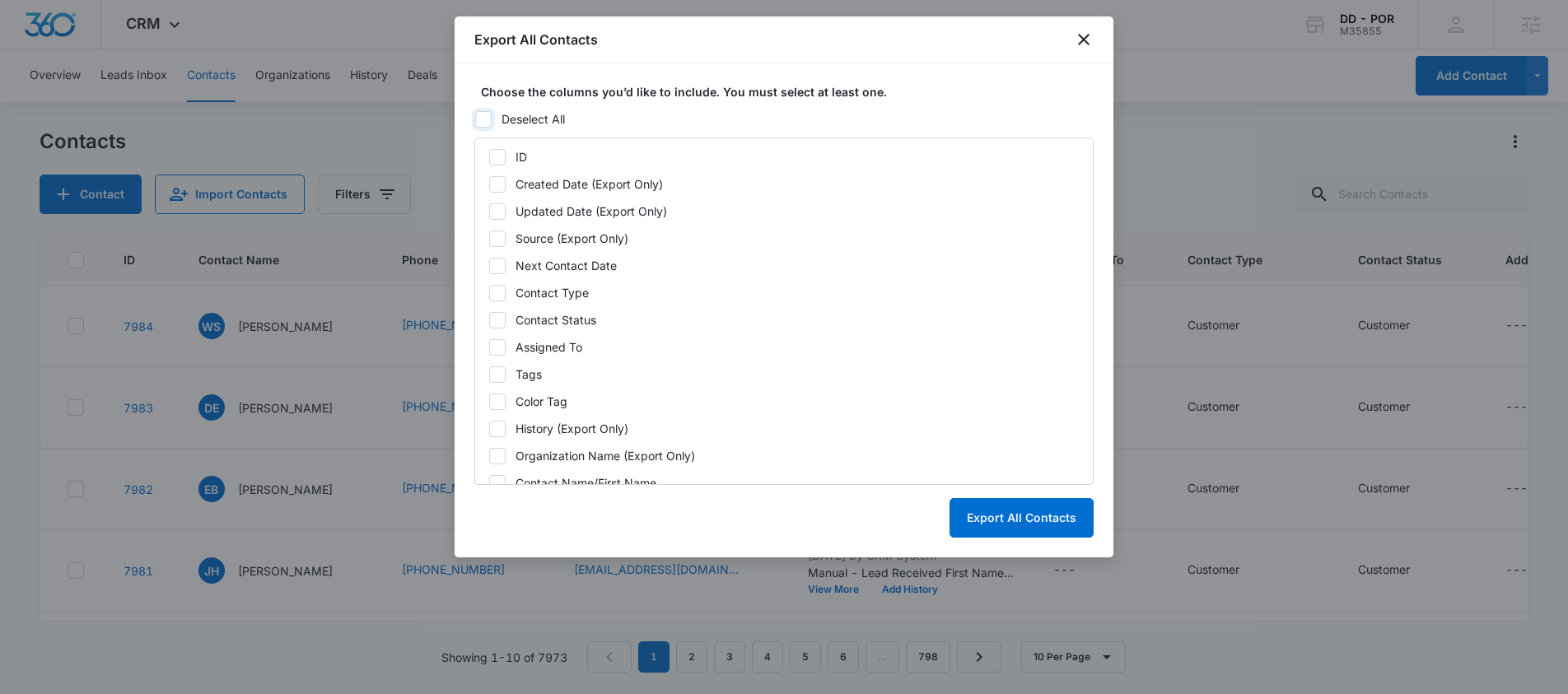
checkbox input "false"
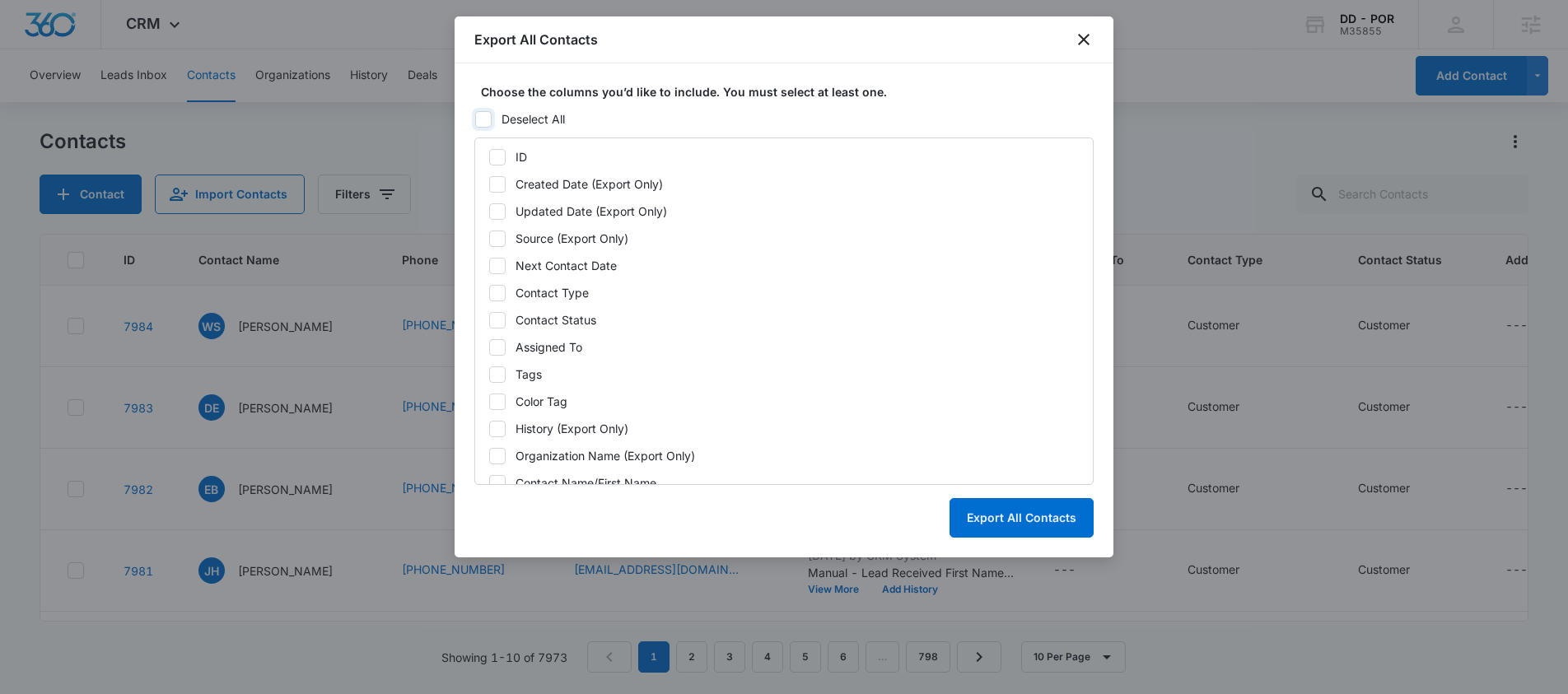
checkbox input "false"
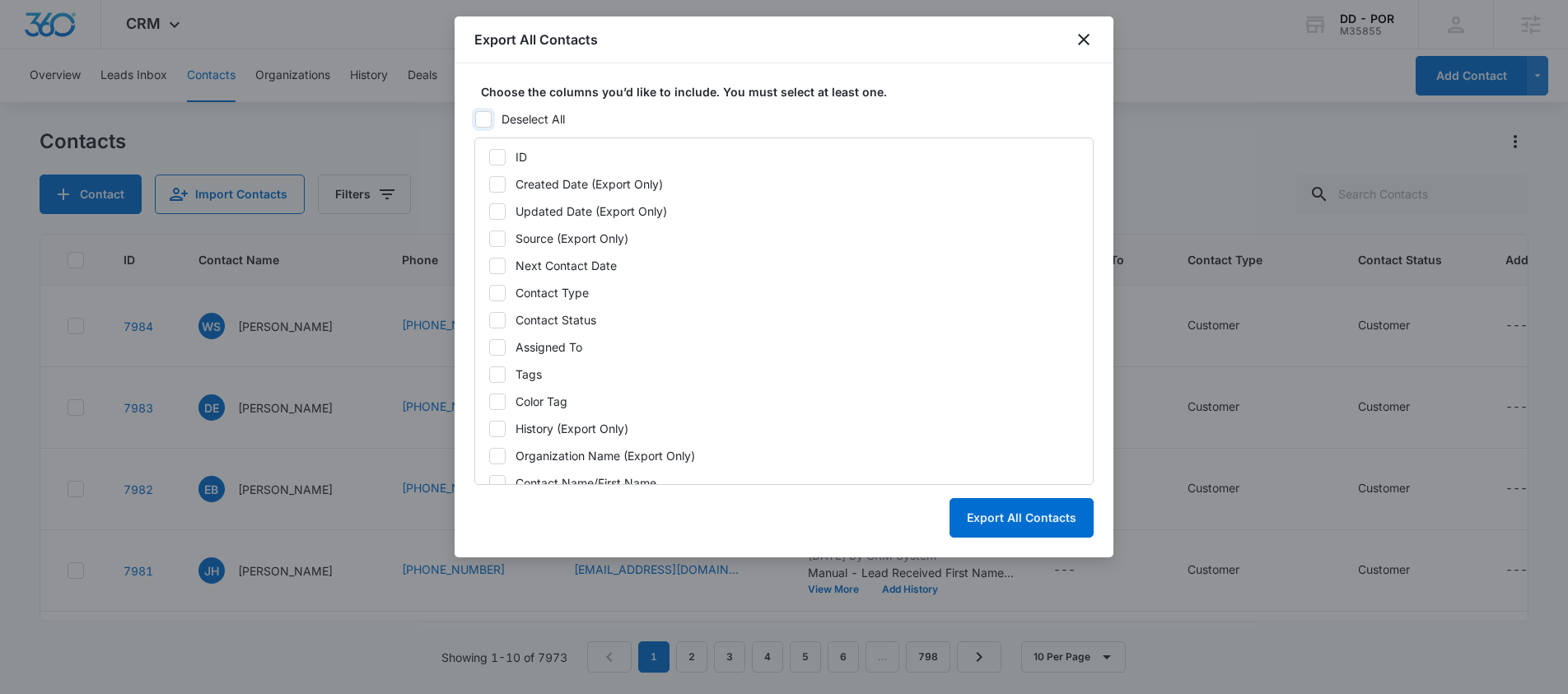
checkbox input "false"
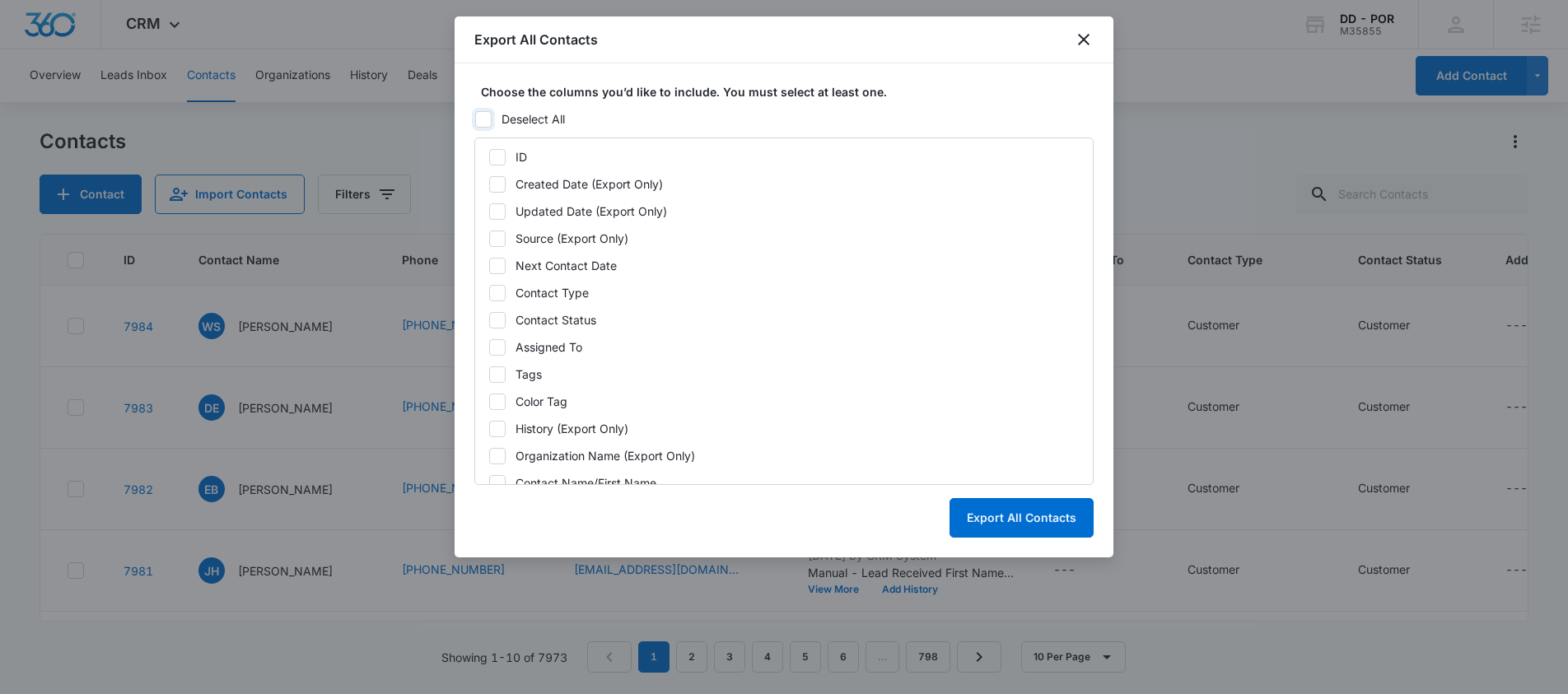
checkbox input "false"
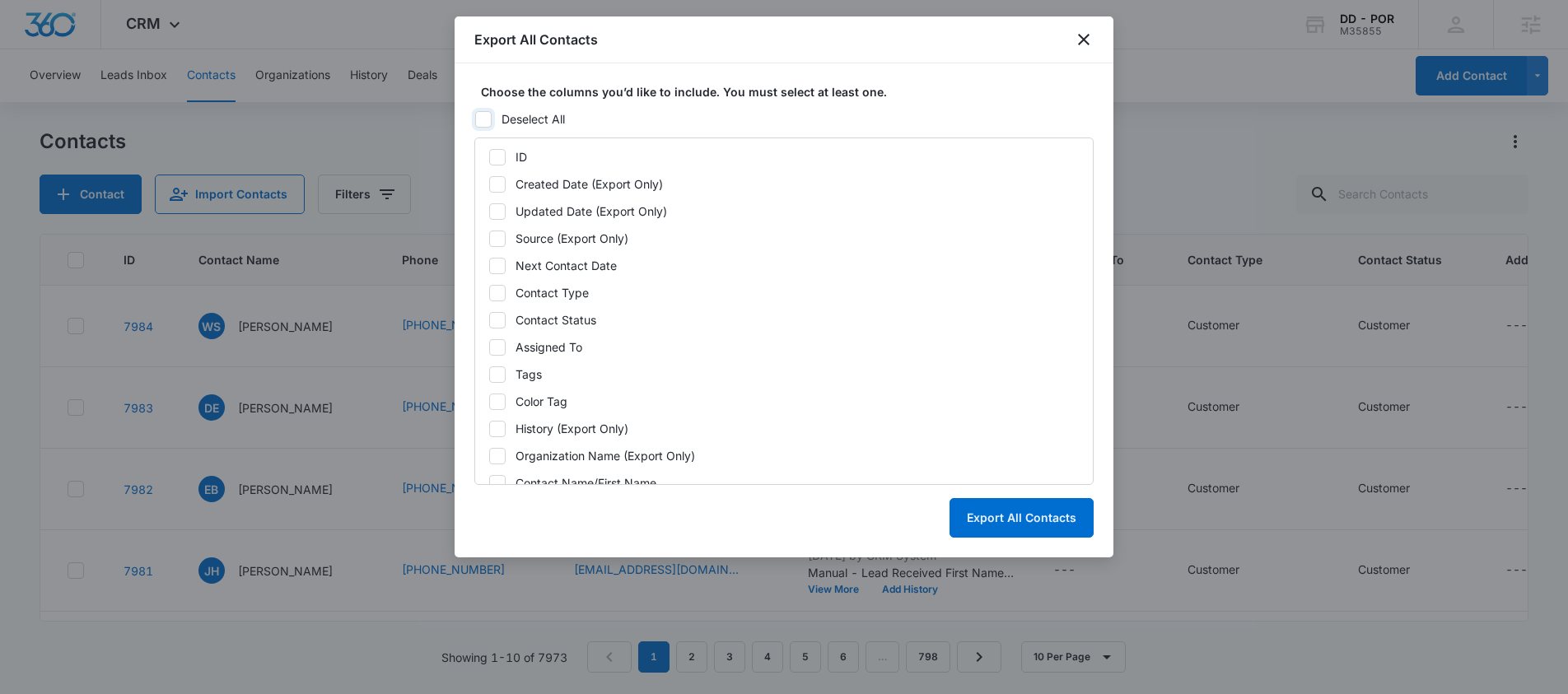
checkbox input "false"
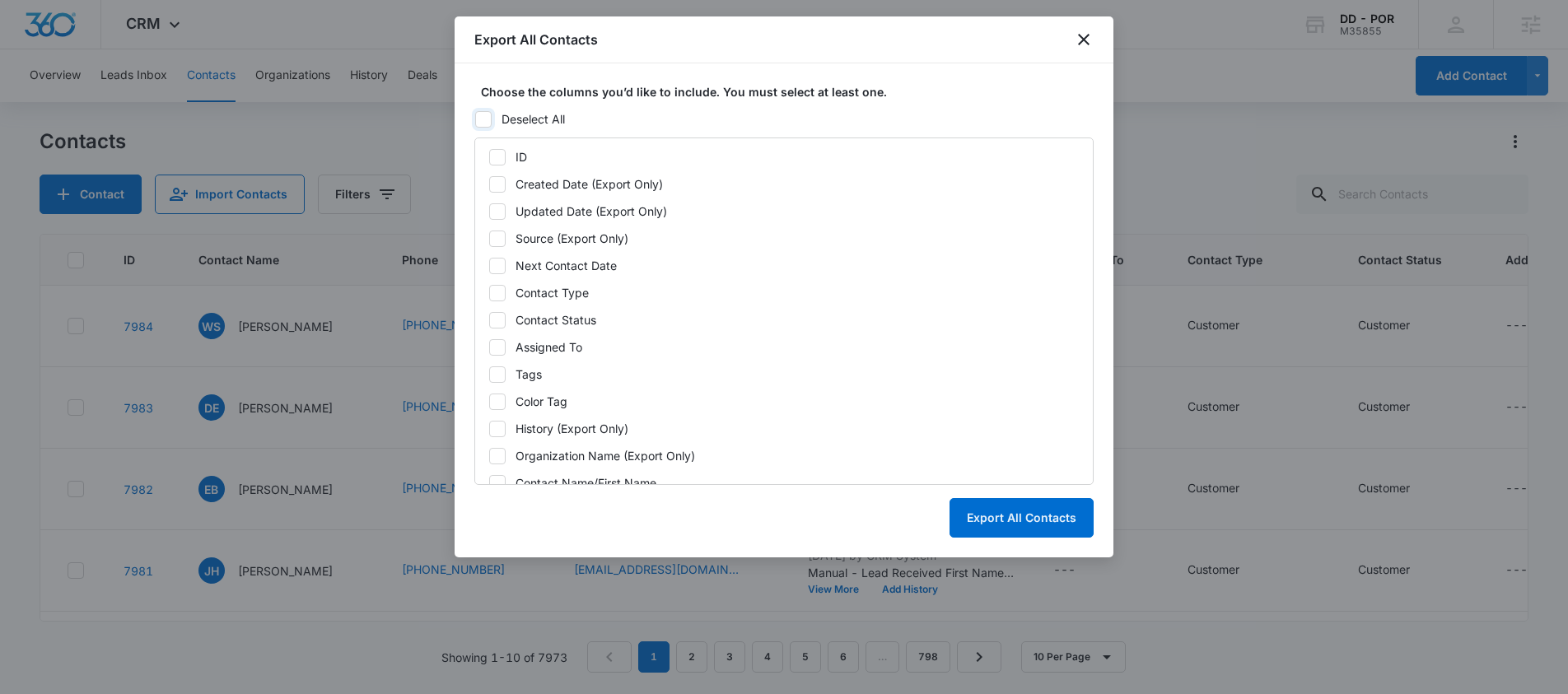
checkbox input "false"
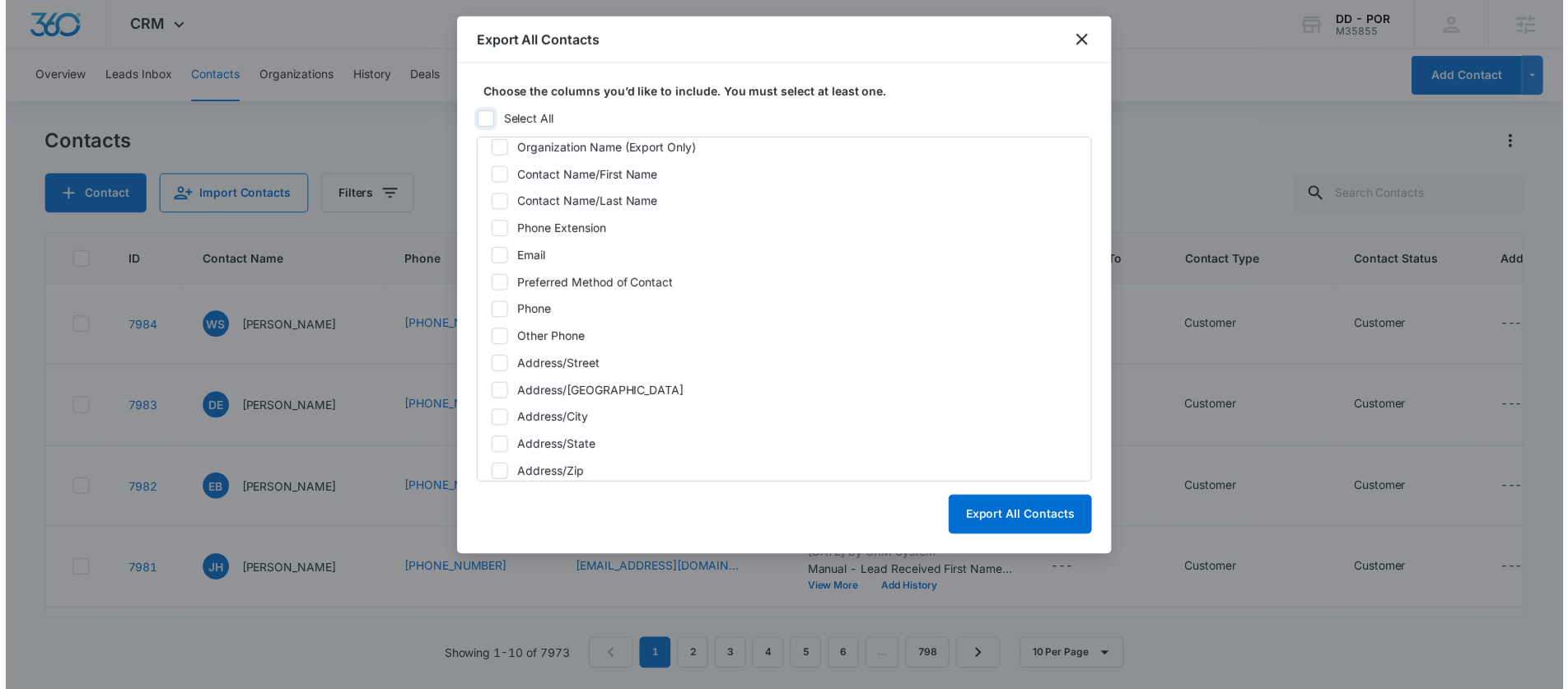
scroll to position [311, 0]
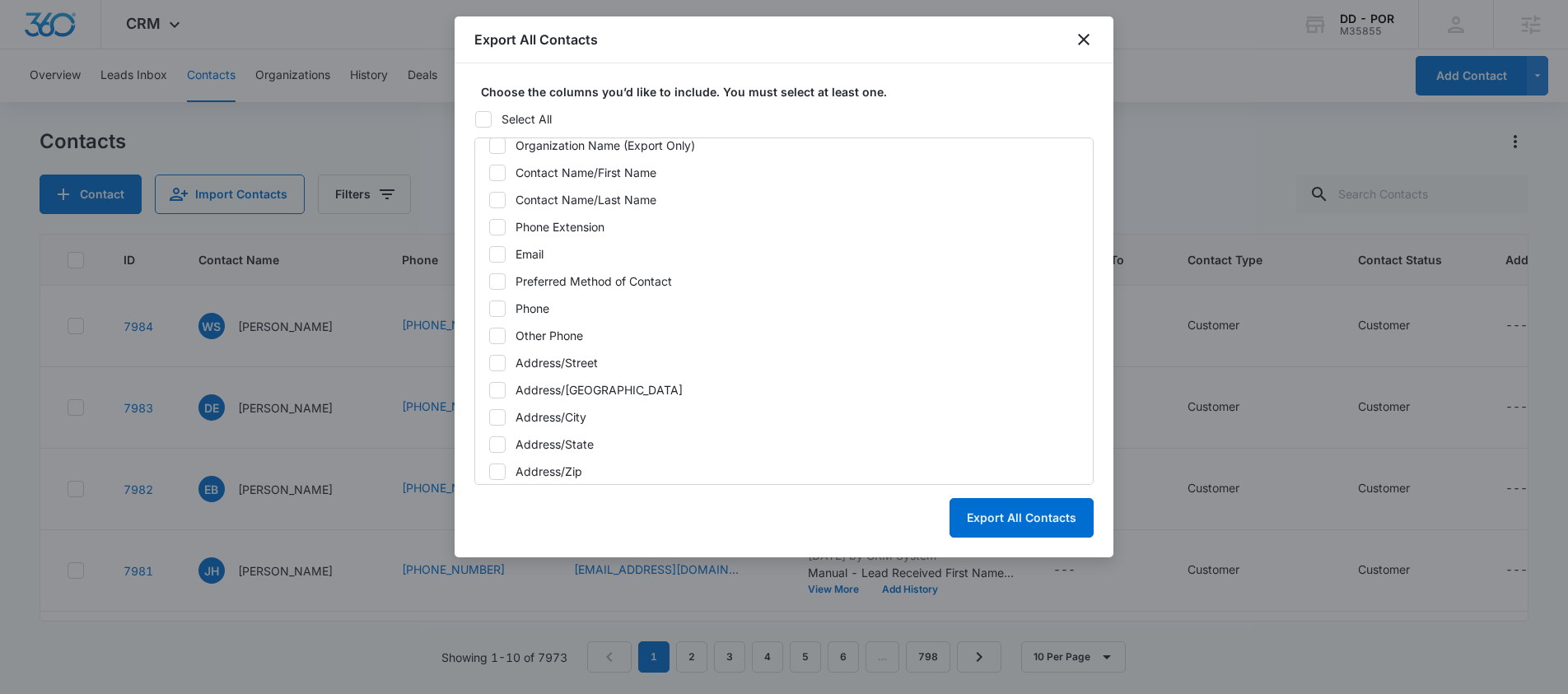
click at [504, 251] on icon at bounding box center [497, 255] width 14 height 14
click at [489, 254] on input "Email" at bounding box center [488, 254] width 1 height 1
click at [995, 514] on button "Export All Contacts" at bounding box center [1021, 518] width 144 height 40
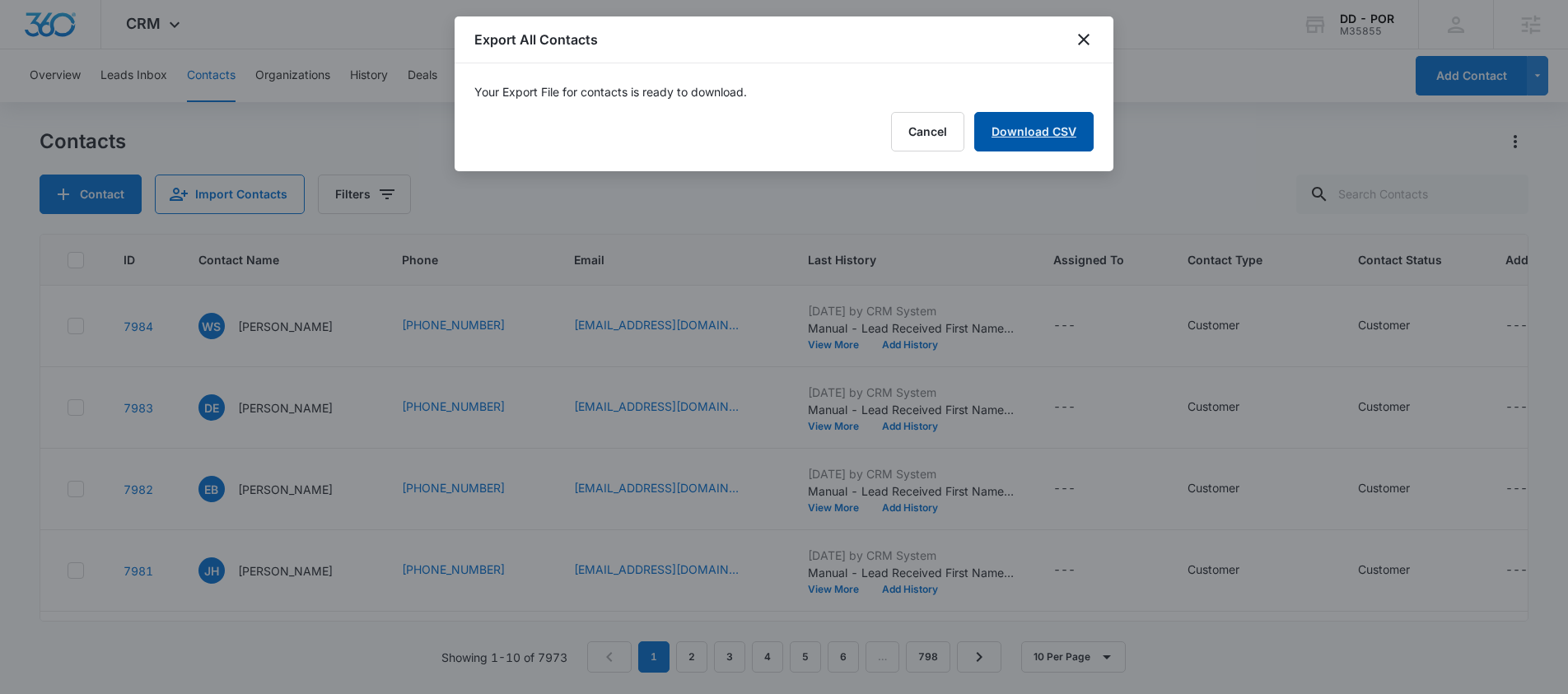
click at [1061, 133] on link "Download CSV" at bounding box center [1034, 132] width 120 height 40
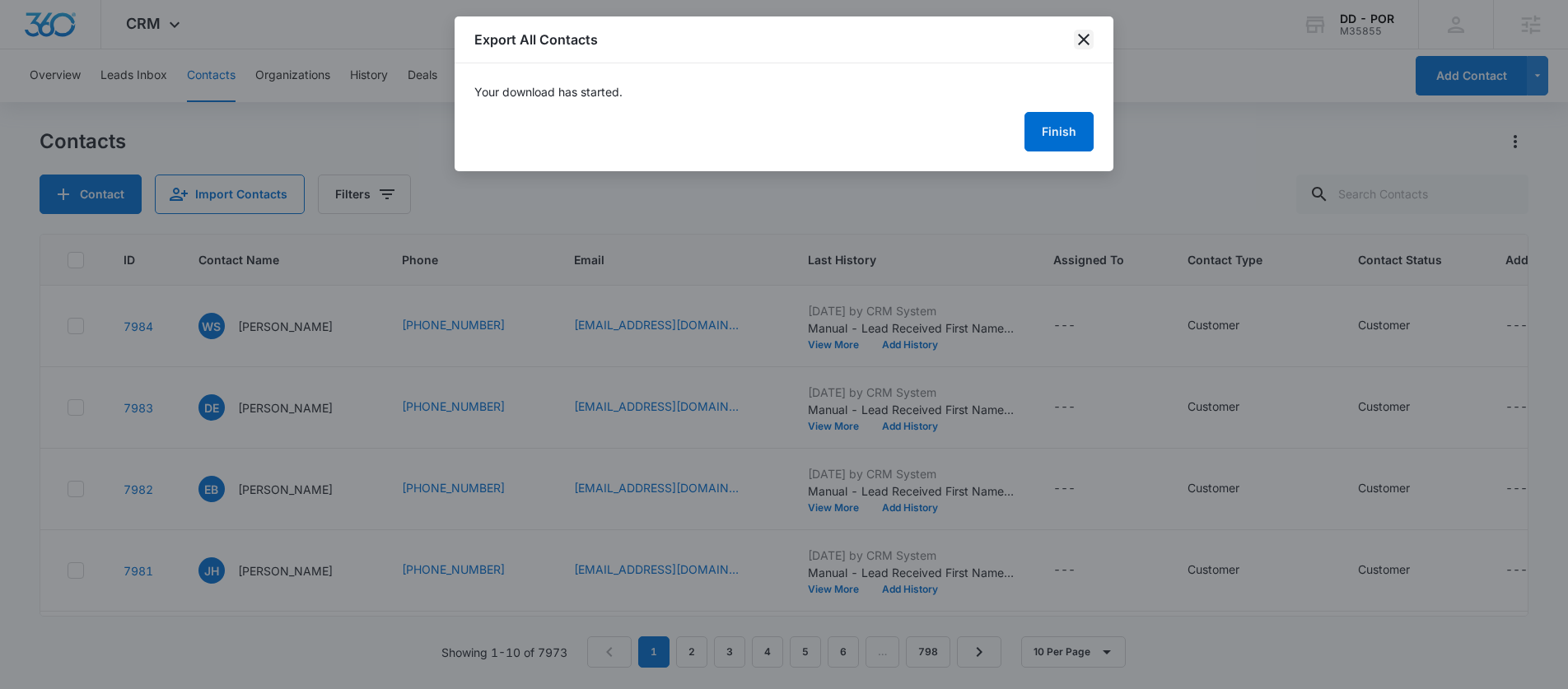
click at [1084, 32] on icon "close" at bounding box center [1084, 40] width 20 height 20
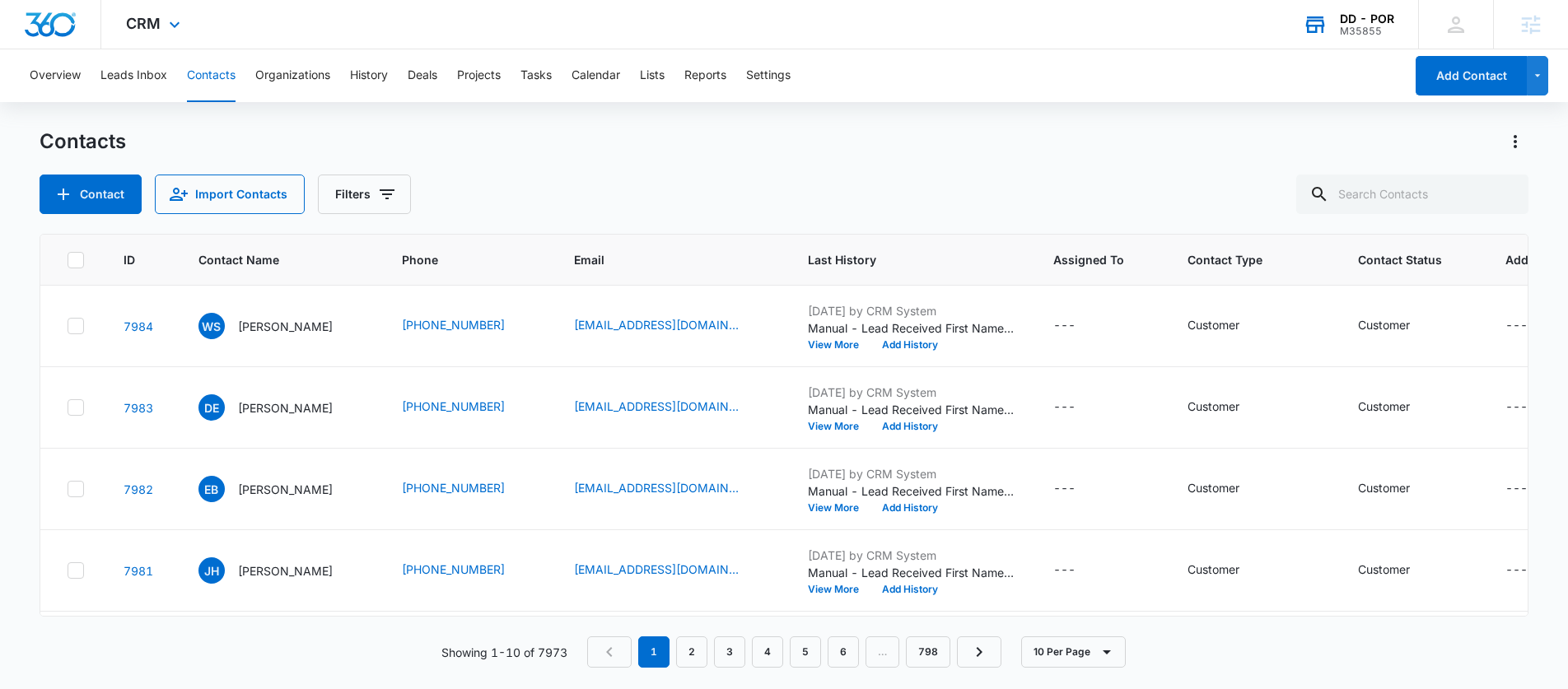
click at [1352, 27] on div "M35855" at bounding box center [1367, 31] width 54 height 12
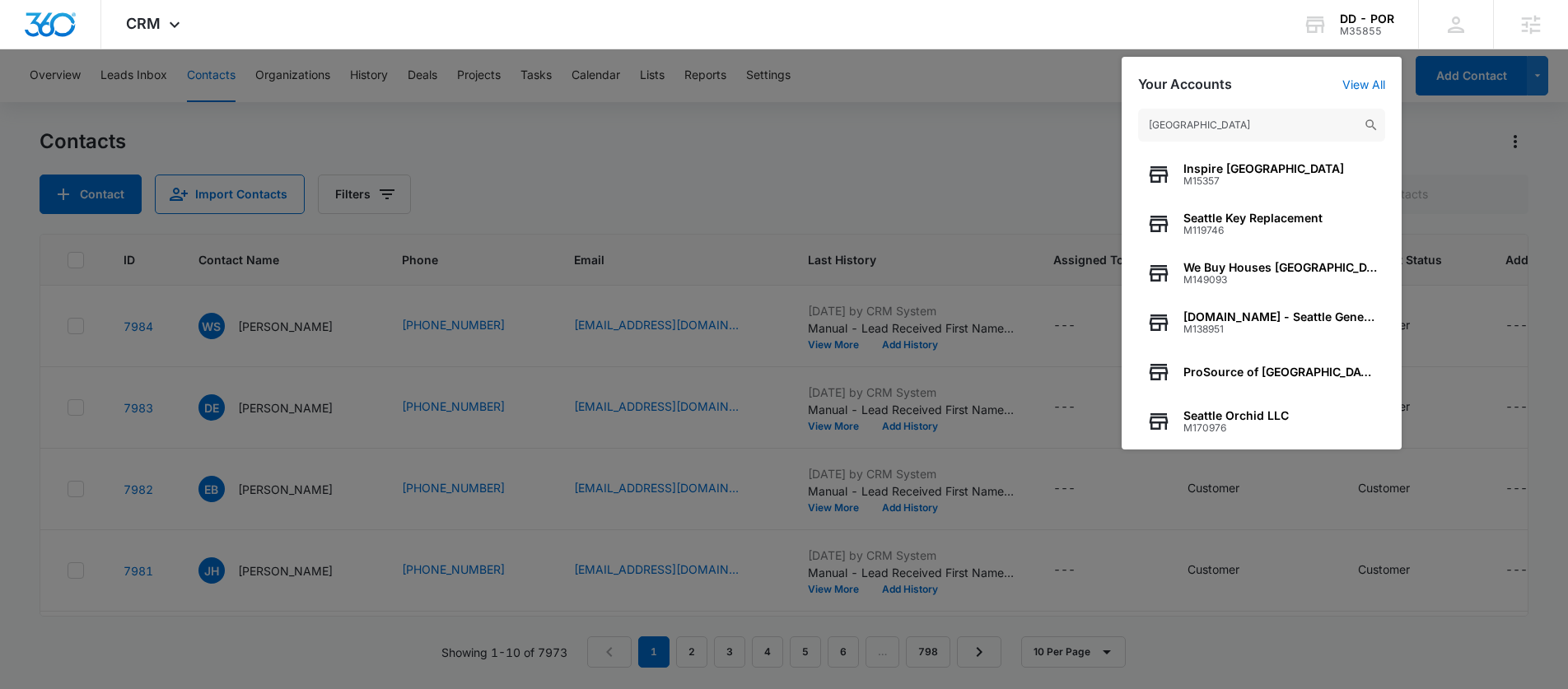
click at [1225, 135] on input "[GEOGRAPHIC_DATA]" at bounding box center [1261, 125] width 247 height 33
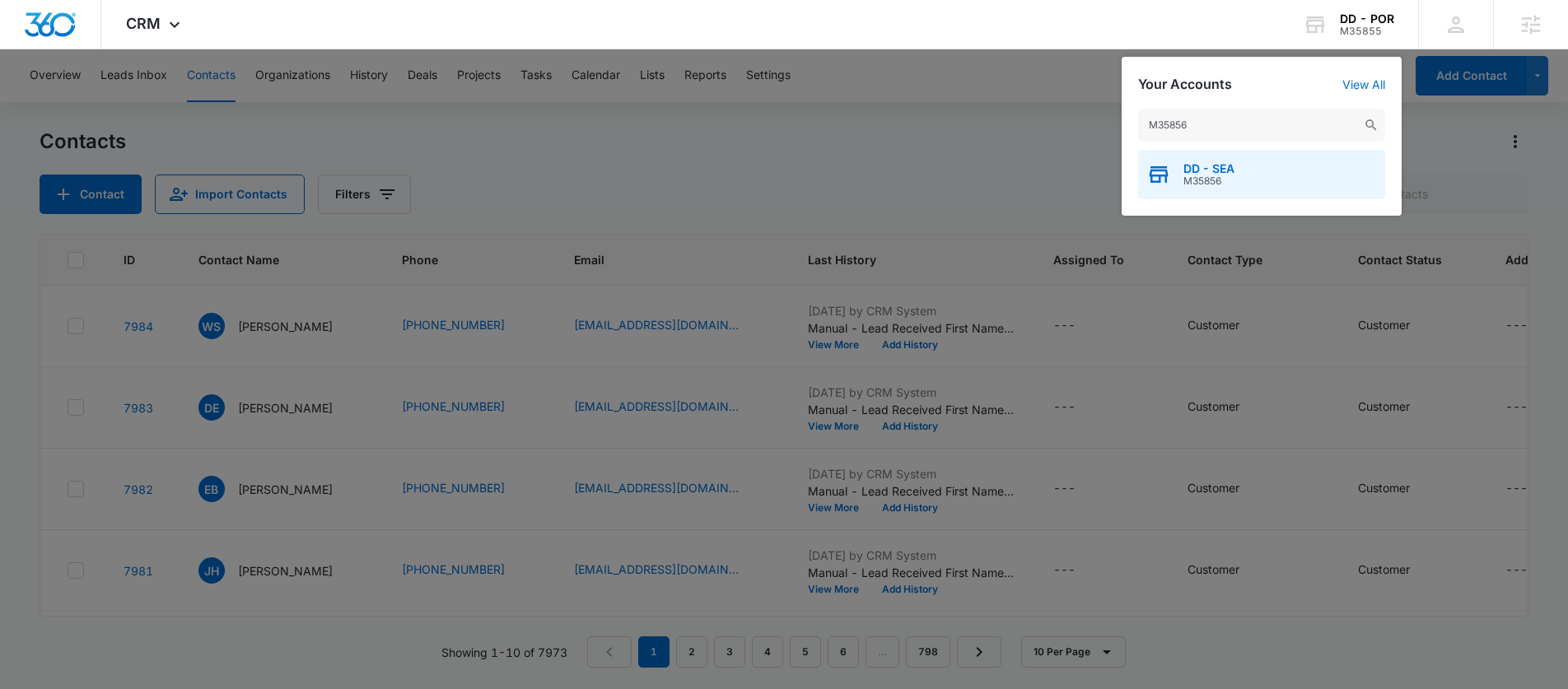
click at [1257, 173] on div "DD - SEA M35856" at bounding box center [1261, 174] width 247 height 50
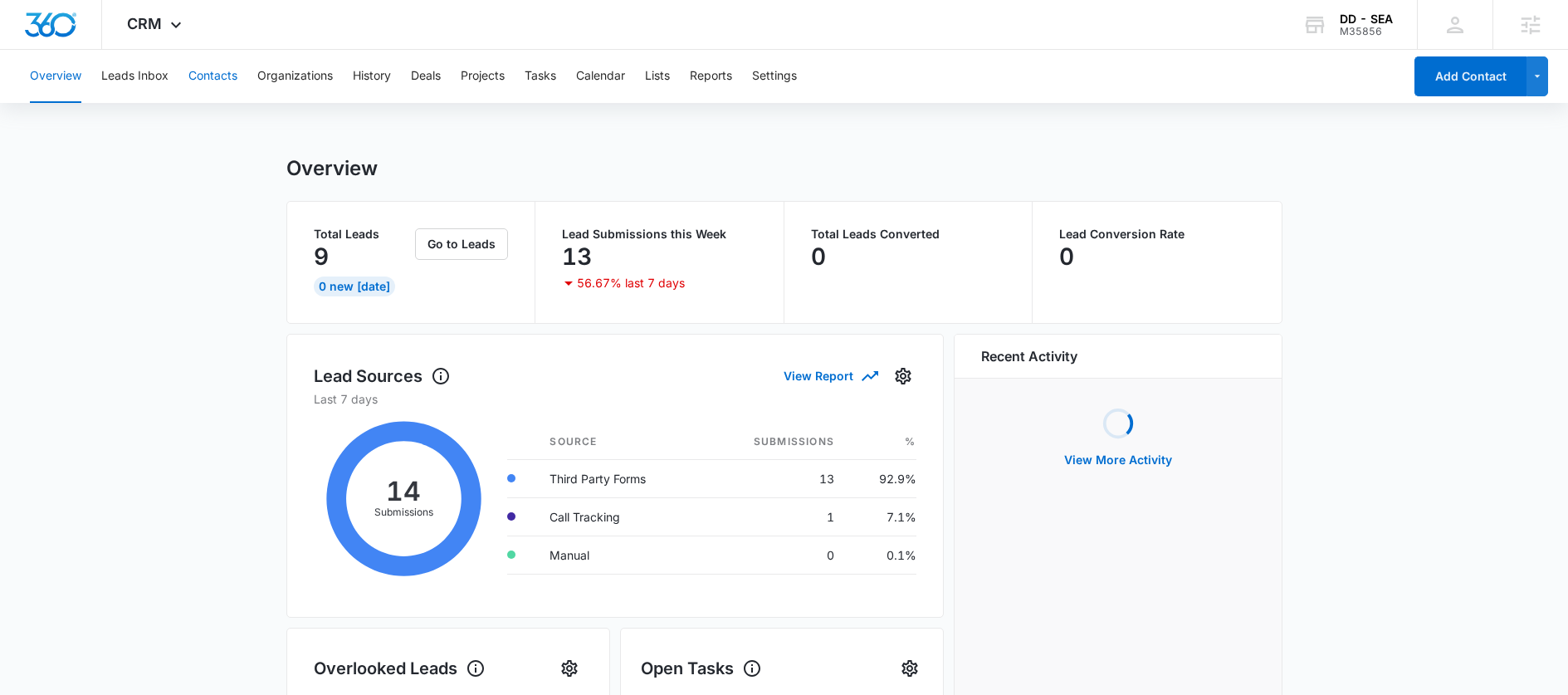
click at [194, 57] on button "Contacts" at bounding box center [213, 77] width 49 height 53
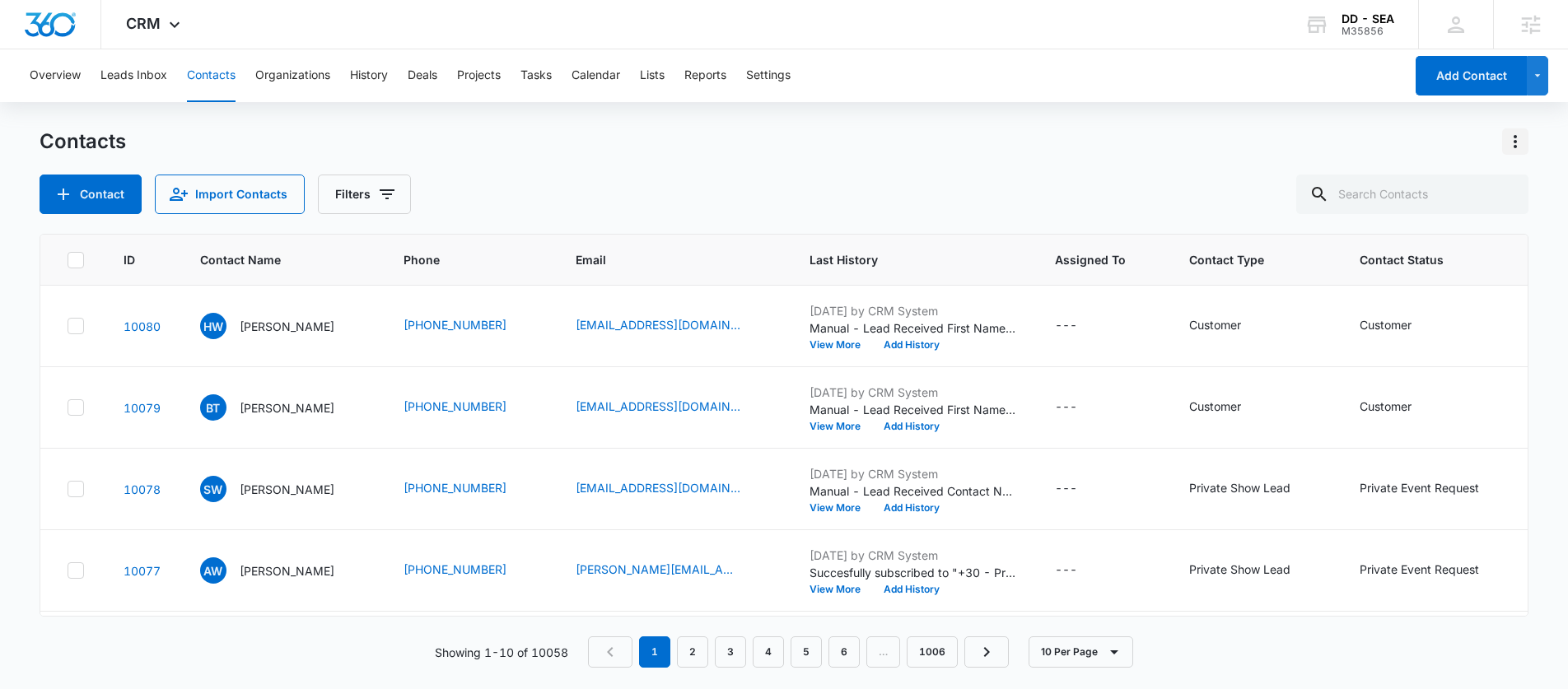
click at [1513, 139] on icon "Actions" at bounding box center [1515, 141] width 20 height 20
click at [1409, 231] on div "Export All Contacts" at bounding box center [1434, 236] width 109 height 12
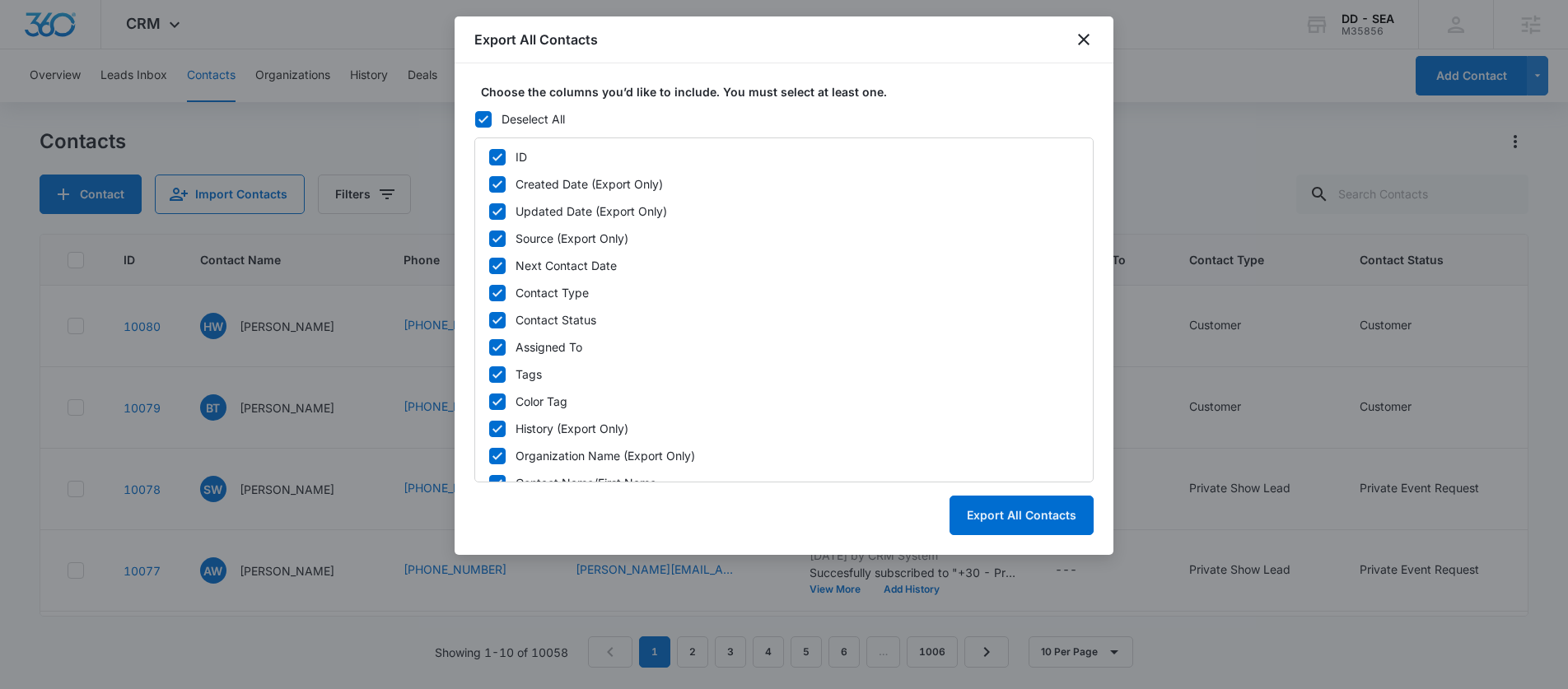
click at [481, 122] on icon at bounding box center [483, 120] width 14 height 14
click at [476, 120] on input "Deselect All" at bounding box center [475, 119] width 1 height 1
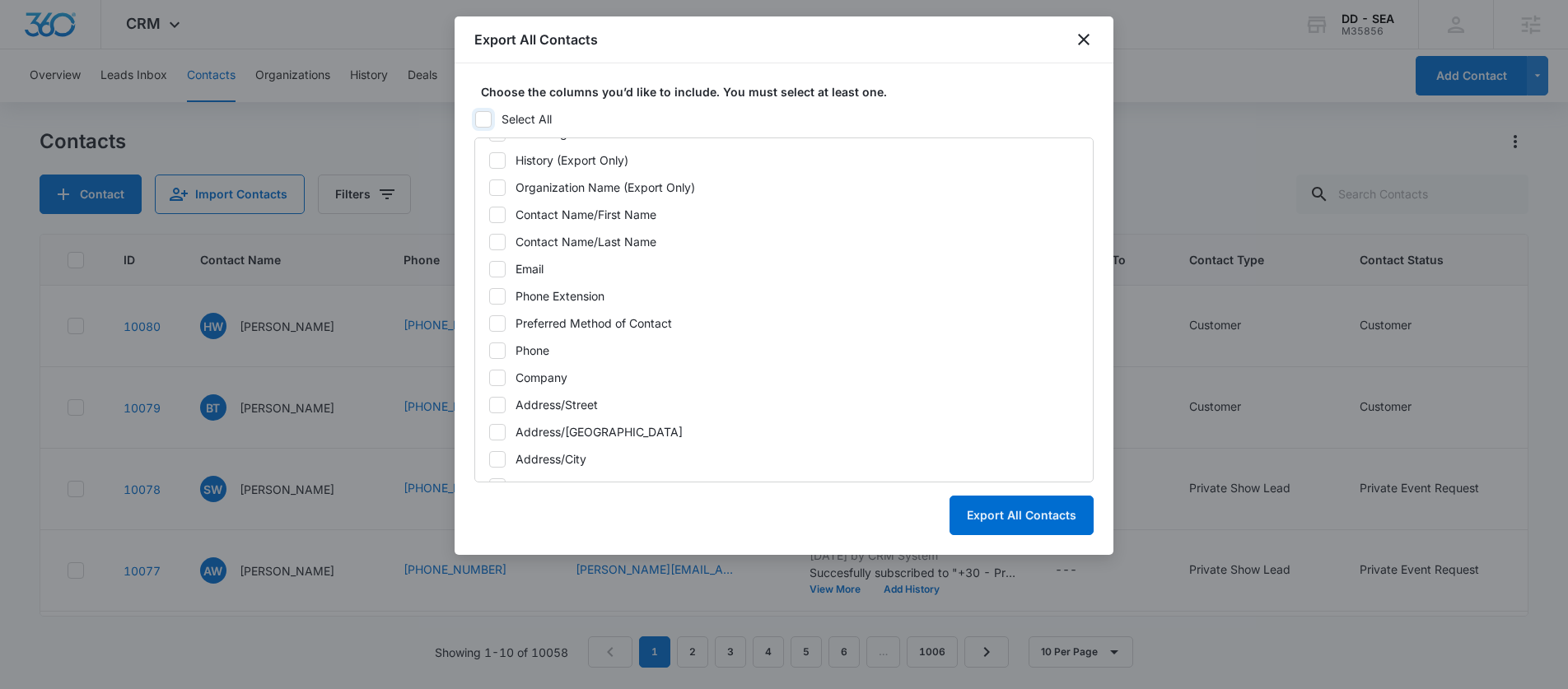
scroll to position [276, 0]
click at [493, 257] on icon at bounding box center [497, 262] width 14 height 14
click at [489, 261] on input "Email" at bounding box center [488, 261] width 1 height 1
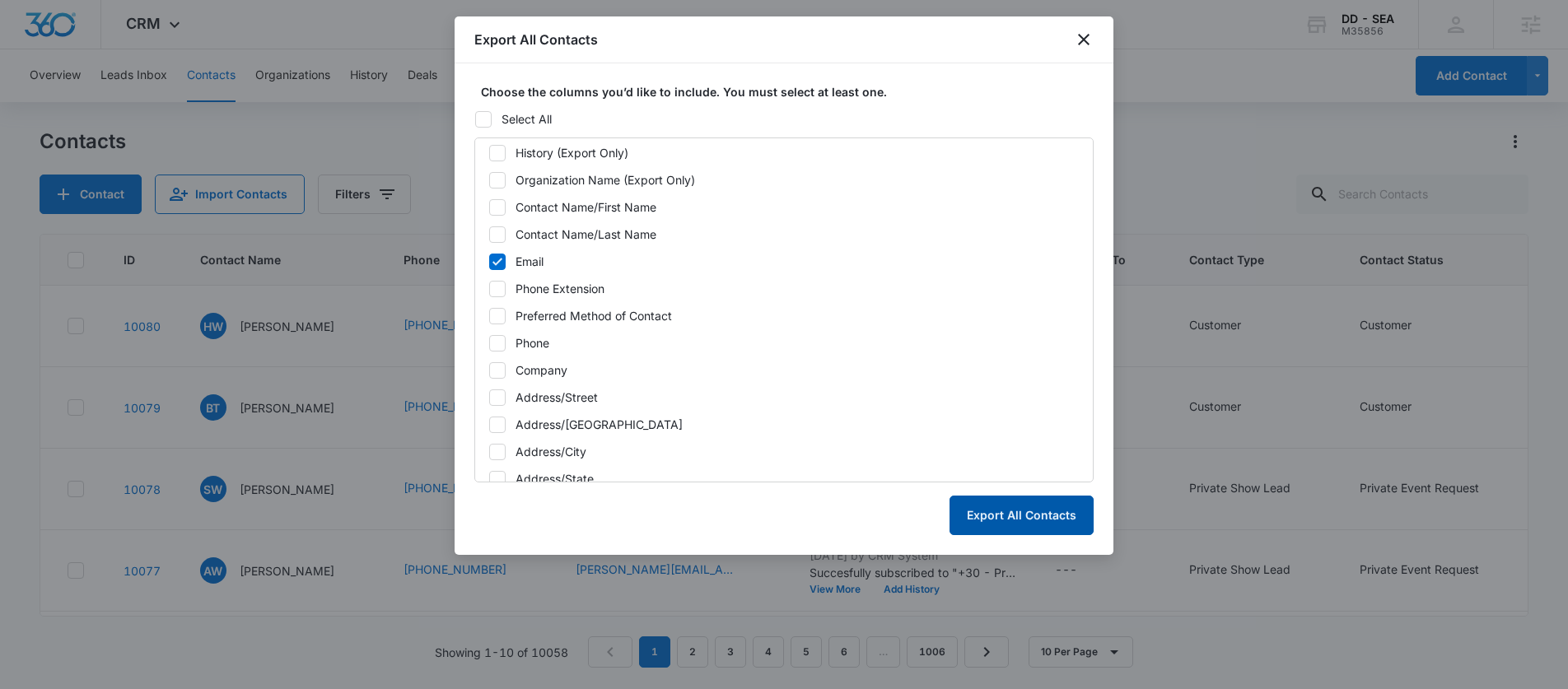
click at [1012, 524] on button "Export All Contacts" at bounding box center [1021, 515] width 144 height 40
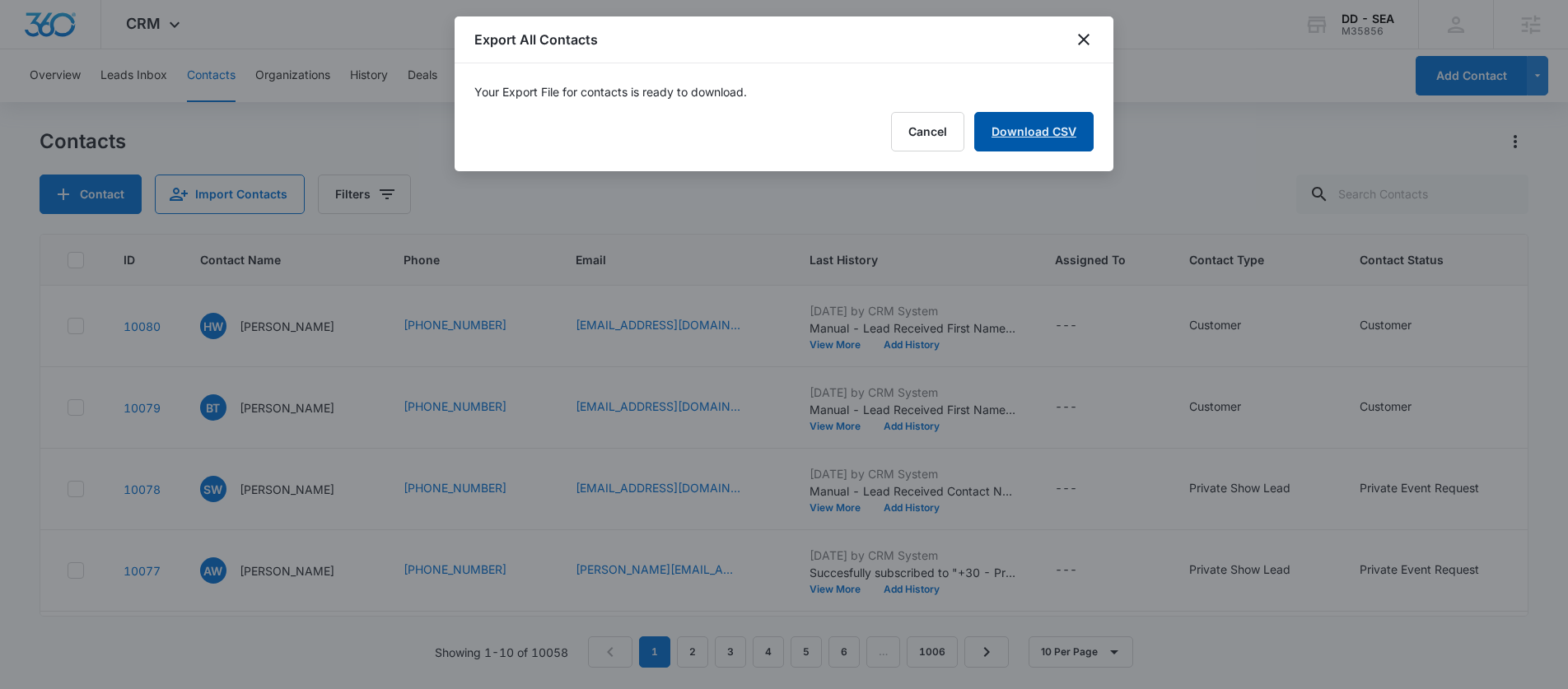
click at [1016, 130] on link "Download CSV" at bounding box center [1034, 132] width 120 height 40
click at [1086, 37] on icon "close" at bounding box center [1083, 39] width 12 height 12
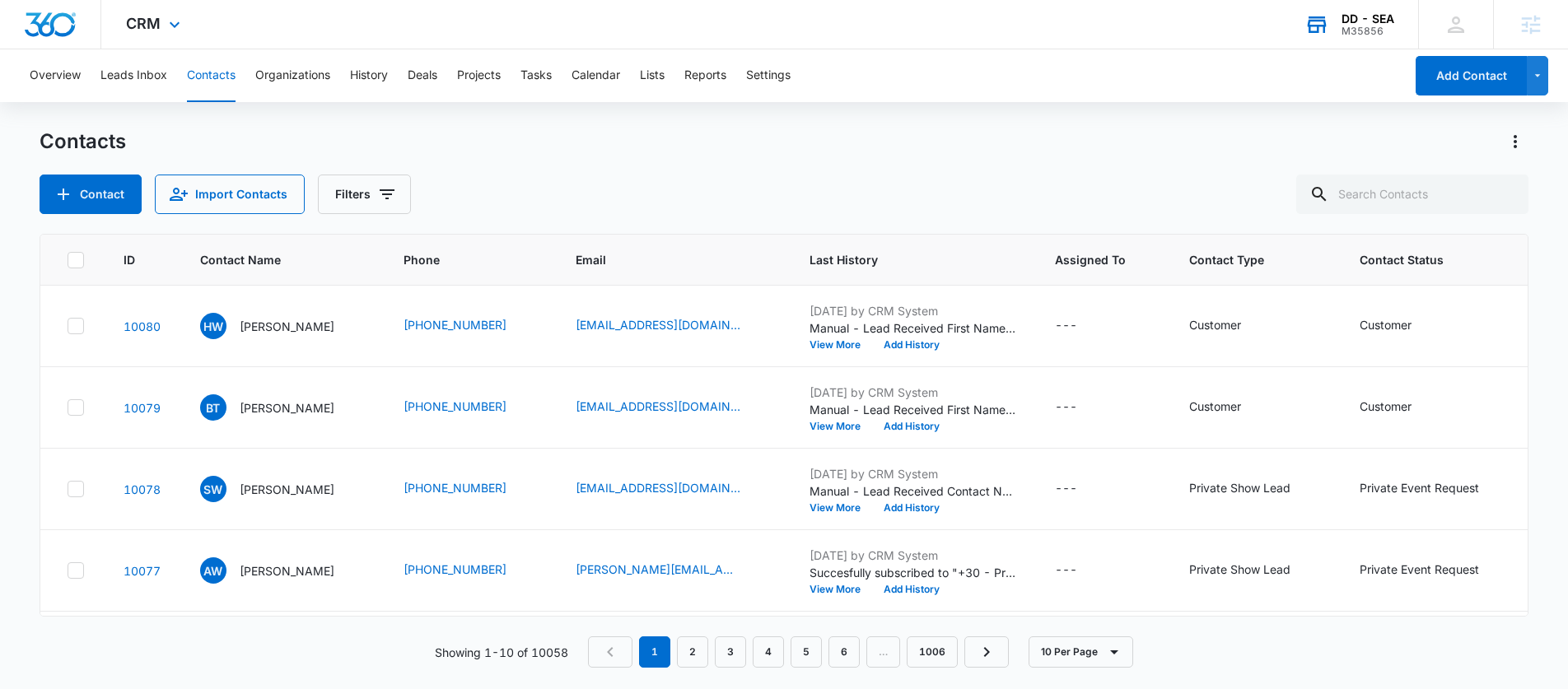
click at [1351, 23] on div "DD - SEA" at bounding box center [1368, 19] width 53 height 14
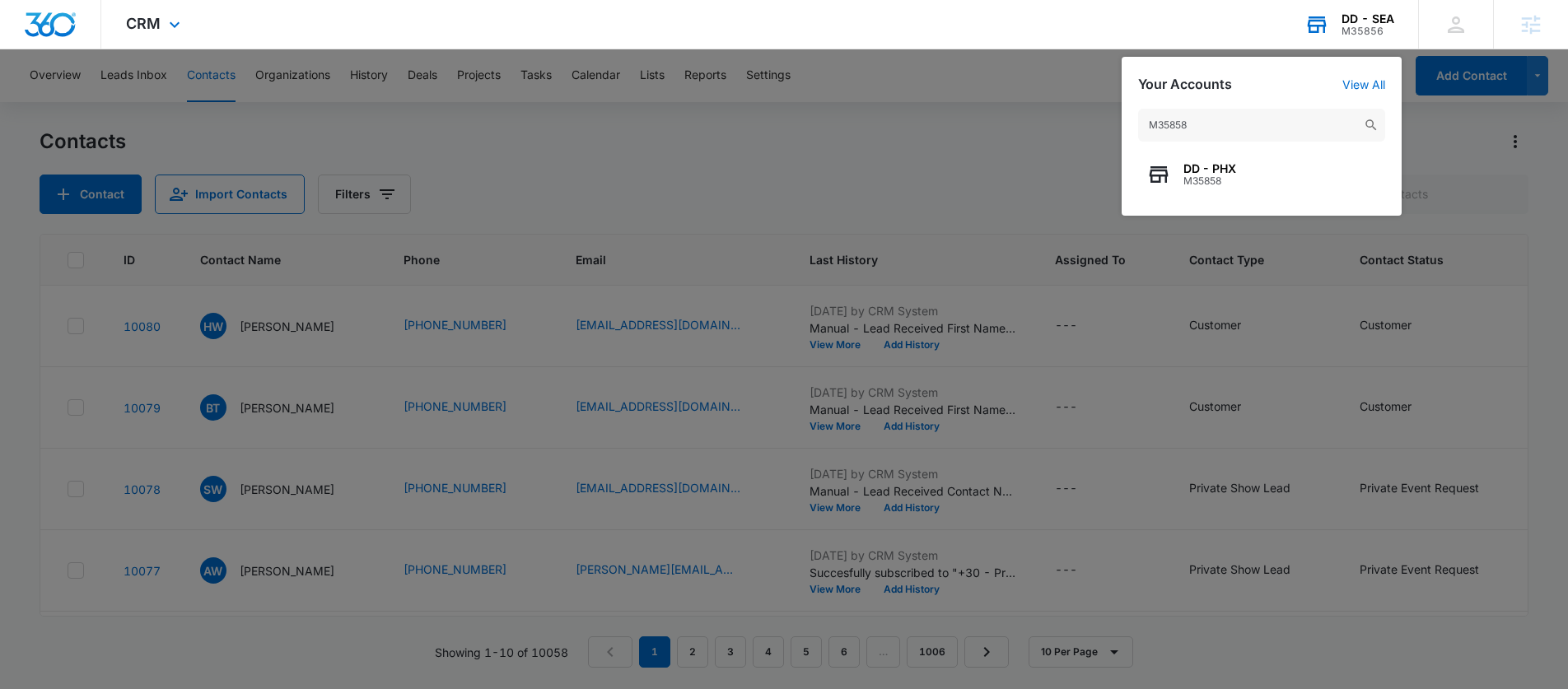
click at [1267, 204] on div "M35858 DD - PHX M35858" at bounding box center [1261, 154] width 280 height 123
click at [1264, 188] on div "DD - PHX M35858" at bounding box center [1261, 174] width 247 height 50
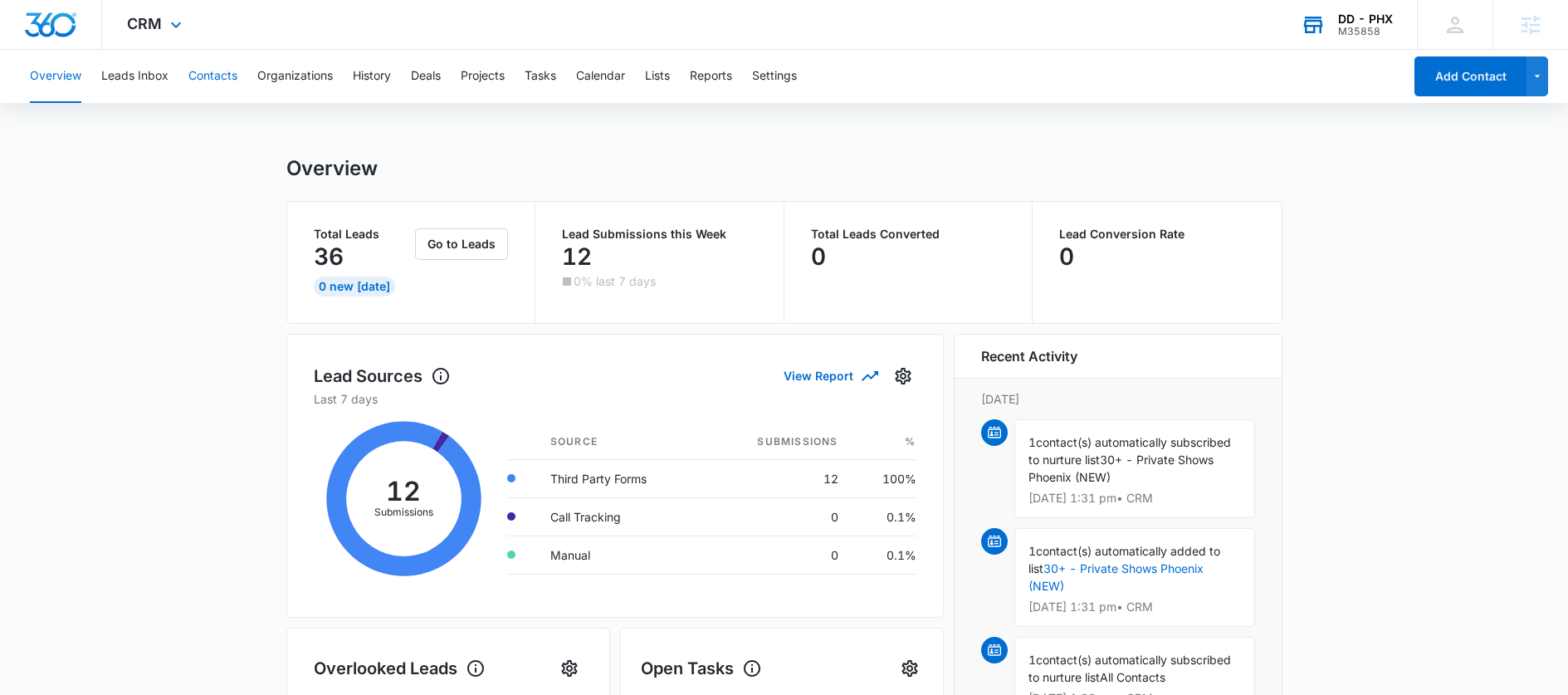
click at [216, 82] on button "Contacts" at bounding box center [213, 77] width 49 height 53
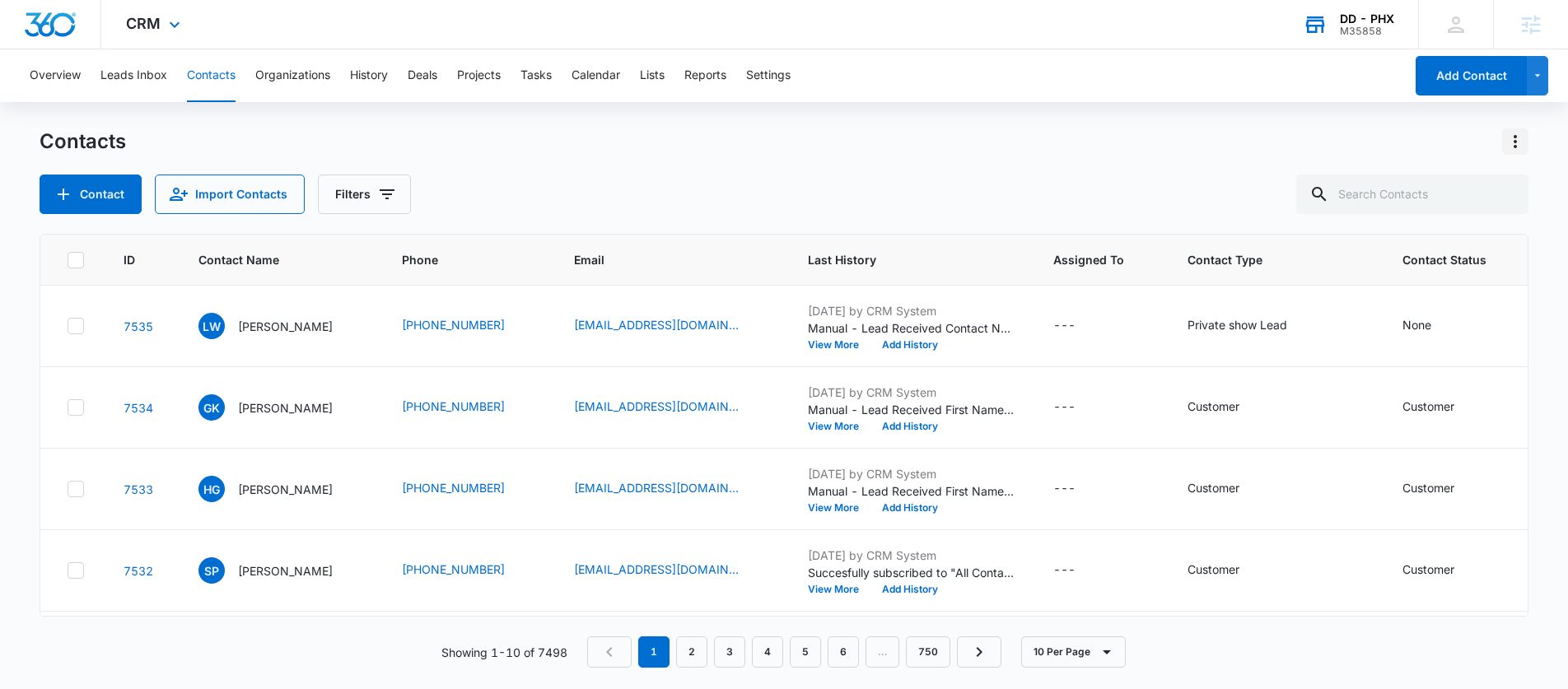
click at [1512, 140] on icon "Actions" at bounding box center [1515, 141] width 20 height 20
click at [1419, 239] on div "Export All Contacts" at bounding box center [1434, 236] width 109 height 12
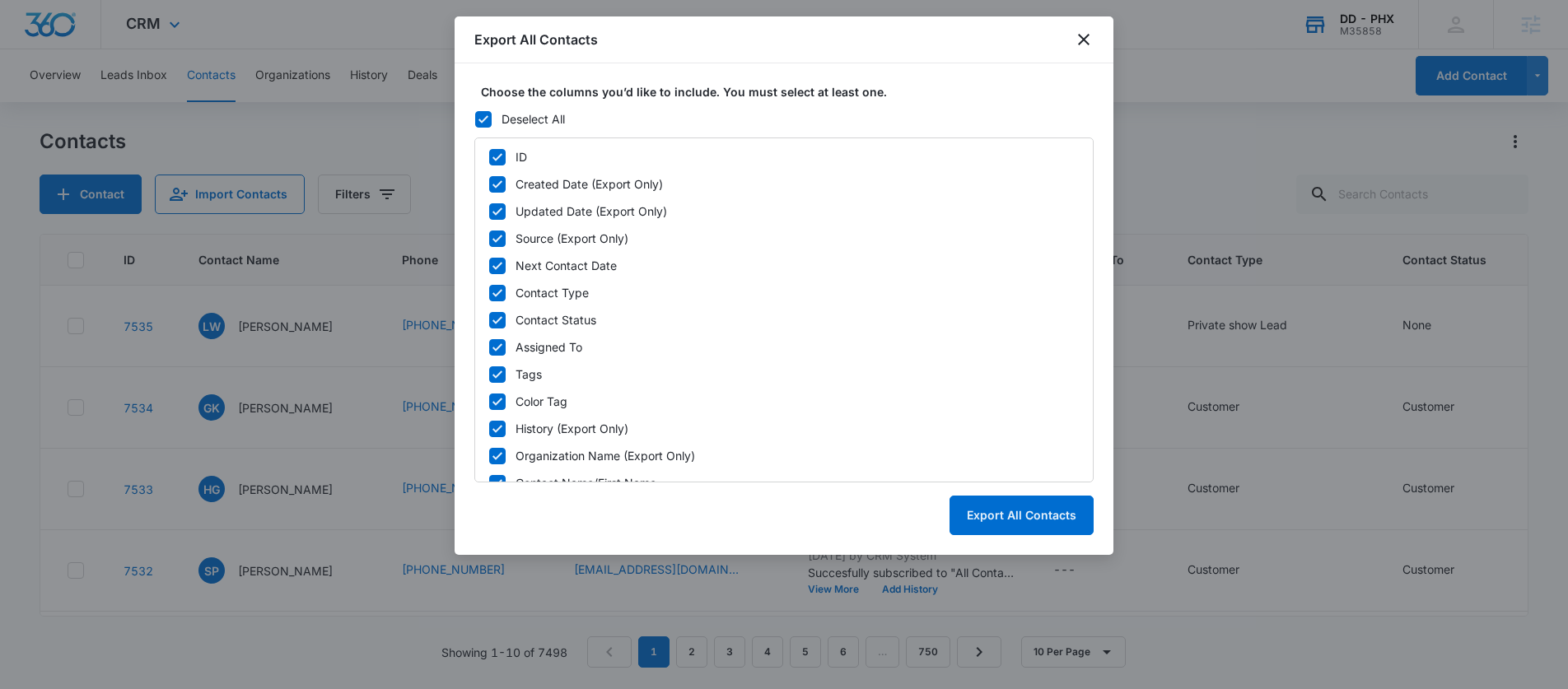
click at [476, 120] on div at bounding box center [484, 120] width 16 height 16
click at [475, 120] on input "Deselect All" at bounding box center [475, 119] width 1 height 1
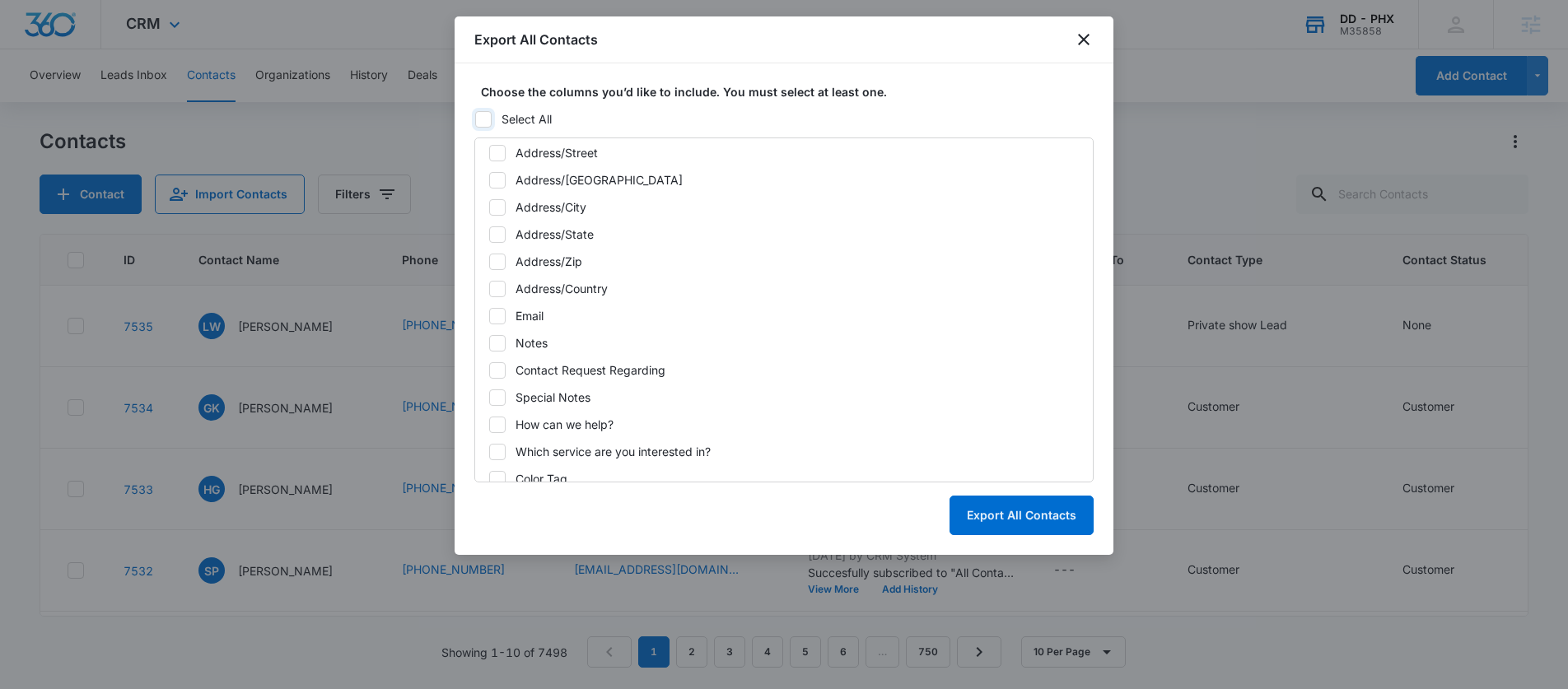
scroll to position [468, 0]
click at [500, 319] on icon at bounding box center [497, 313] width 14 height 14
click at [489, 313] on input "Email" at bounding box center [488, 312] width 1 height 1
click at [1035, 530] on button "Export All Contacts" at bounding box center [1021, 515] width 144 height 40
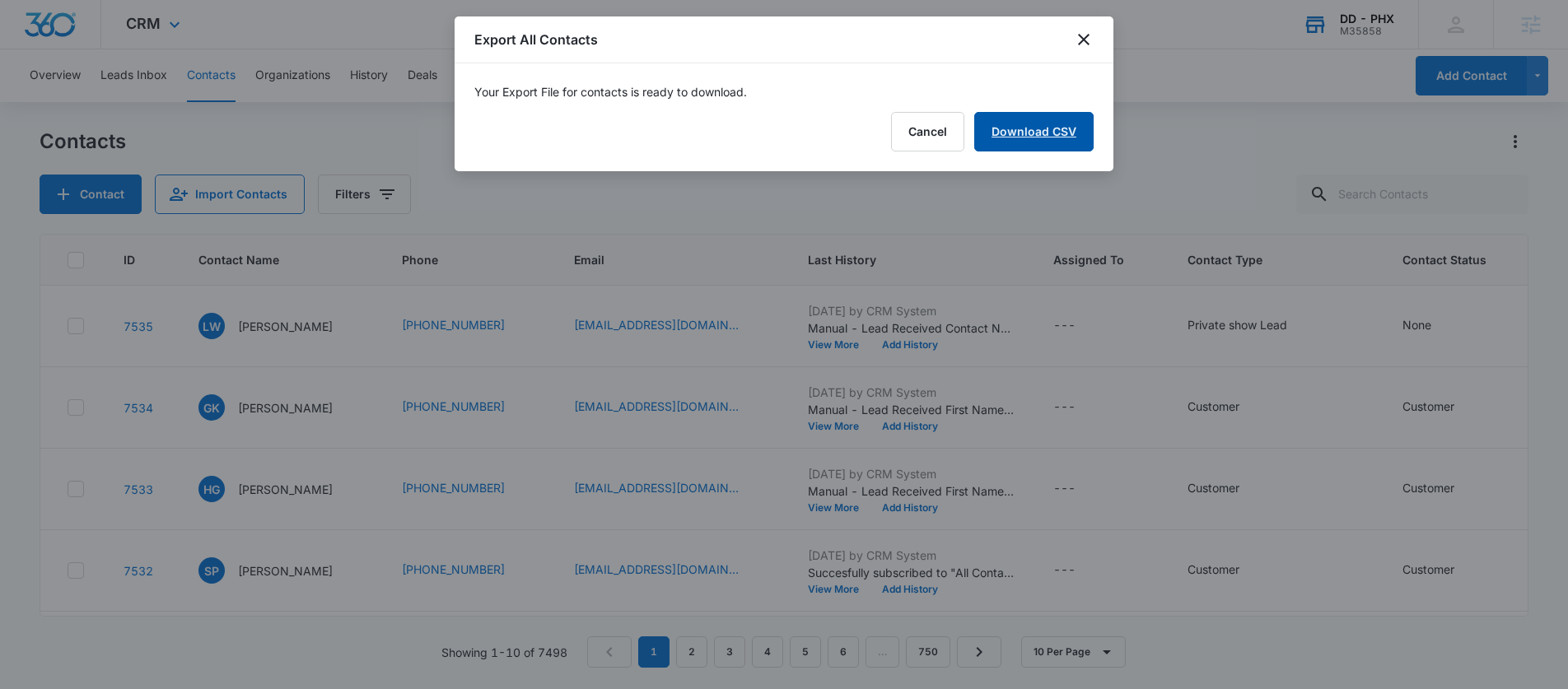
click at [1017, 124] on link "Download CSV" at bounding box center [1034, 132] width 120 height 40
click at [1072, 38] on div "Export All Contacts" at bounding box center [784, 40] width 659 height 47
click at [1081, 38] on icon "close" at bounding box center [1084, 40] width 20 height 20
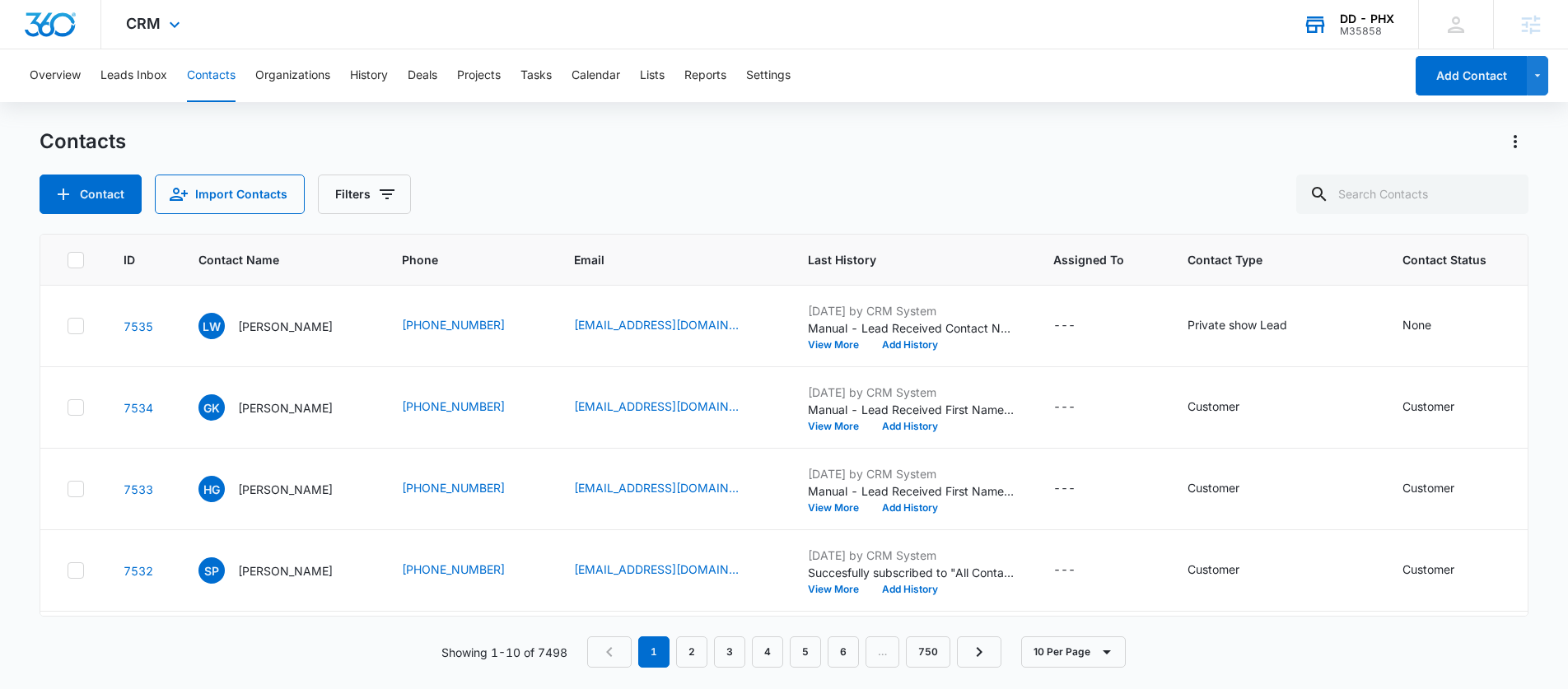
click at [1326, 25] on icon at bounding box center [1314, 24] width 24 height 24
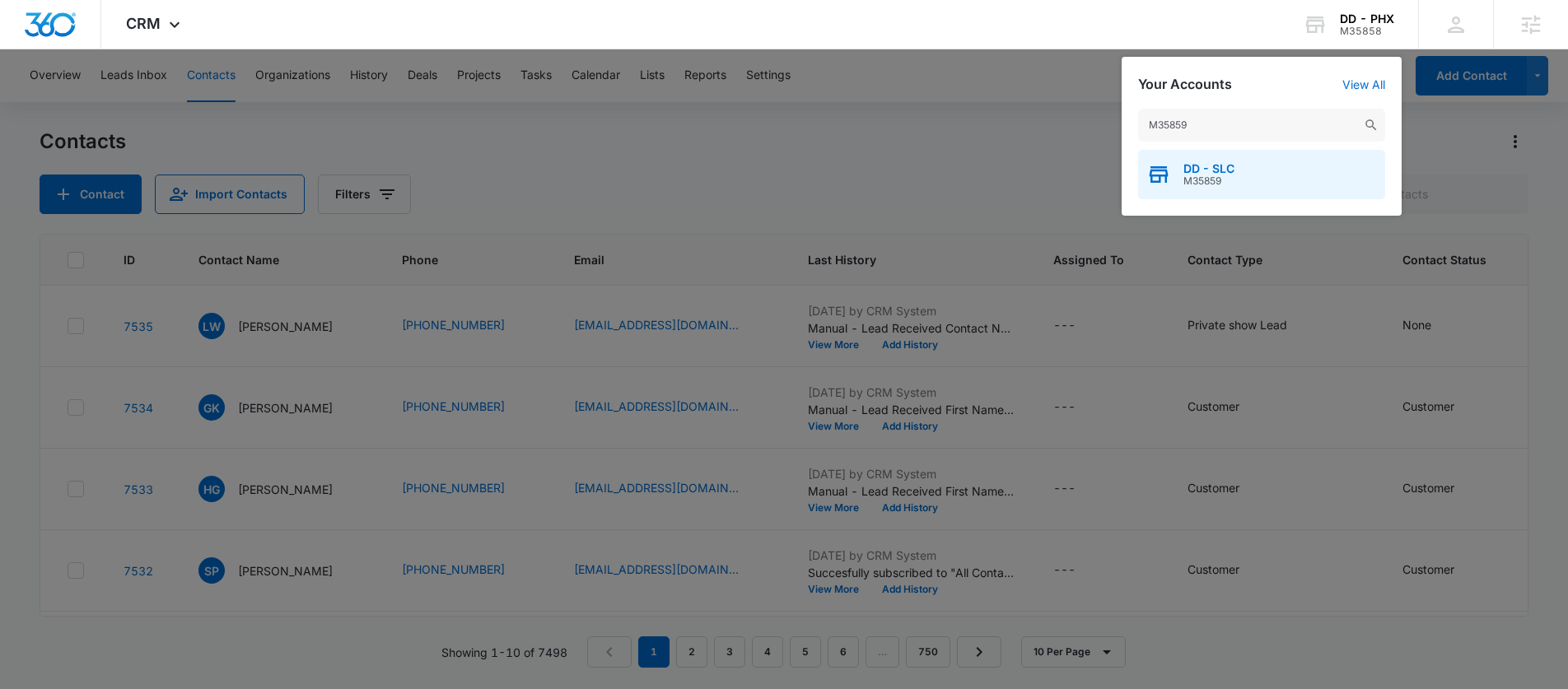
click at [1217, 186] on span "M35859" at bounding box center [1208, 181] width 51 height 12
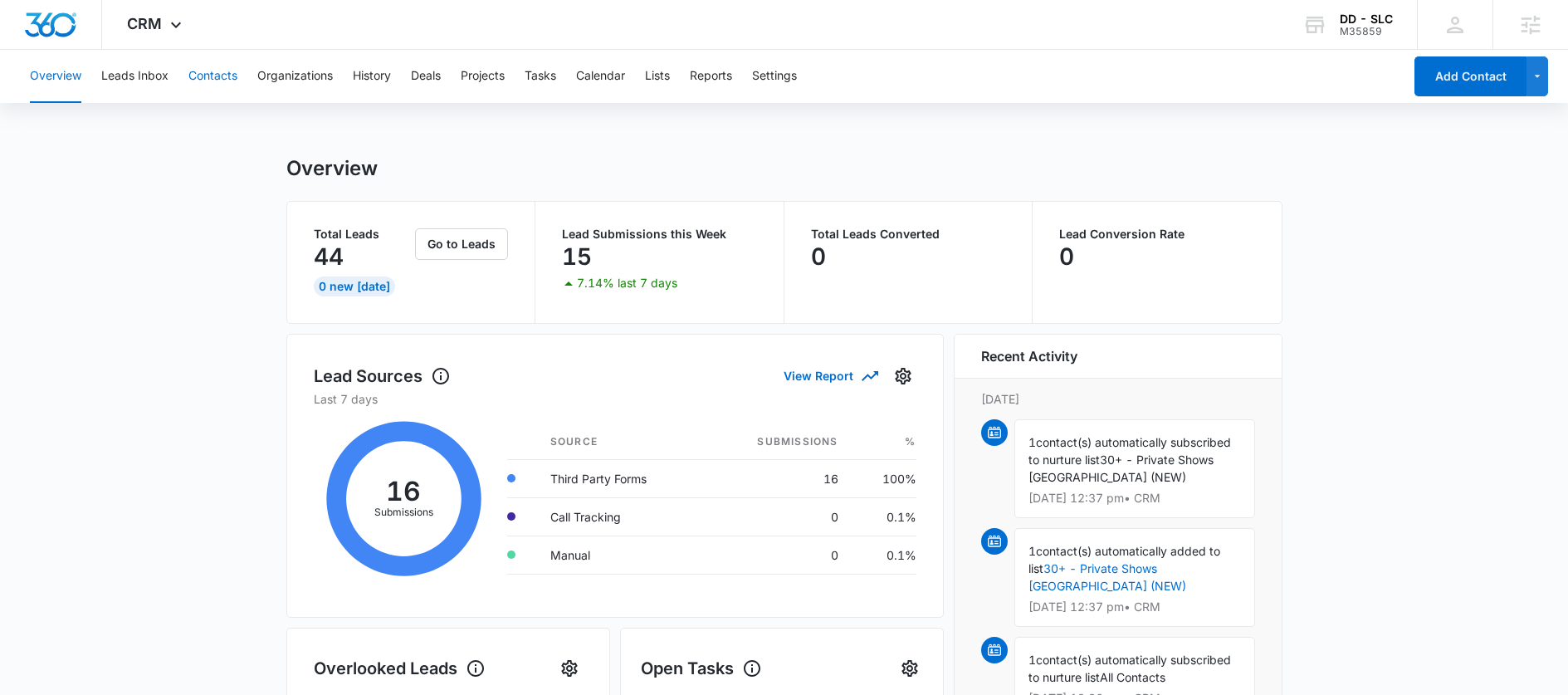
click at [211, 67] on button "Contacts" at bounding box center [213, 77] width 49 height 53
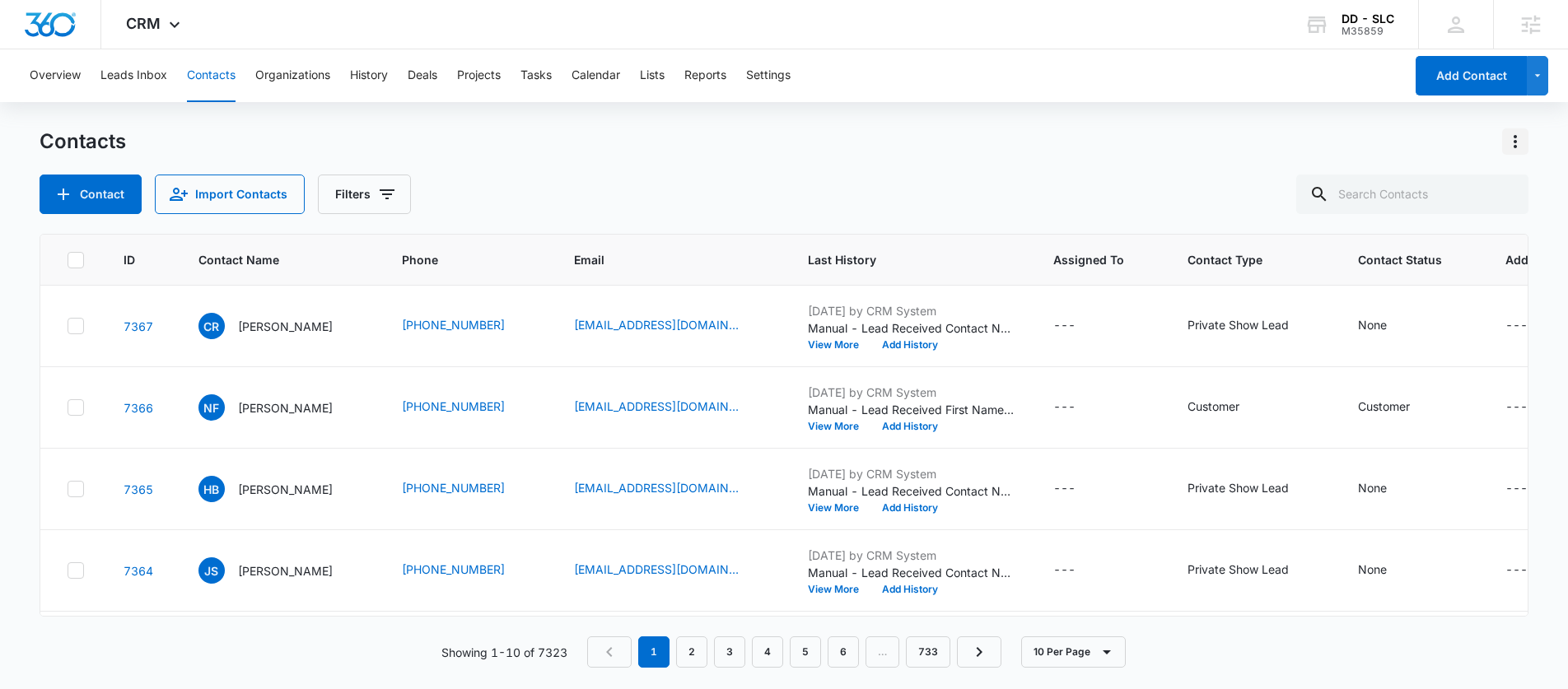
click at [1507, 151] on button "Actions" at bounding box center [1515, 141] width 26 height 26
click at [1412, 232] on div "Export All Contacts" at bounding box center [1434, 236] width 109 height 12
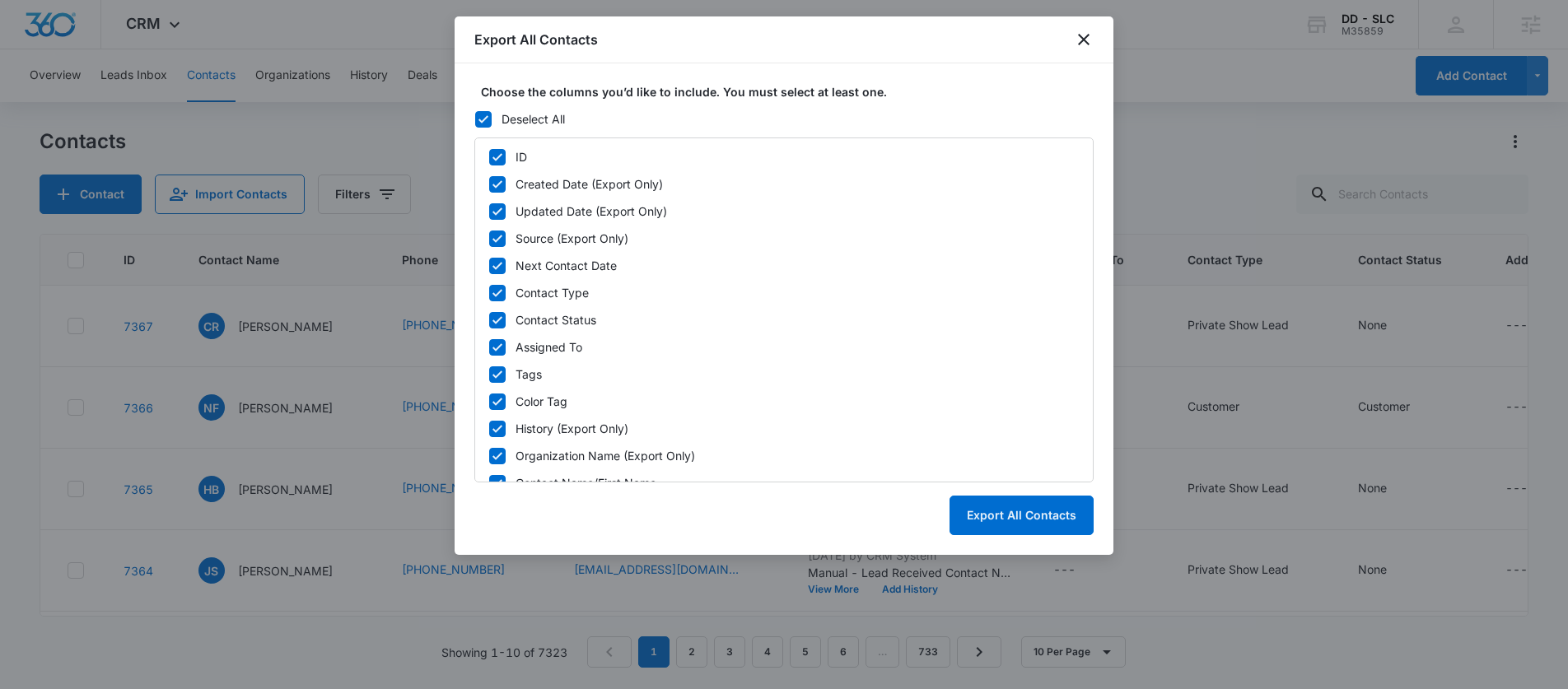
click at [477, 112] on icon at bounding box center [483, 120] width 14 height 14
click at [476, 119] on input "Deselect All" at bounding box center [475, 119] width 1 height 1
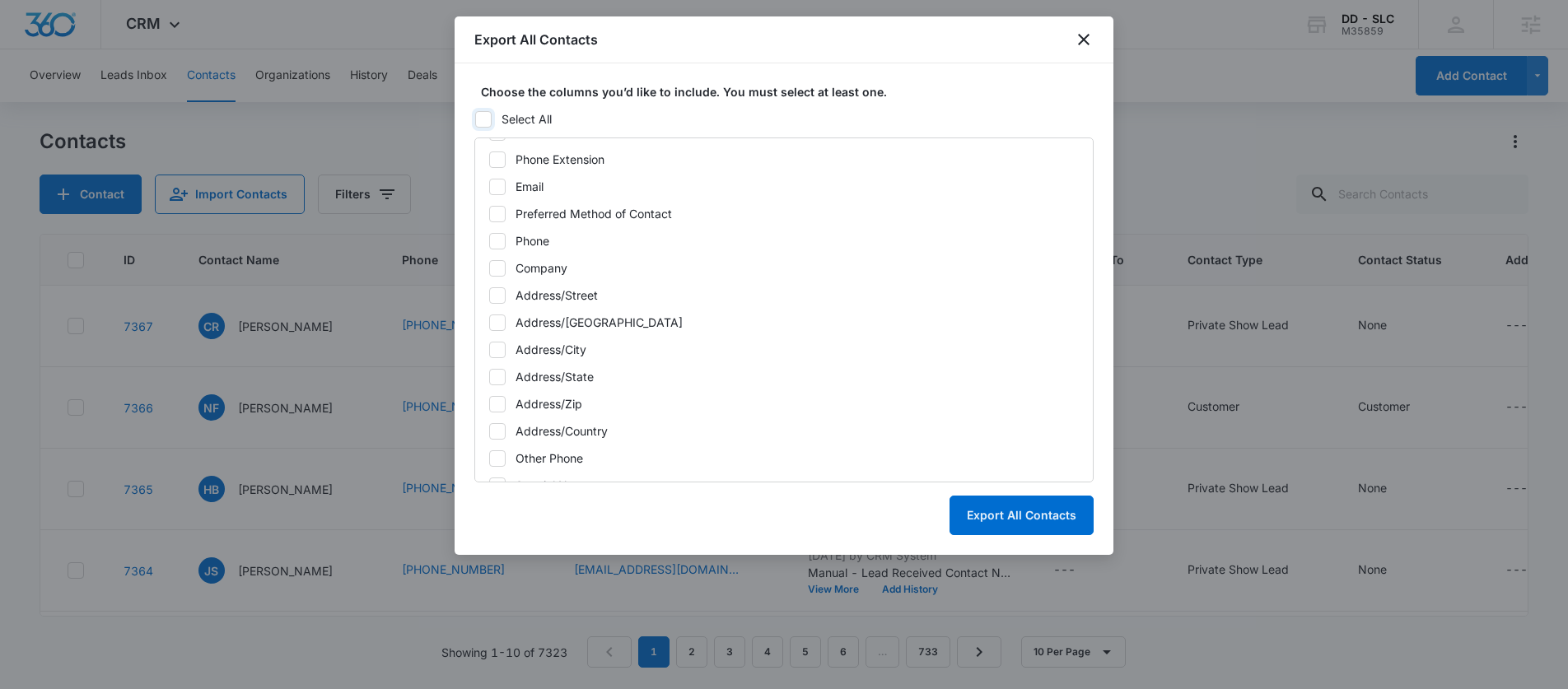
scroll to position [396, 0]
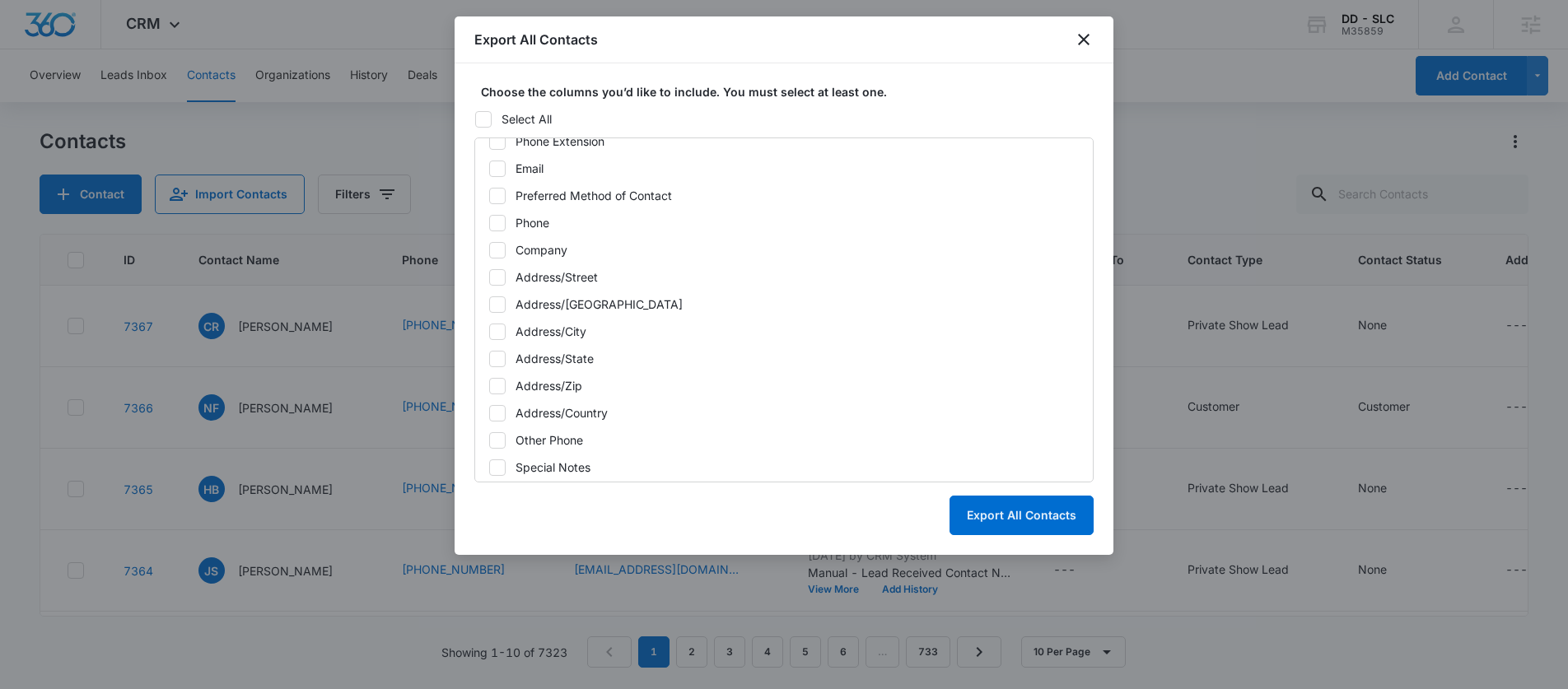
click at [493, 161] on icon at bounding box center [497, 168] width 14 height 14
click at [489, 167] on input "Email" at bounding box center [488, 167] width 1 height 1
click at [995, 518] on button "Export All Contacts" at bounding box center [1021, 515] width 144 height 40
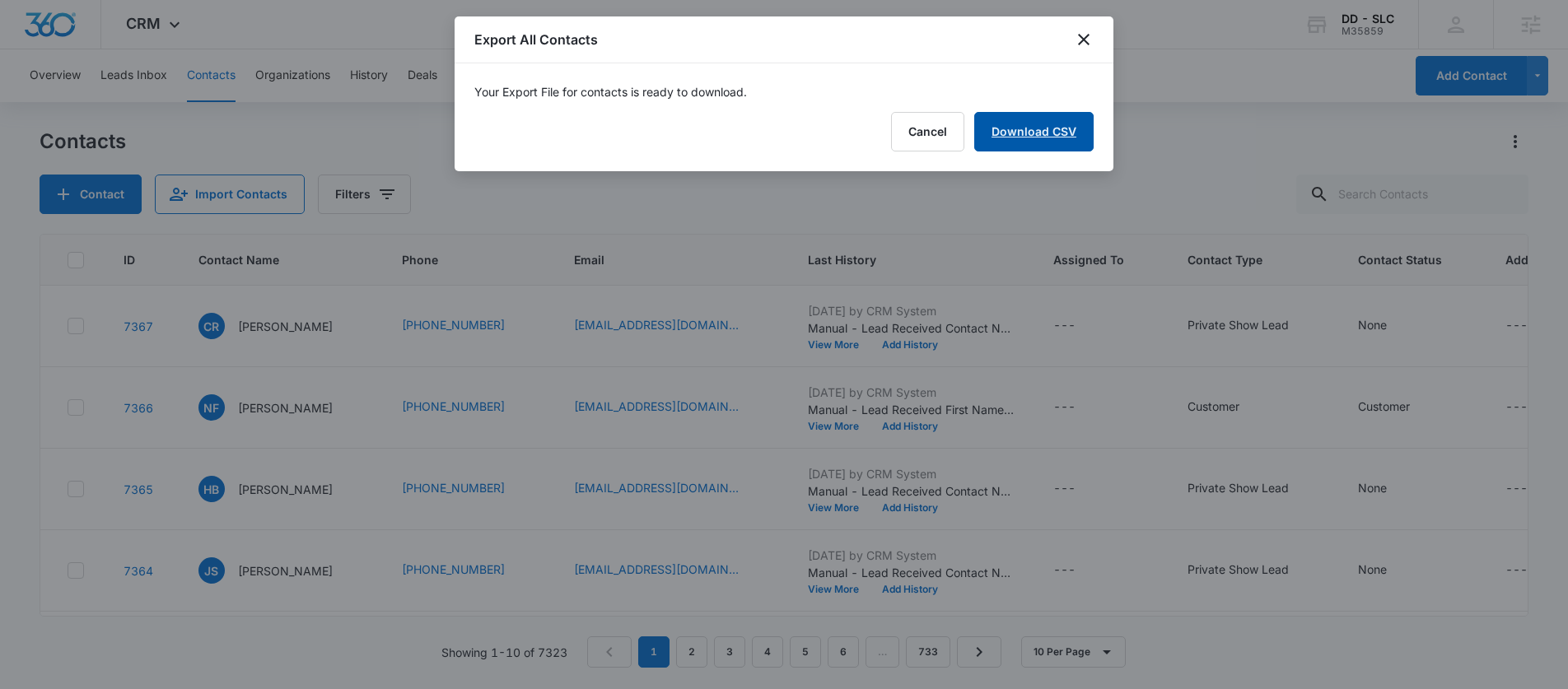
click at [1040, 131] on link "Download CSV" at bounding box center [1034, 132] width 120 height 40
click at [1074, 122] on button "Finish" at bounding box center [1059, 132] width 69 height 40
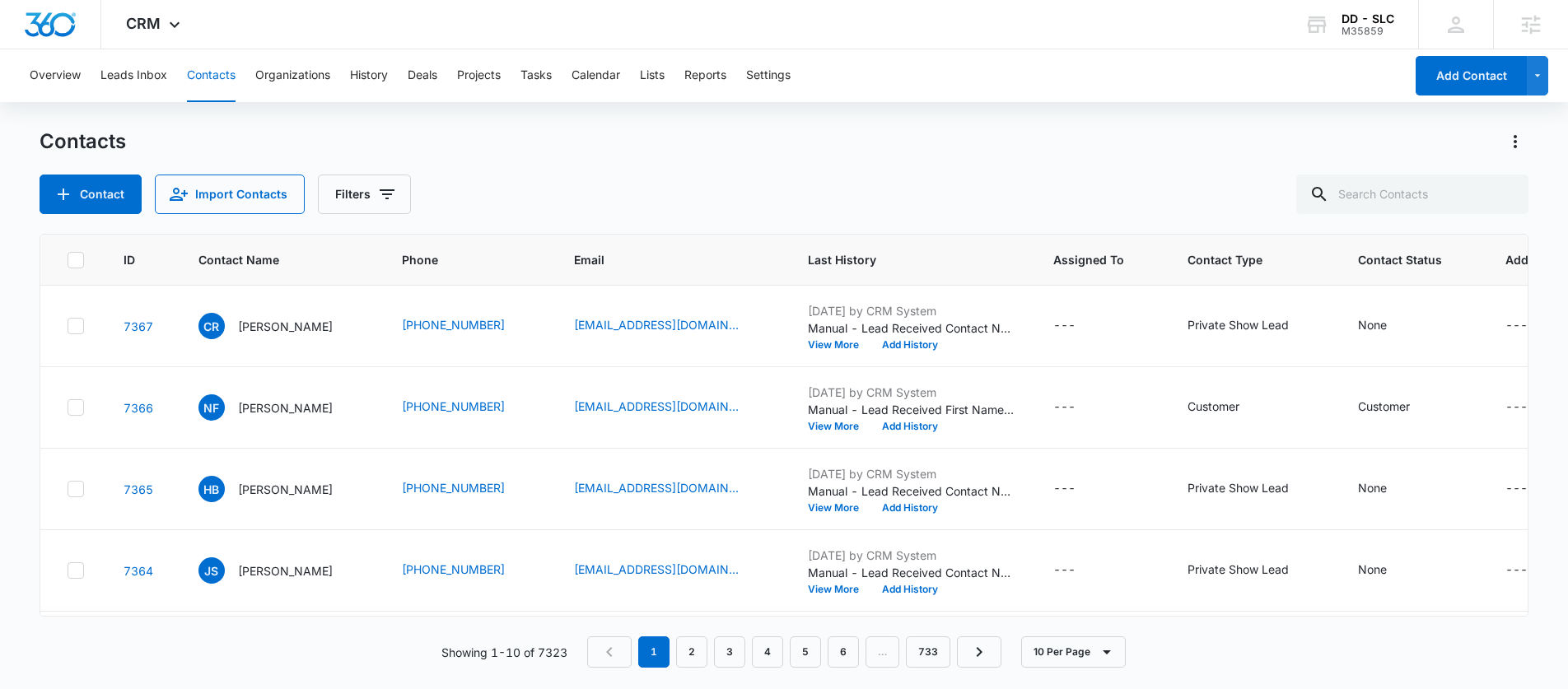
click at [1236, 123] on div "Overview Leads Inbox Contacts Organizations History Deals Projects Tasks Calend…" at bounding box center [784, 368] width 1568 height 638
click at [1520, 136] on icon "Actions" at bounding box center [1515, 141] width 20 height 20
click at [1406, 232] on div "Export All Contacts" at bounding box center [1434, 236] width 109 height 12
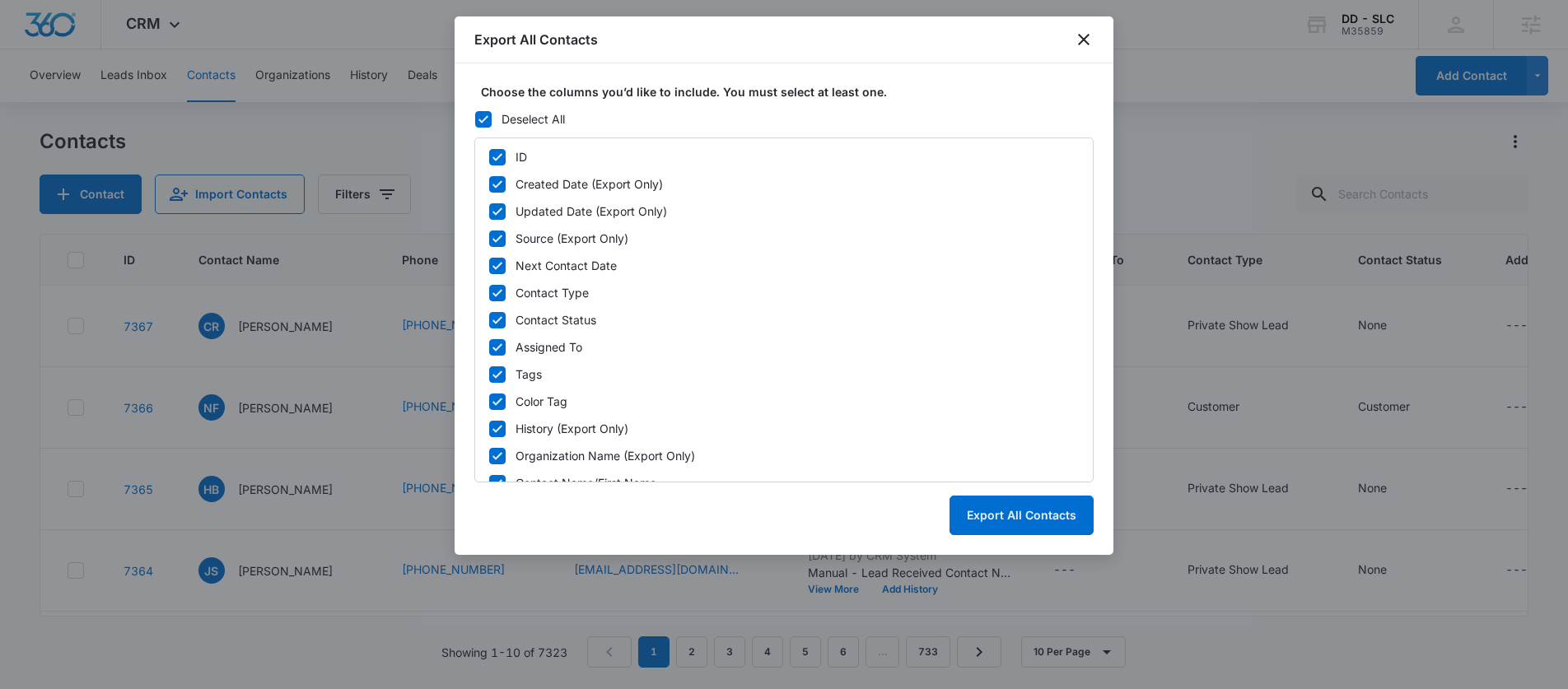
click at [481, 119] on icon at bounding box center [483, 120] width 14 height 14
click at [476, 119] on input "Deselect All" at bounding box center [475, 119] width 1 height 1
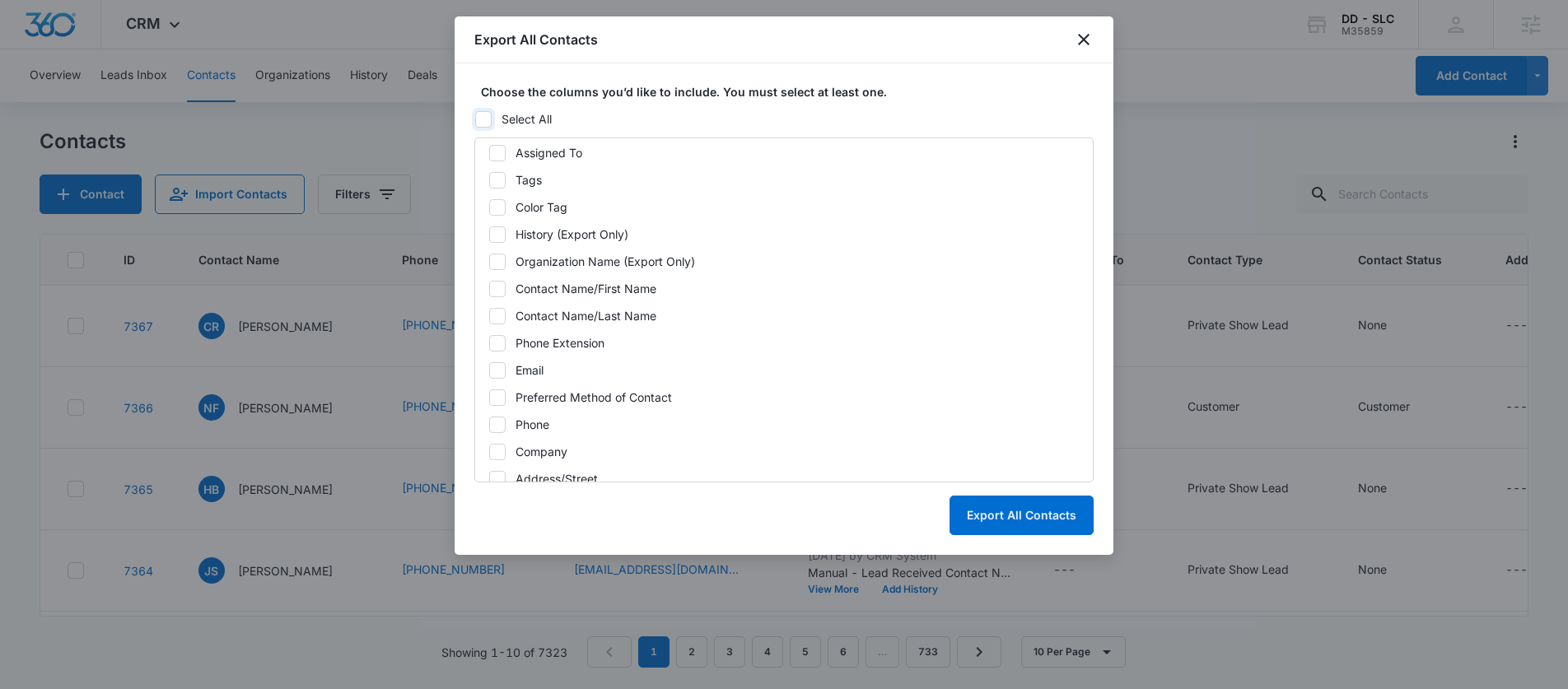
scroll to position [268, 0]
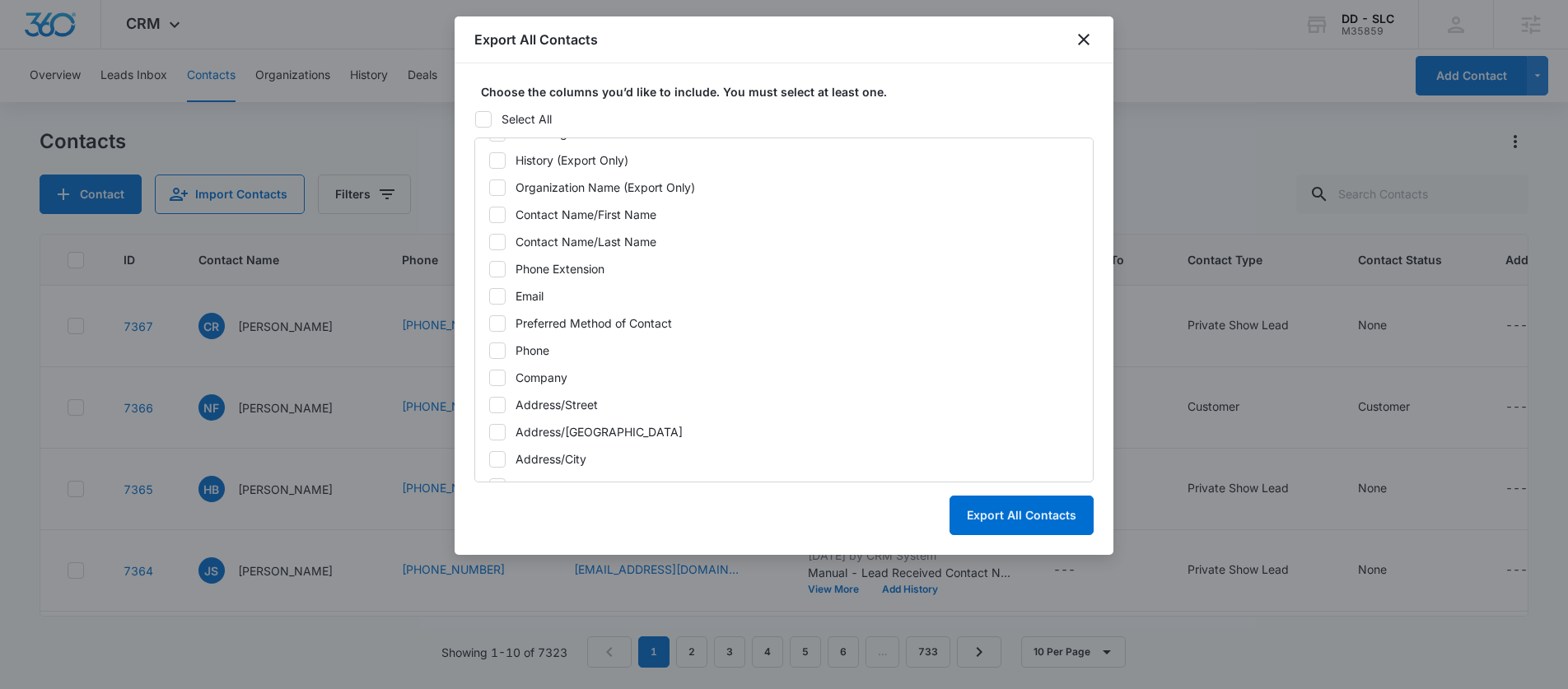
click at [511, 295] on label "Email" at bounding box center [784, 295] width 592 height 17
click at [489, 295] on input "Email" at bounding box center [488, 295] width 1 height 1
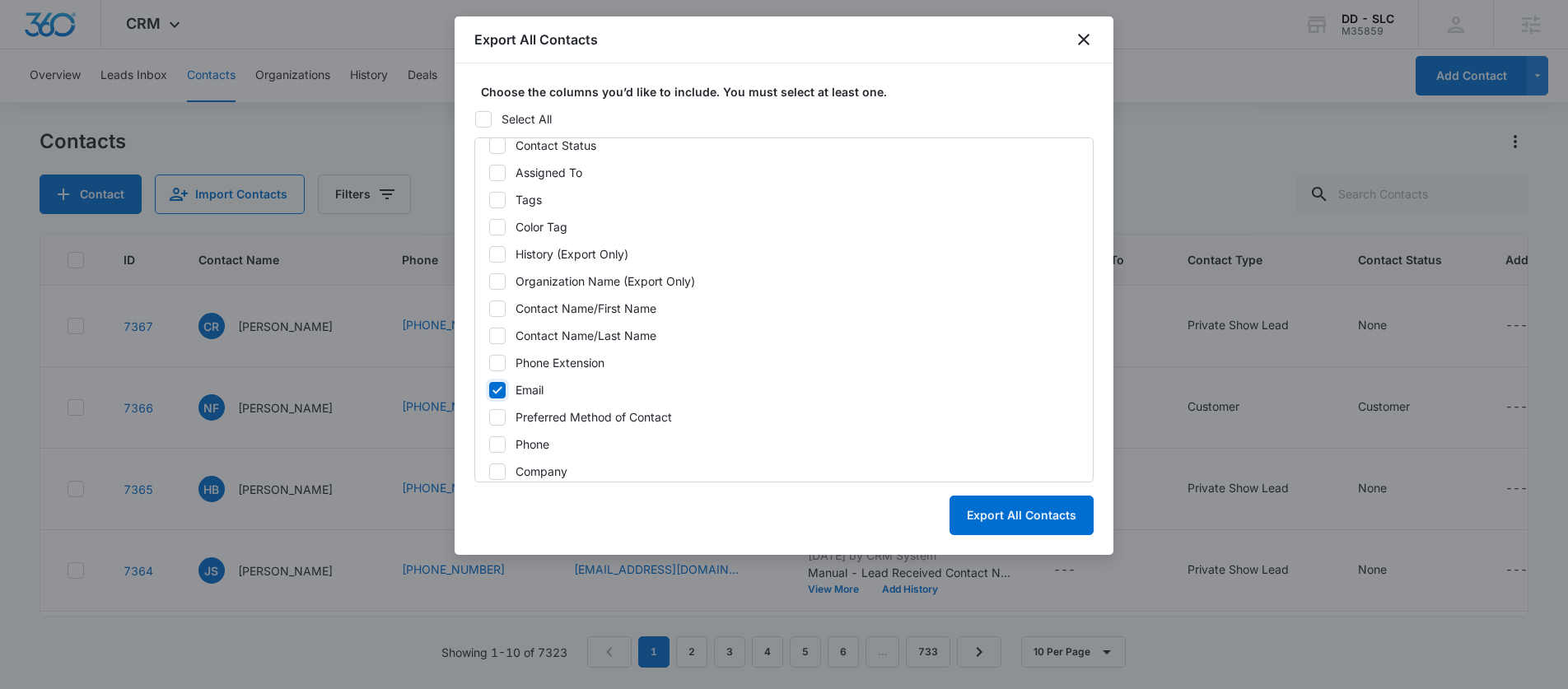
scroll to position [177, 0]
click at [983, 513] on button "Export All Contacts" at bounding box center [1021, 515] width 144 height 40
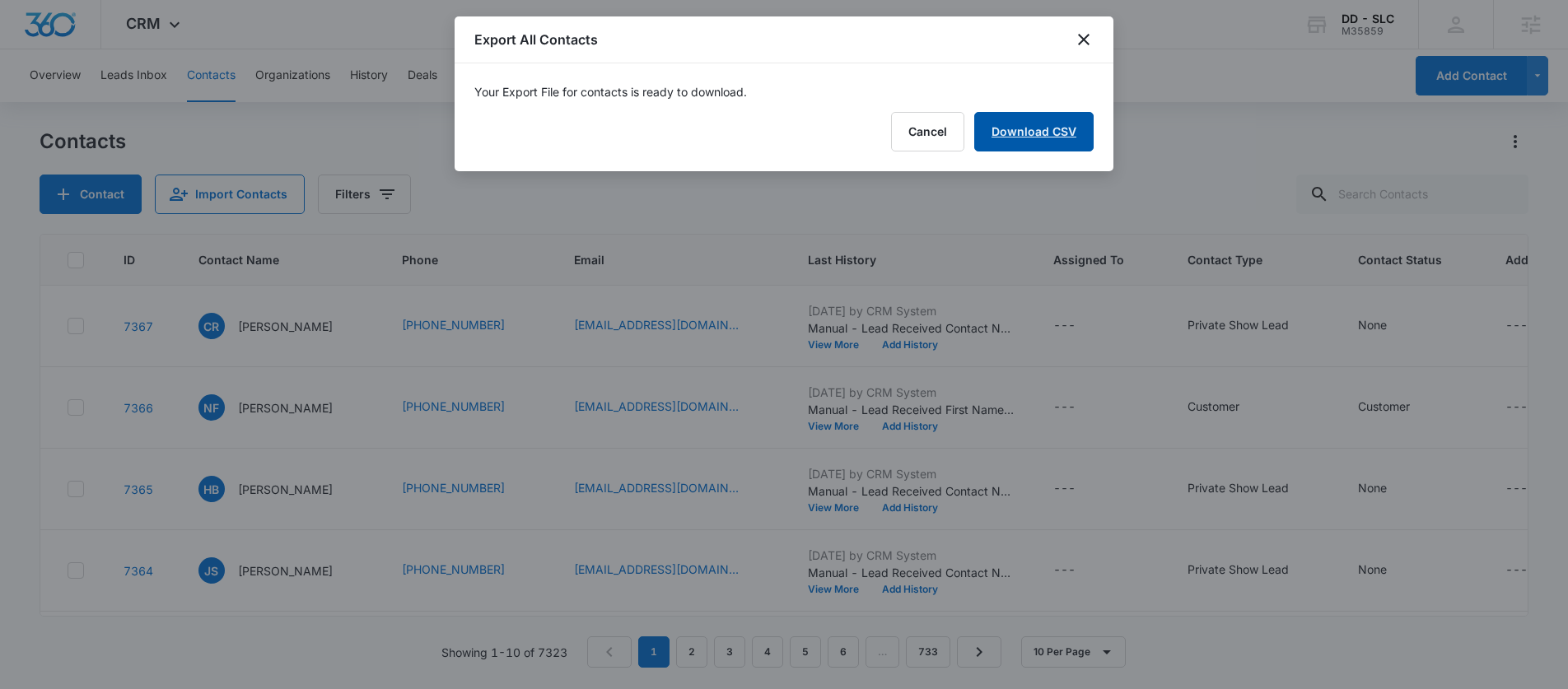
click at [1056, 128] on link "Download CSV" at bounding box center [1034, 132] width 120 height 40
